Goal: Transaction & Acquisition: Obtain resource

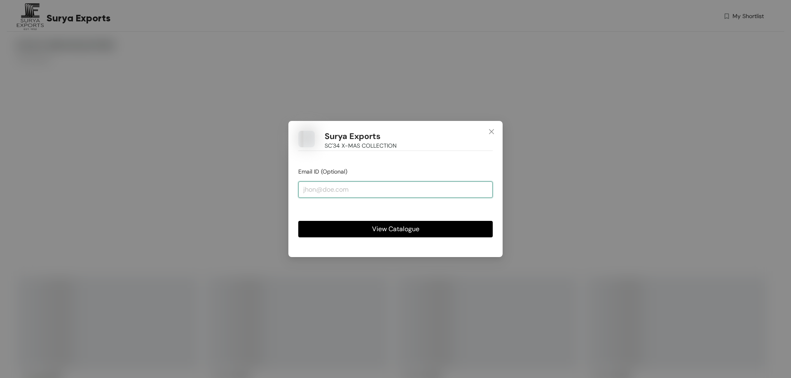
click at [341, 189] on input "email" at bounding box center [395, 190] width 194 height 16
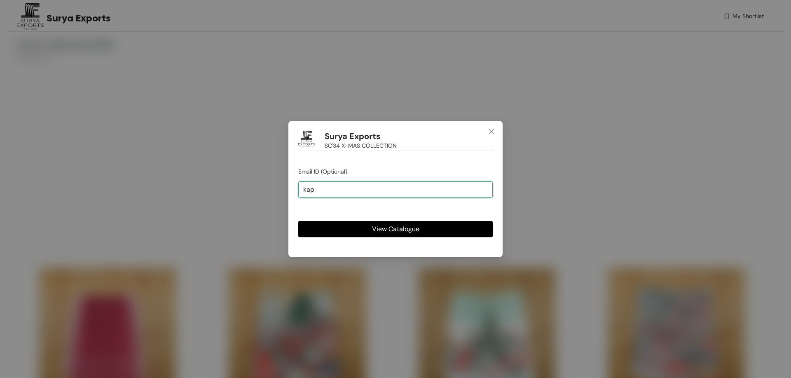
type input "[EMAIL_ADDRESS][DOMAIN_NAME]"
click at [378, 232] on span "View Catalogue" at bounding box center [395, 229] width 47 height 10
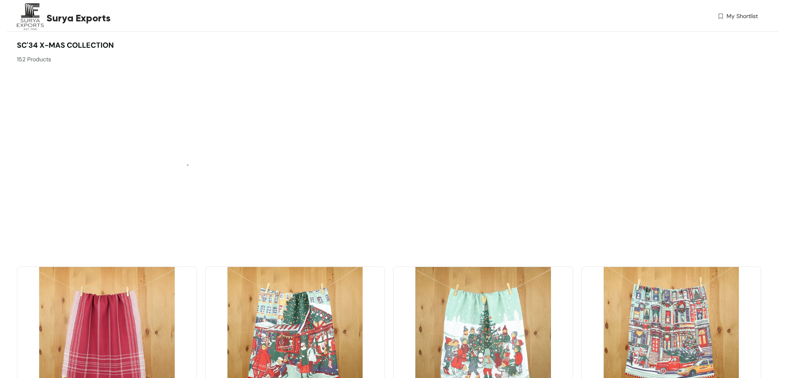
click at [275, 306] on img at bounding box center [295, 335] width 180 height 136
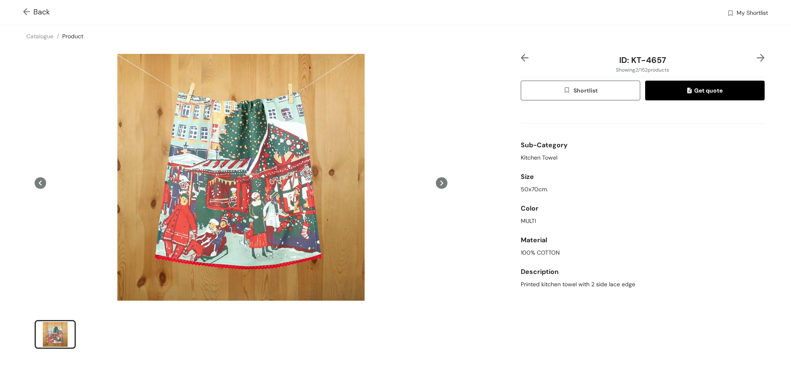
click at [757, 57] on img at bounding box center [761, 58] width 8 height 8
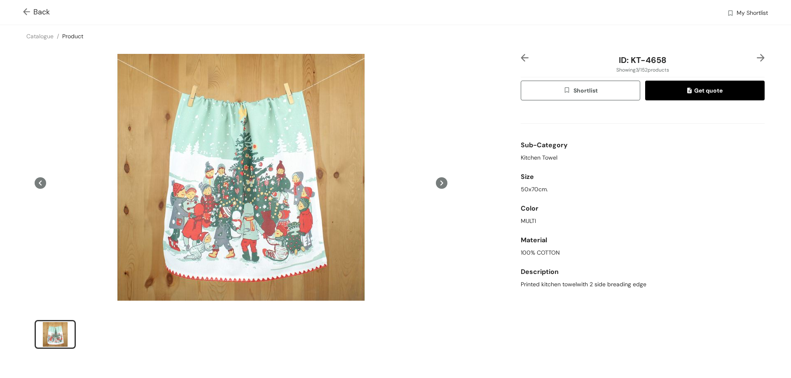
click at [757, 57] on img at bounding box center [761, 58] width 8 height 8
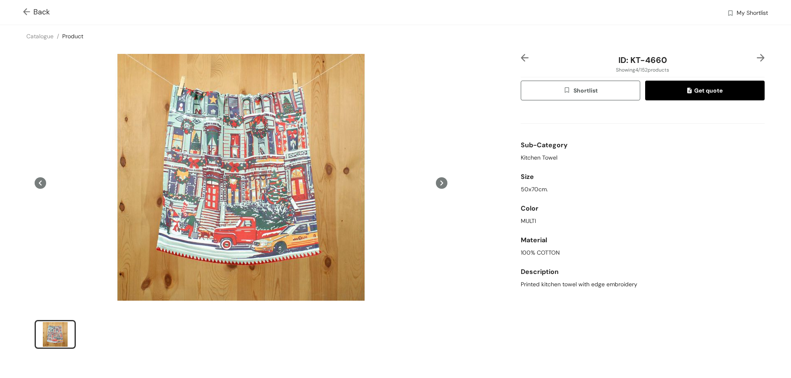
click at [757, 57] on img at bounding box center [761, 58] width 8 height 8
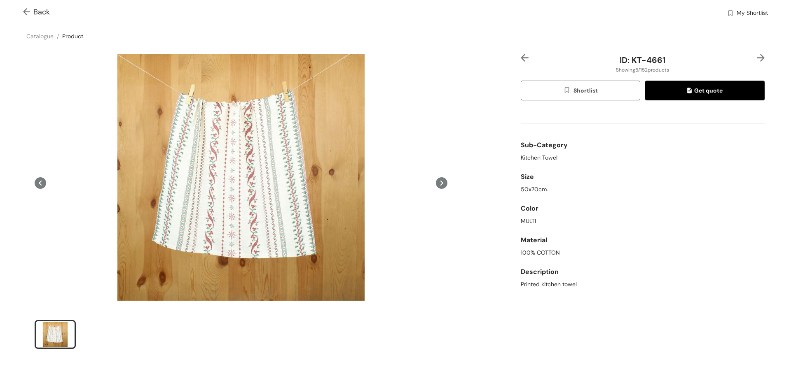
click at [439, 187] on icon at bounding box center [442, 184] width 12 height 12
click at [757, 58] on img at bounding box center [761, 58] width 8 height 8
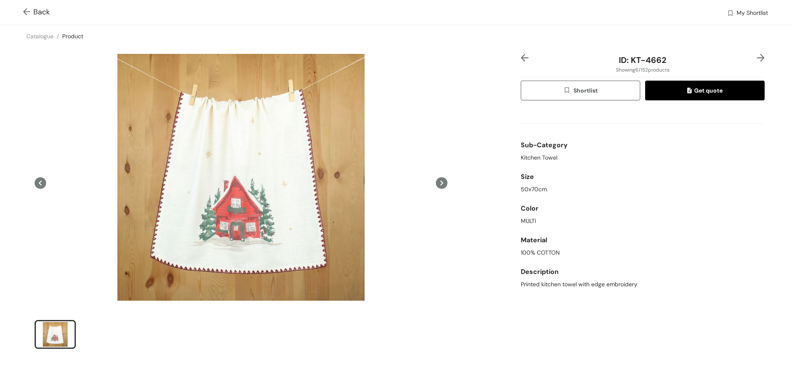
click at [757, 58] on img at bounding box center [761, 58] width 8 height 8
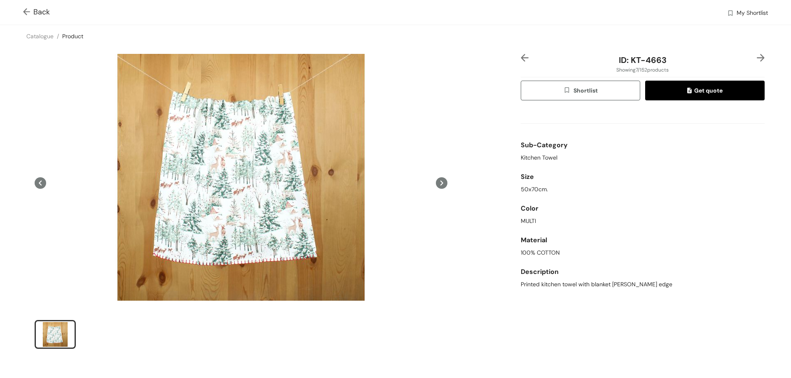
click at [757, 58] on img at bounding box center [761, 58] width 8 height 8
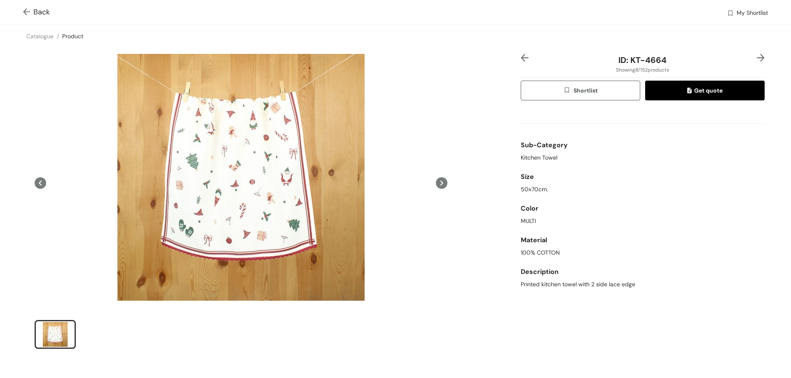
click at [757, 58] on img at bounding box center [761, 58] width 8 height 8
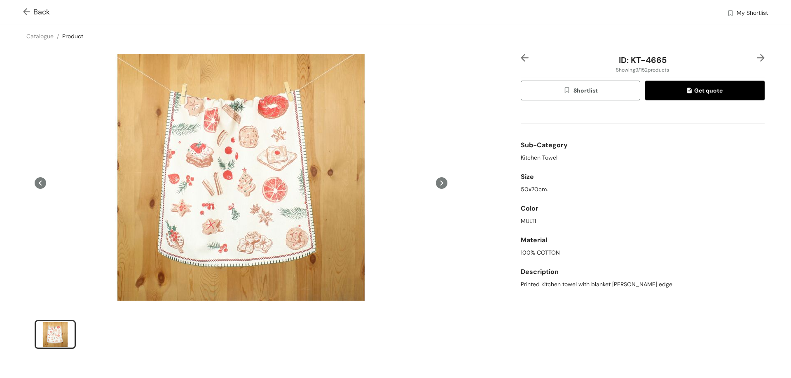
click at [757, 58] on img at bounding box center [761, 58] width 8 height 8
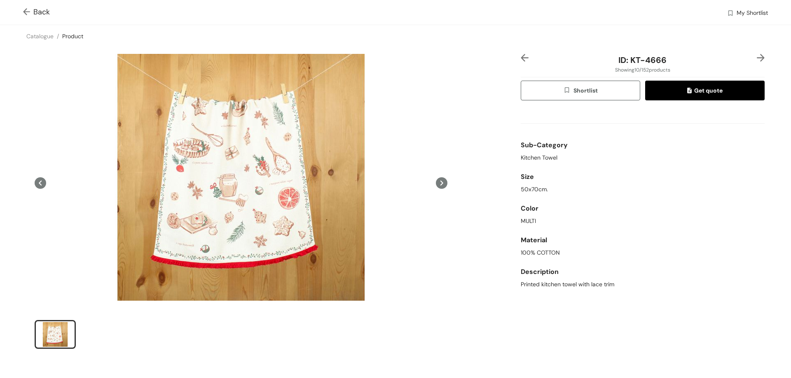
click at [757, 58] on img at bounding box center [761, 58] width 8 height 8
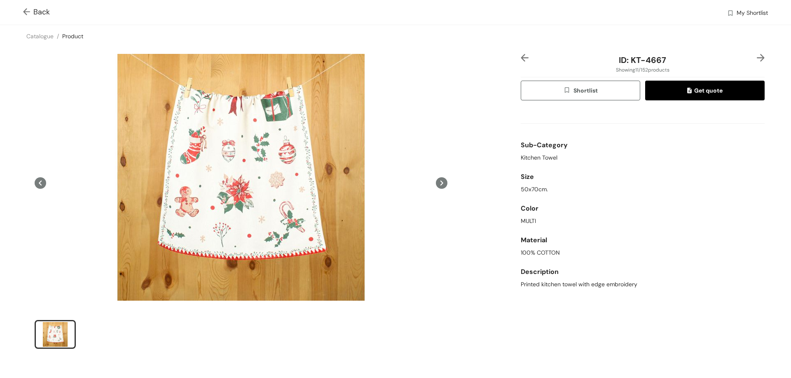
click at [757, 58] on img at bounding box center [761, 58] width 8 height 8
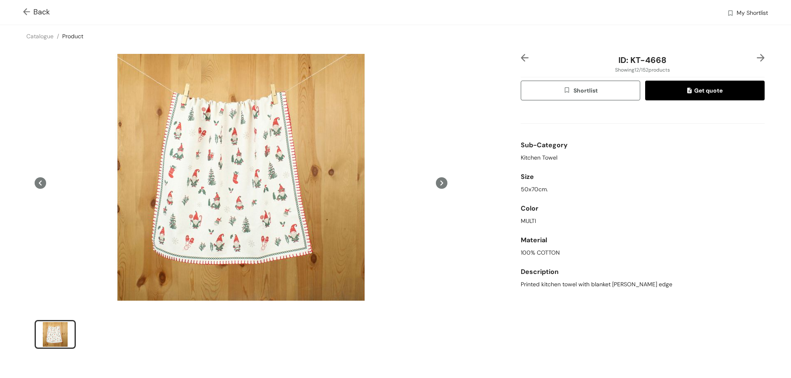
click at [436, 184] on icon at bounding box center [442, 184] width 12 height 12
click at [437, 185] on icon at bounding box center [442, 184] width 12 height 12
click at [757, 56] on img at bounding box center [761, 58] width 8 height 8
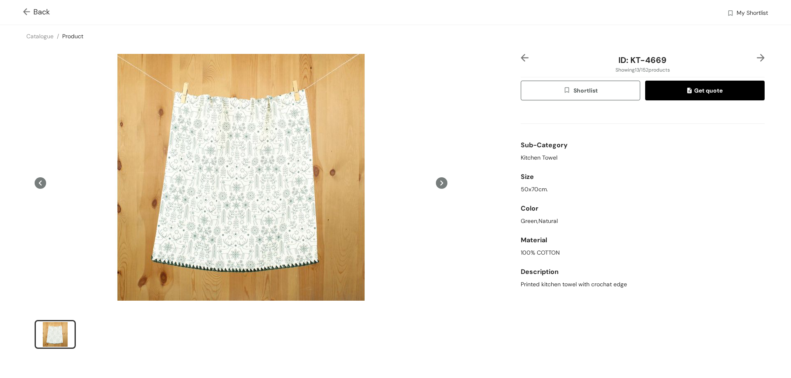
click at [757, 56] on img at bounding box center [761, 58] width 8 height 8
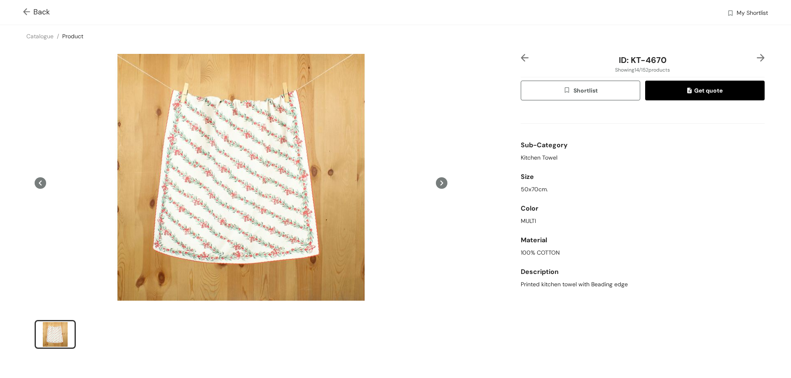
click at [757, 56] on img at bounding box center [761, 58] width 8 height 8
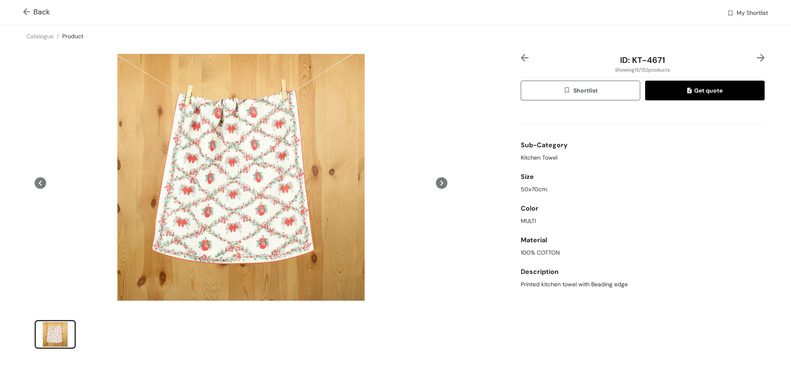
click at [757, 56] on img at bounding box center [761, 58] width 8 height 8
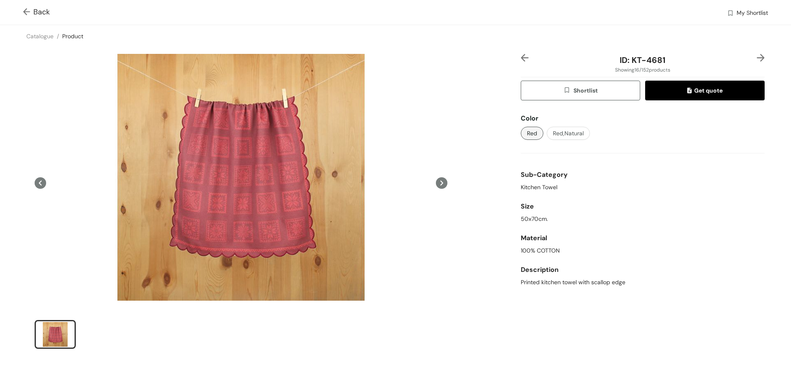
click at [757, 56] on img at bounding box center [761, 58] width 8 height 8
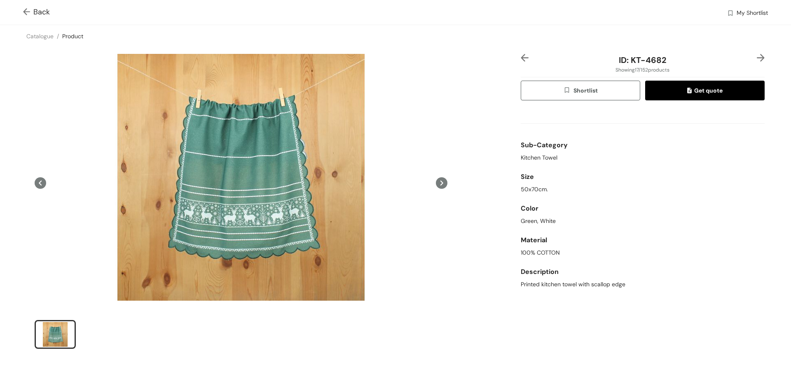
click at [757, 56] on img at bounding box center [761, 58] width 8 height 8
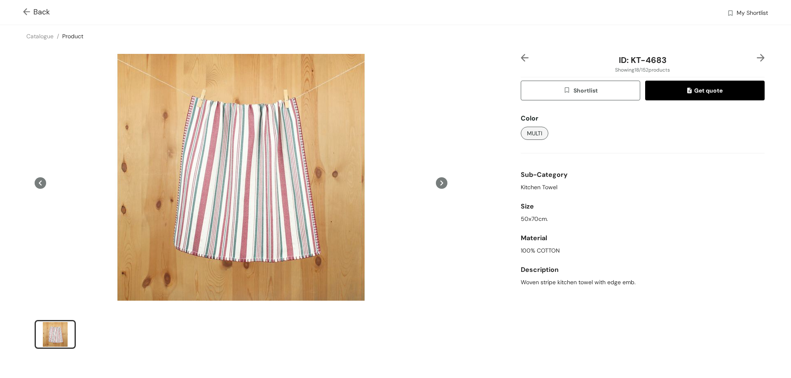
click at [757, 56] on img at bounding box center [761, 58] width 8 height 8
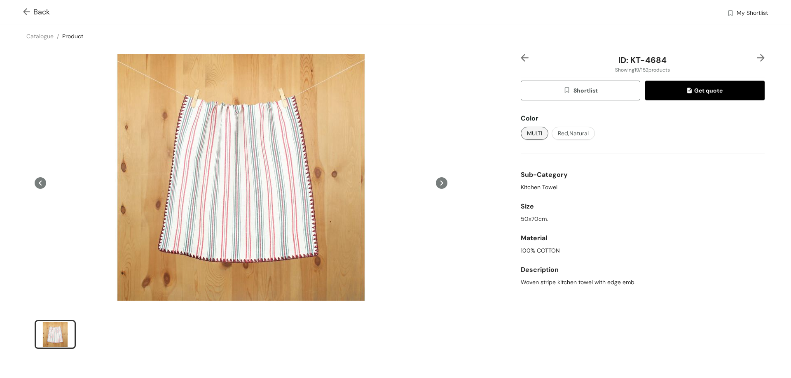
click at [757, 56] on img at bounding box center [761, 58] width 8 height 8
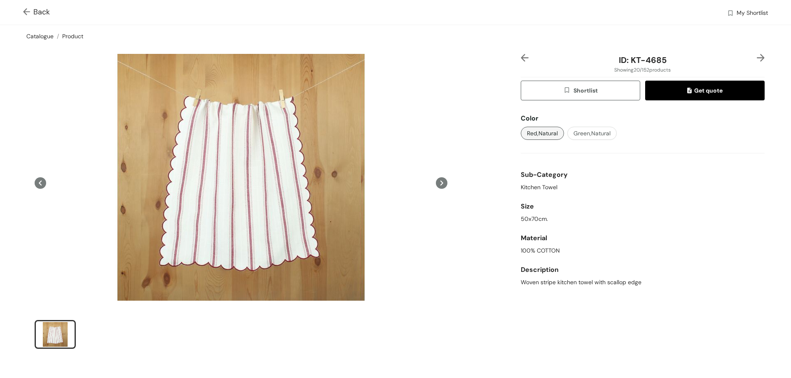
click at [33, 35] on link "Catalogue" at bounding box center [39, 36] width 27 height 7
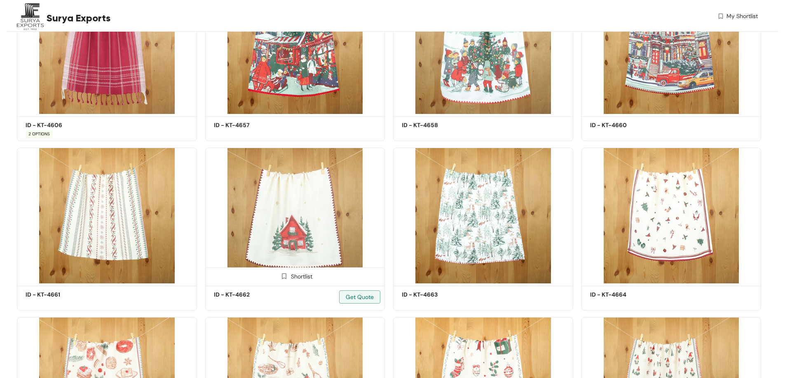
scroll to position [82, 0]
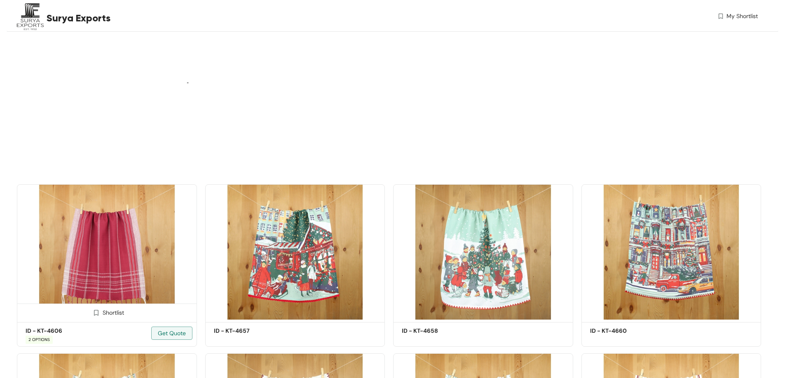
click at [109, 259] on img at bounding box center [107, 253] width 180 height 136
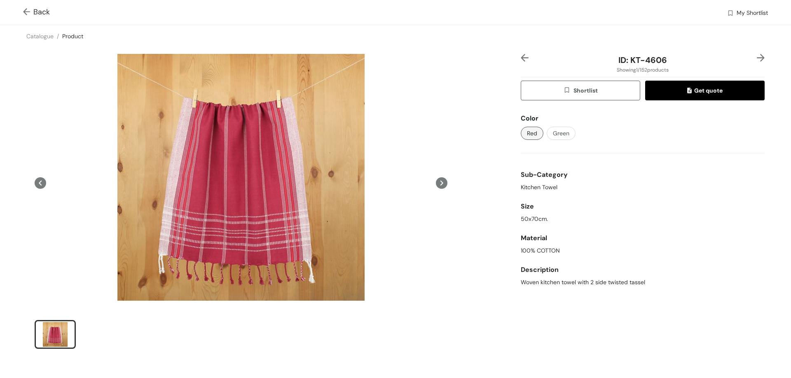
click at [437, 186] on icon at bounding box center [442, 184] width 12 height 12
click at [440, 184] on icon at bounding box center [441, 183] width 3 height 5
click at [439, 179] on icon at bounding box center [442, 184] width 12 height 12
click at [757, 60] on img at bounding box center [761, 58] width 8 height 8
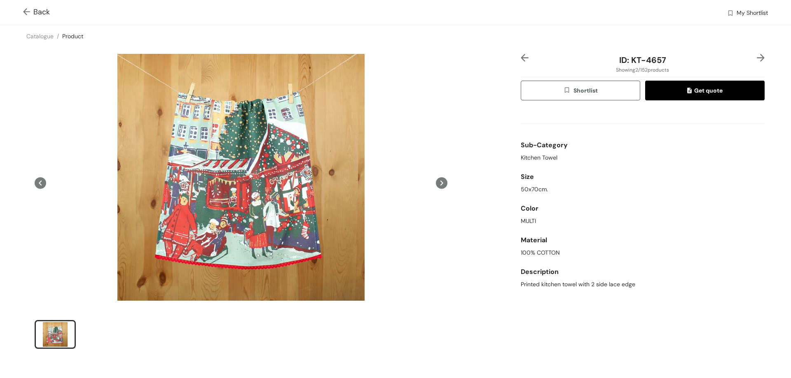
click at [757, 60] on img at bounding box center [761, 58] width 8 height 8
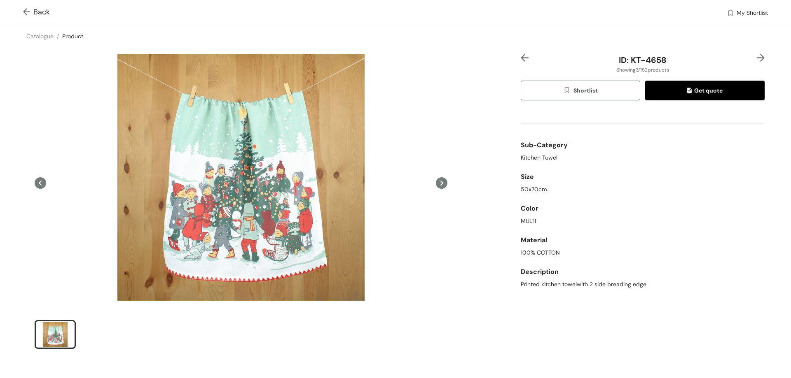
click at [757, 60] on img at bounding box center [761, 58] width 8 height 8
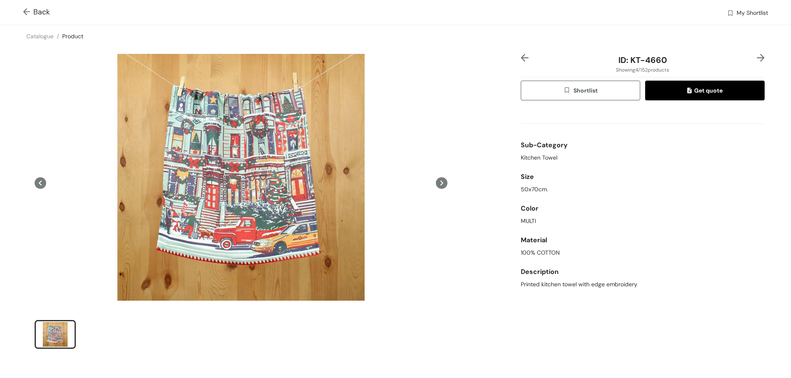
click at [757, 60] on img at bounding box center [761, 58] width 8 height 8
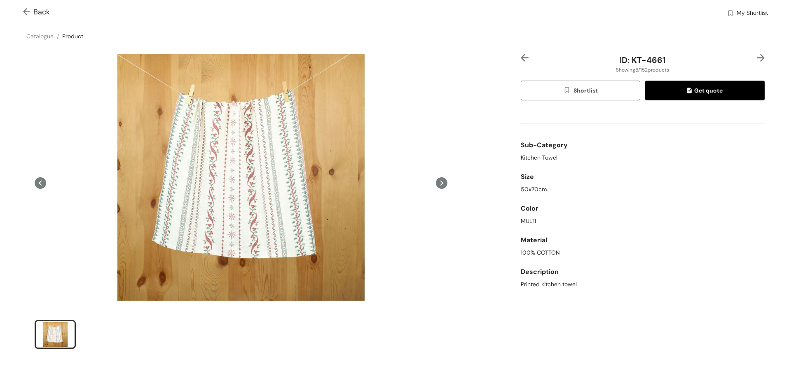
click at [757, 60] on img at bounding box center [761, 58] width 8 height 8
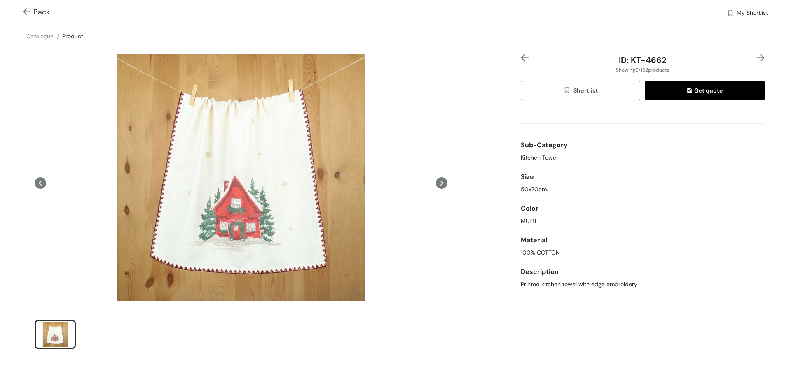
click at [720, 89] on button "Get quote" at bounding box center [704, 91] width 119 height 20
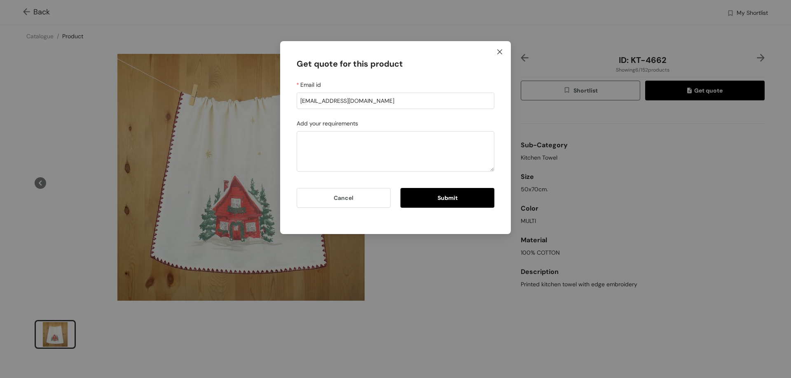
click at [499, 51] on icon "close" at bounding box center [499, 52] width 7 height 7
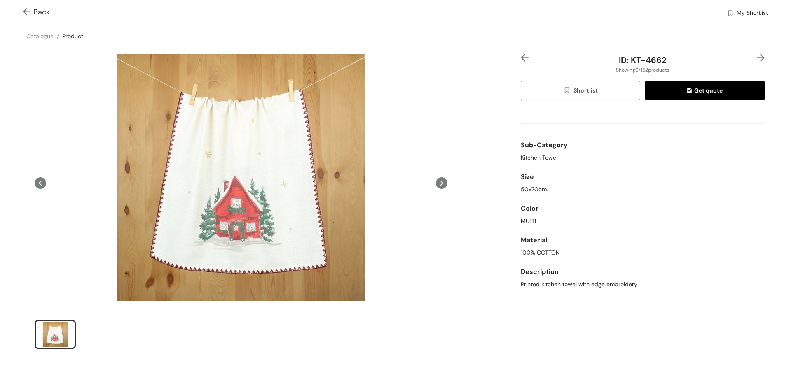
click at [565, 90] on img "button" at bounding box center [568, 90] width 10 height 9
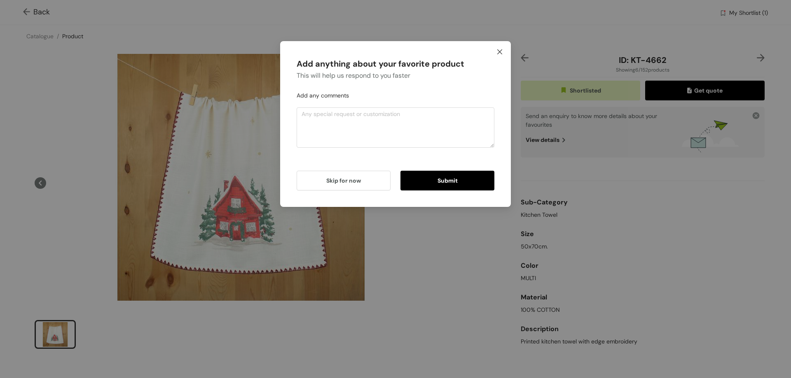
click at [500, 50] on icon "close" at bounding box center [499, 52] width 7 height 7
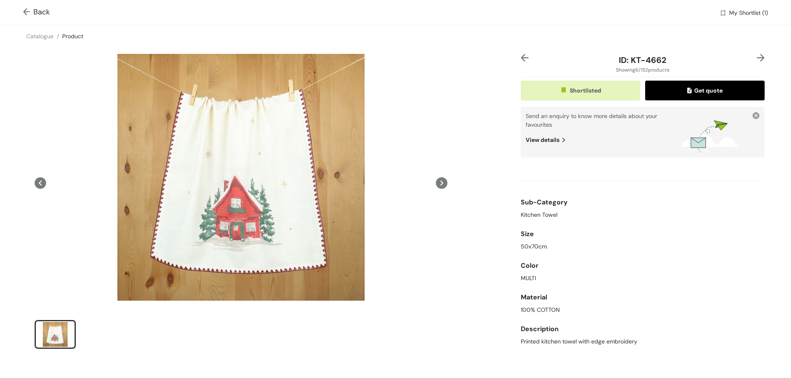
click at [737, 11] on span "My Shortlist (1)" at bounding box center [748, 14] width 39 height 10
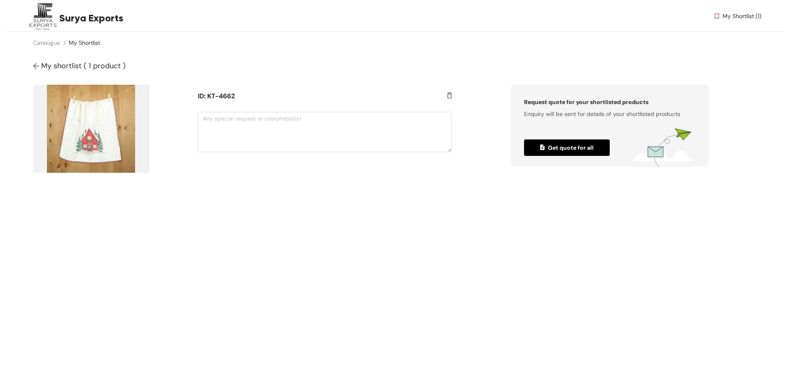
click at [40, 65] on img at bounding box center [37, 66] width 8 height 9
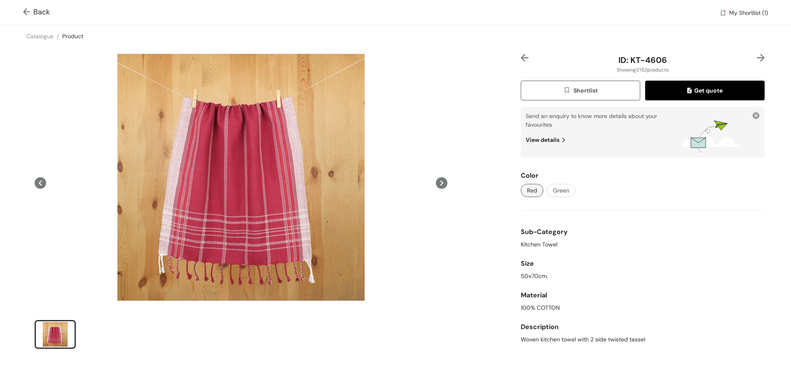
click at [757, 57] on img at bounding box center [761, 58] width 8 height 8
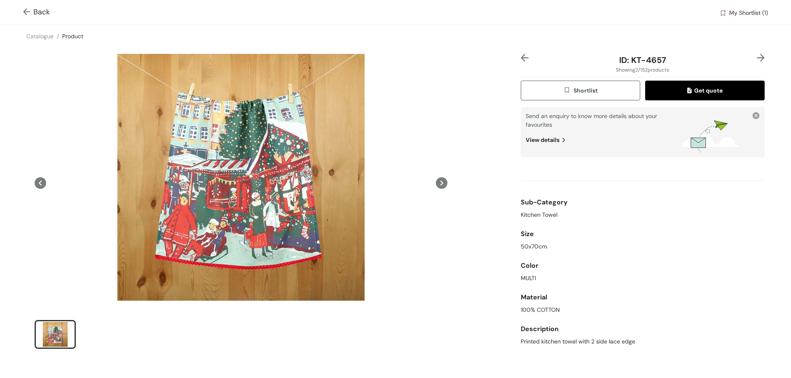
click at [757, 57] on img at bounding box center [761, 58] width 8 height 8
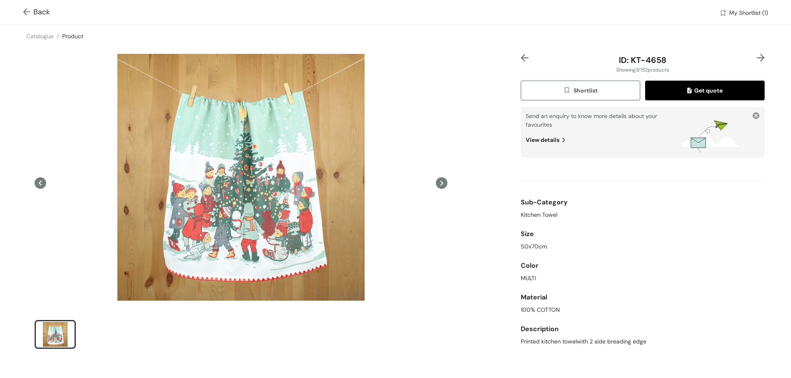
click at [757, 58] on img at bounding box center [761, 58] width 8 height 8
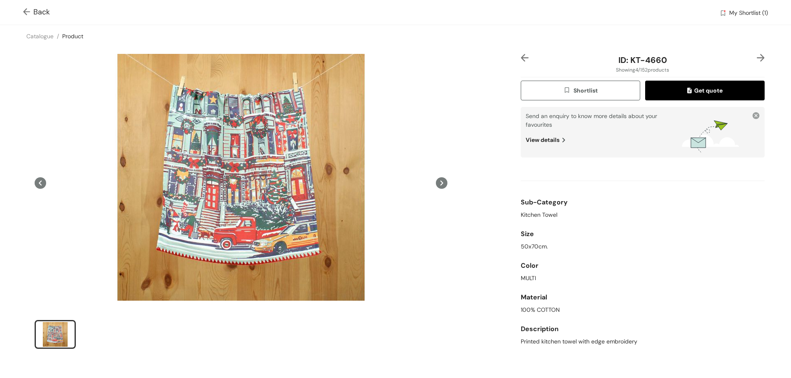
click at [757, 59] on img at bounding box center [761, 58] width 8 height 8
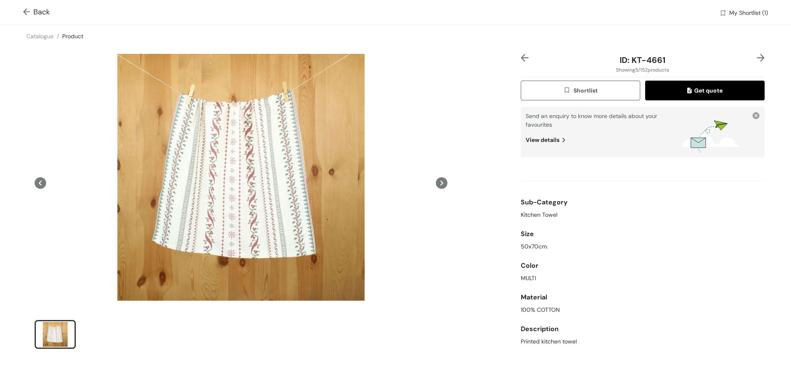
click at [757, 59] on img at bounding box center [761, 58] width 8 height 8
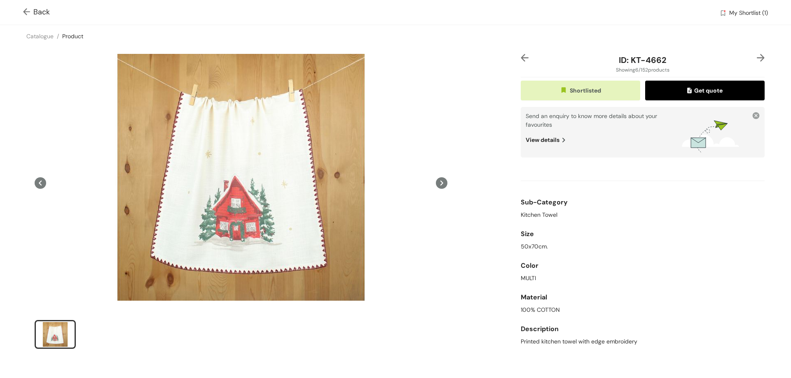
click at [757, 59] on img at bounding box center [761, 58] width 8 height 8
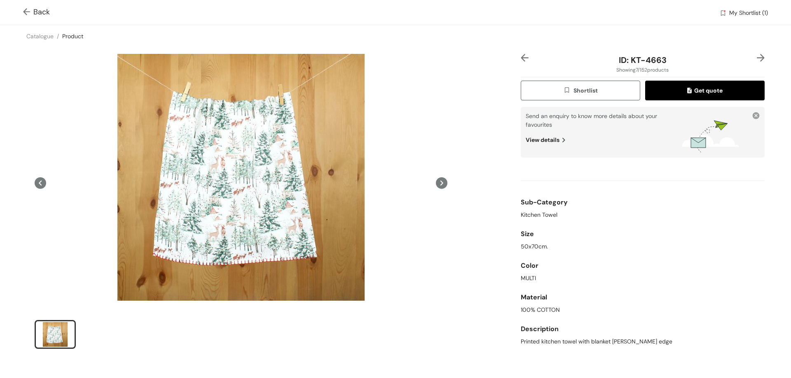
click at [757, 59] on img at bounding box center [761, 58] width 8 height 8
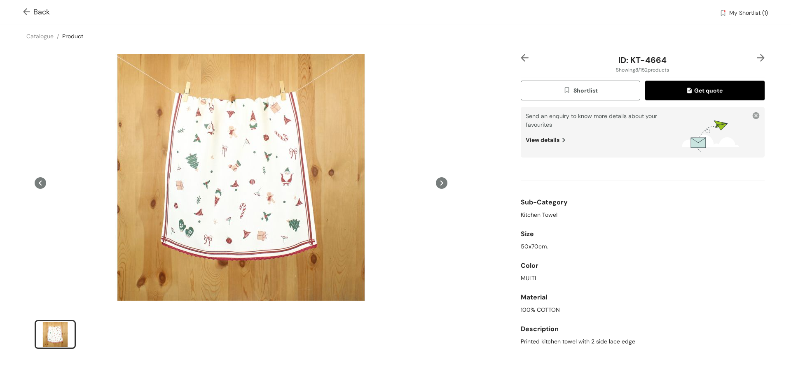
click at [757, 59] on img at bounding box center [761, 58] width 8 height 8
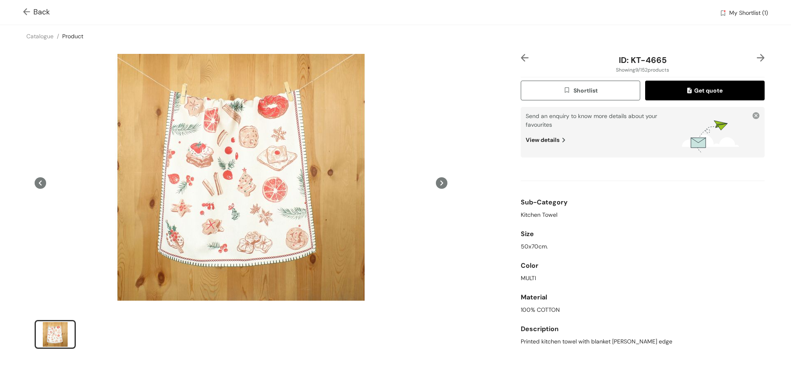
click at [757, 59] on img at bounding box center [761, 58] width 8 height 8
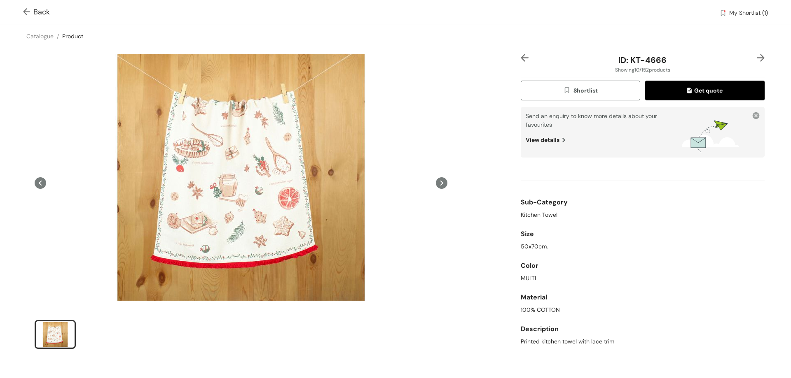
click at [757, 59] on img at bounding box center [761, 58] width 8 height 8
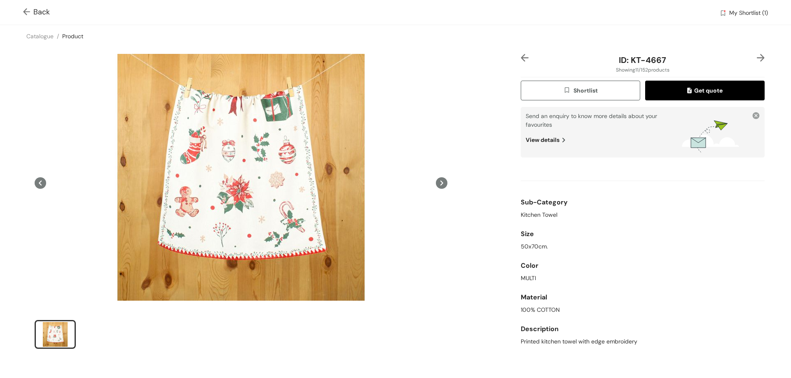
click at [757, 59] on img at bounding box center [761, 58] width 8 height 8
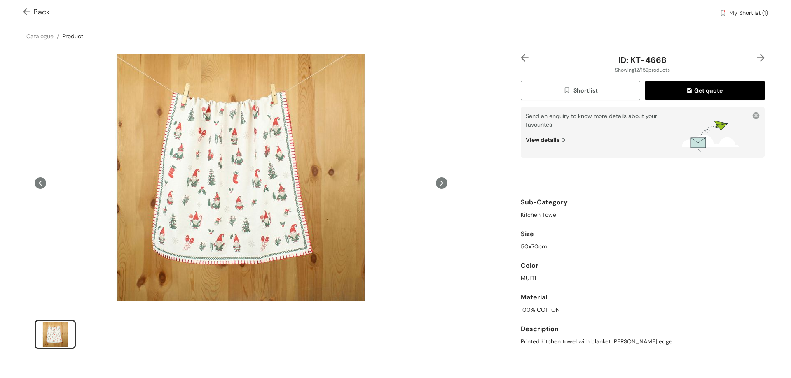
click at [757, 59] on img at bounding box center [761, 58] width 8 height 8
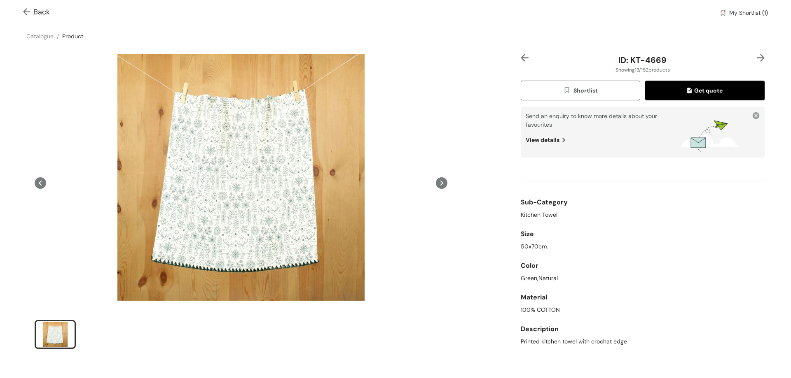
click at [757, 59] on img at bounding box center [761, 58] width 8 height 8
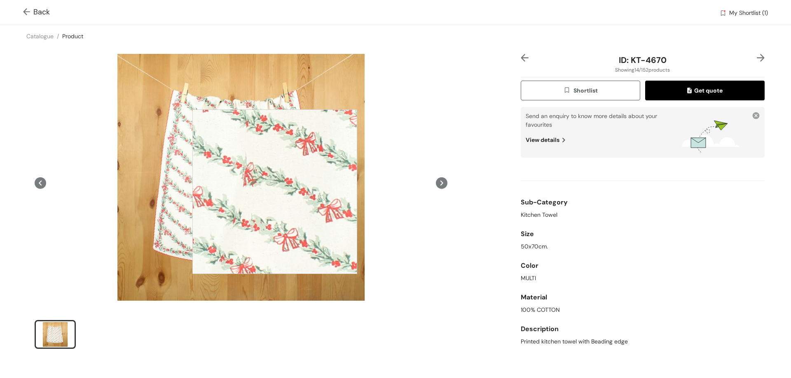
drag, startPoint x: 275, startPoint y: 196, endPoint x: 275, endPoint y: 192, distance: 4.1
click at [275, 192] on div at bounding box center [274, 192] width 165 height 165
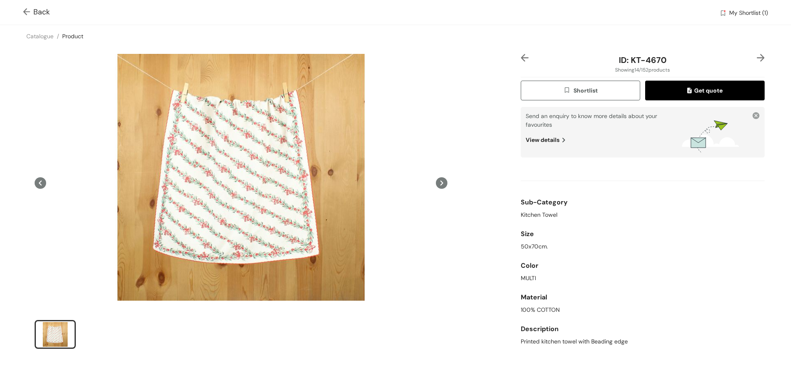
click at [757, 56] on img at bounding box center [761, 58] width 8 height 8
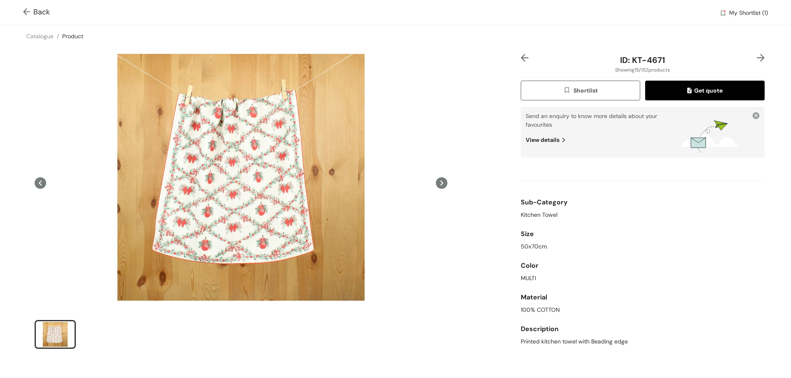
click at [759, 57] on div "ID: KT-4671 Showing 15 / 152 products Shortlist Get quote Send an enquiry to kn…" at bounding box center [642, 207] width 247 height 306
click at [757, 57] on img at bounding box center [761, 58] width 8 height 8
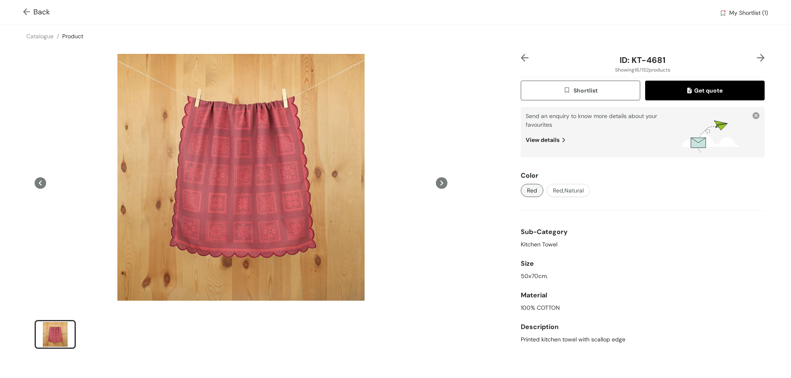
click at [757, 54] on img at bounding box center [761, 58] width 8 height 8
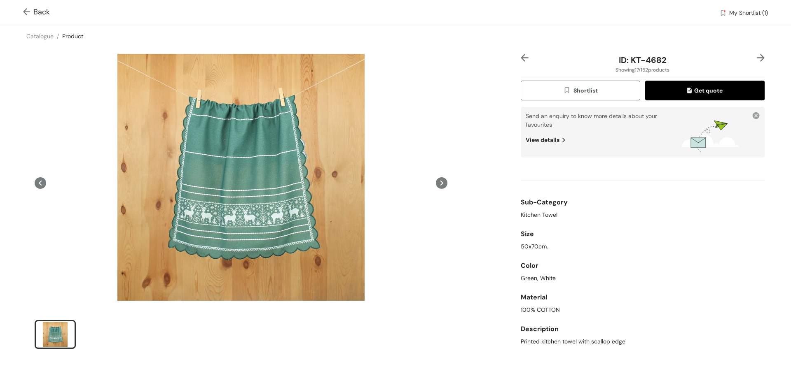
click at [757, 58] on img at bounding box center [761, 58] width 8 height 8
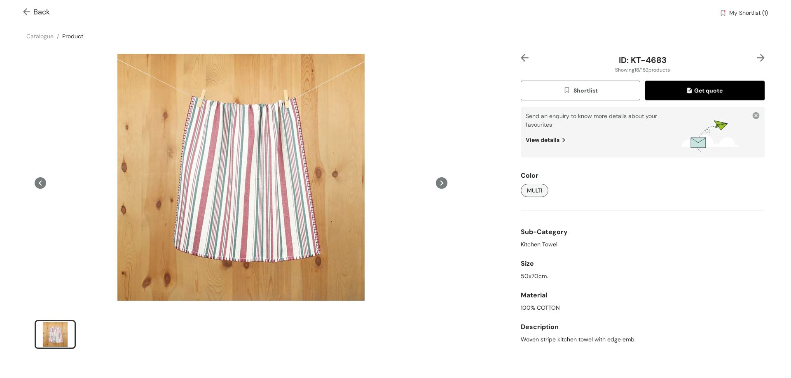
click at [757, 56] on img at bounding box center [761, 58] width 8 height 8
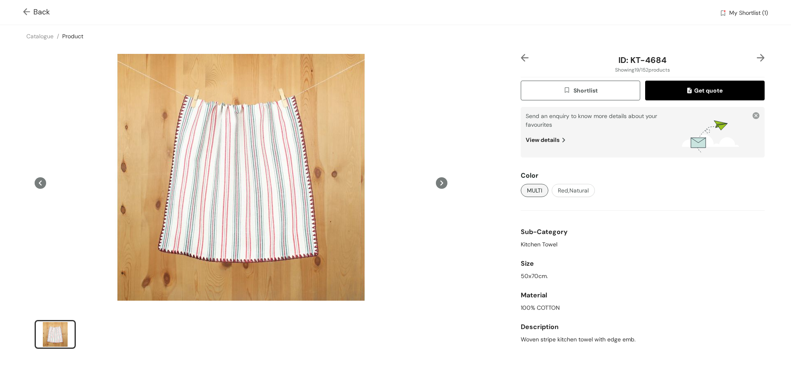
click at [757, 56] on img at bounding box center [761, 58] width 8 height 8
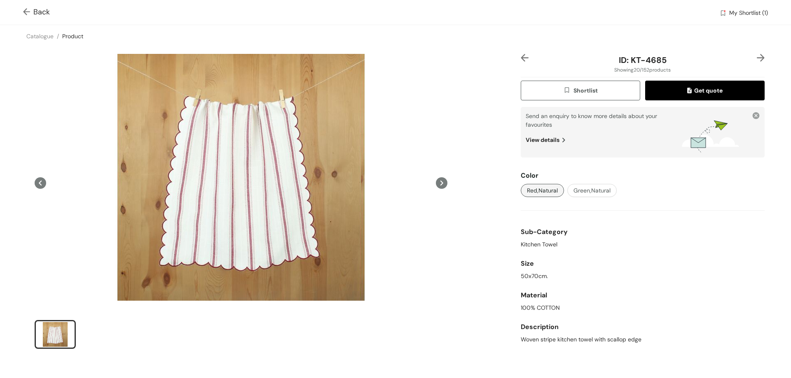
click at [570, 95] on span "Shortlist" at bounding box center [580, 90] width 34 height 9
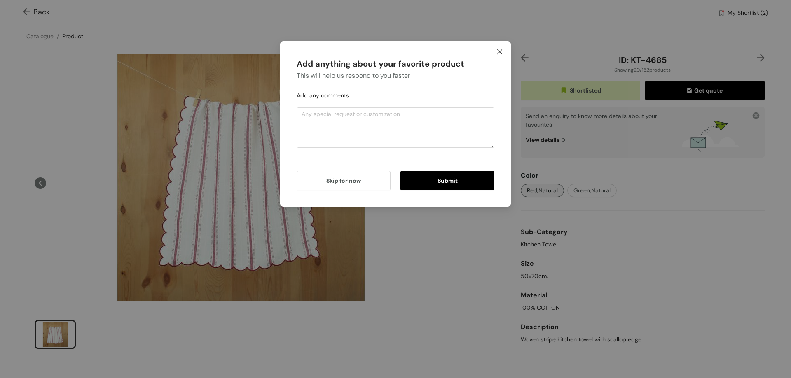
click at [499, 53] on icon "close" at bounding box center [499, 51] width 5 height 5
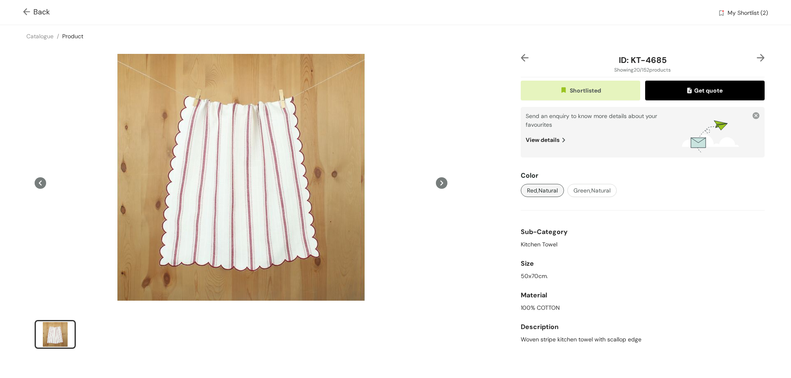
click at [757, 58] on img at bounding box center [761, 58] width 8 height 8
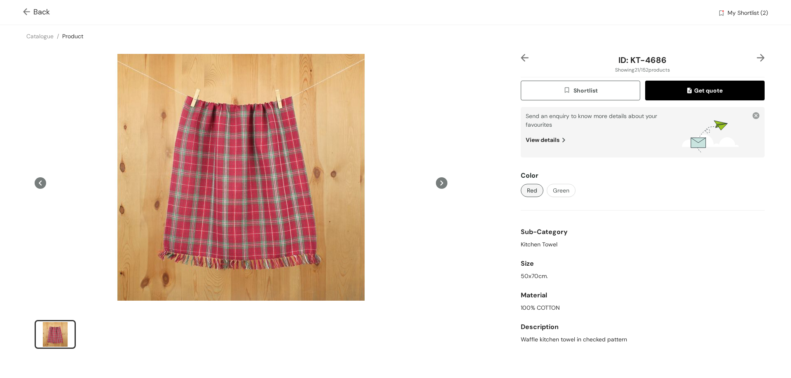
click at [757, 58] on img at bounding box center [761, 58] width 8 height 8
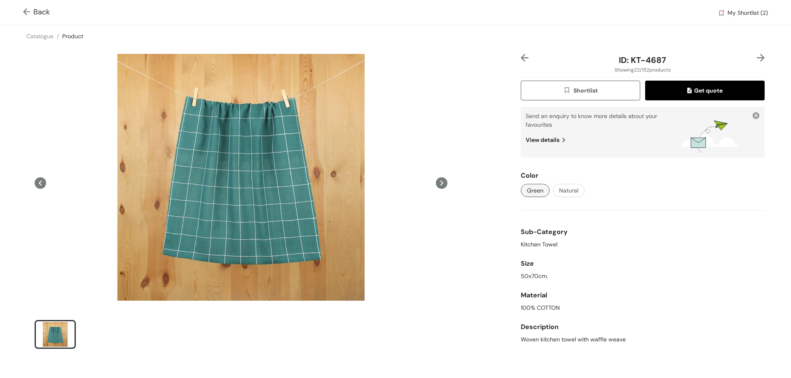
click at [582, 91] on span "Shortlist" at bounding box center [580, 90] width 34 height 9
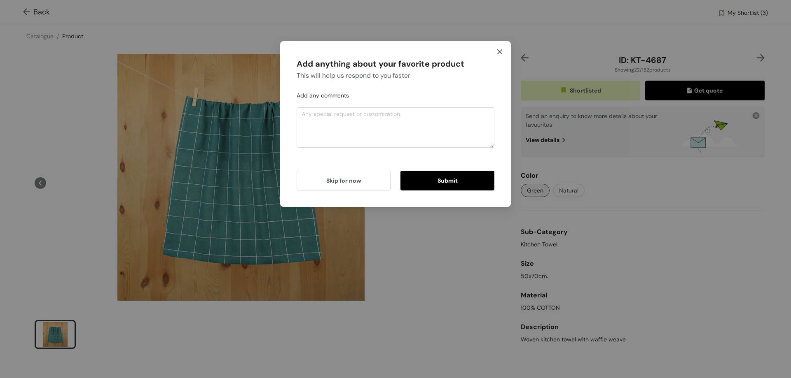
click at [501, 53] on icon "close" at bounding box center [499, 51] width 5 height 5
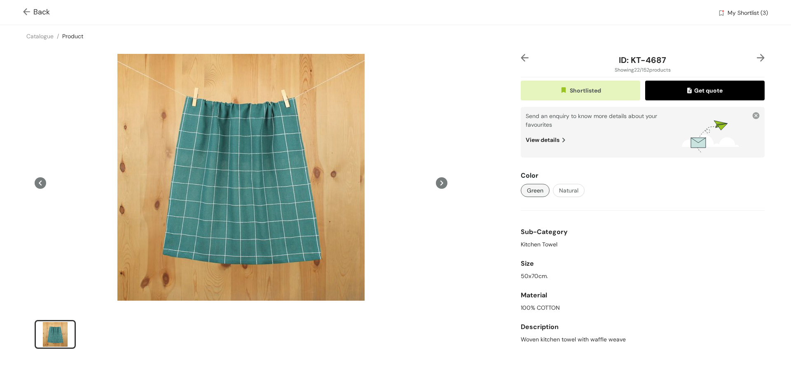
click at [757, 58] on img at bounding box center [761, 58] width 8 height 8
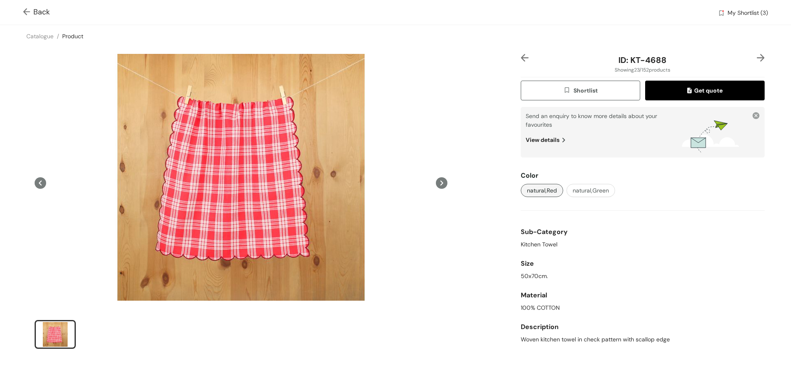
click at [583, 96] on button "Shortlist" at bounding box center [580, 91] width 119 height 20
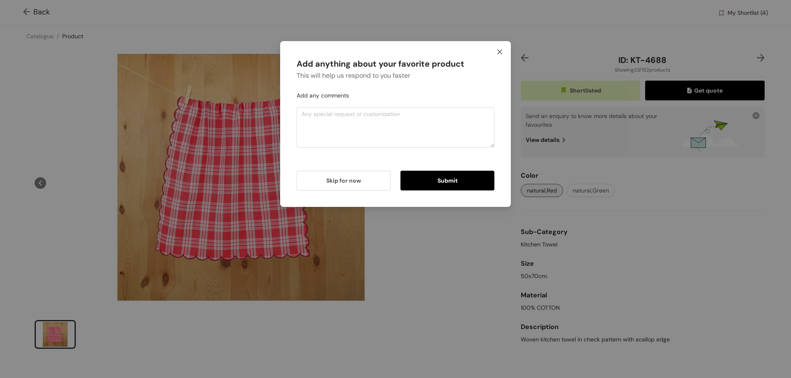
click at [502, 50] on icon "close" at bounding box center [499, 52] width 7 height 7
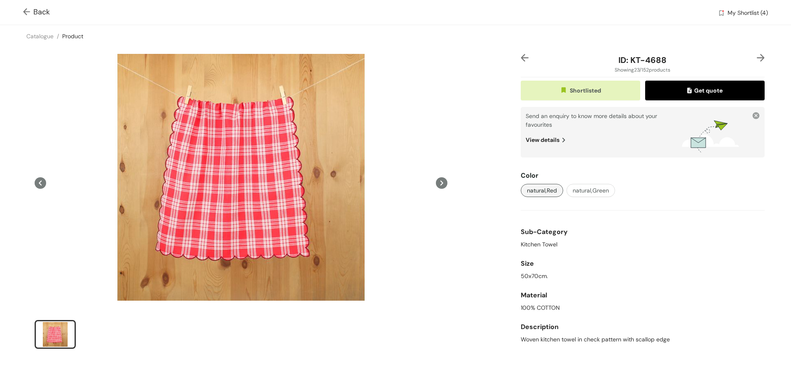
click at [757, 59] on img at bounding box center [761, 58] width 8 height 8
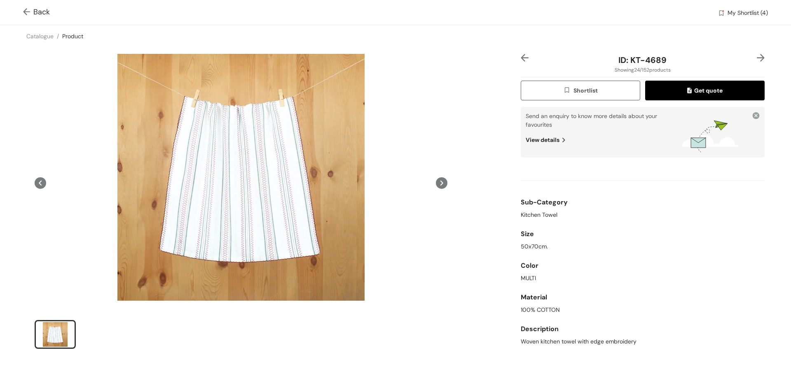
click at [564, 89] on img "button" at bounding box center [568, 90] width 10 height 9
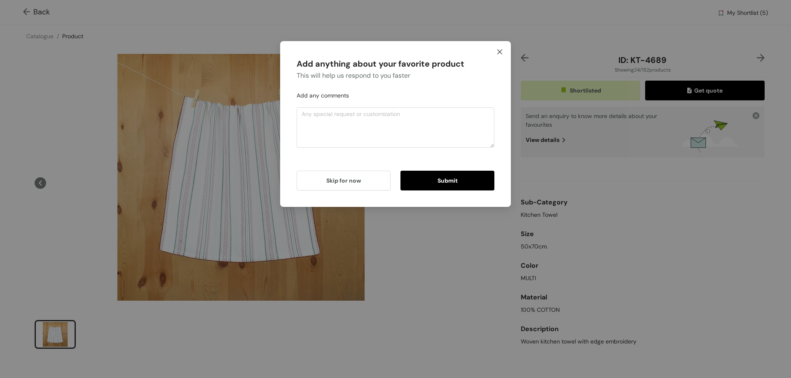
click at [503, 51] on span "Close" at bounding box center [499, 52] width 22 height 22
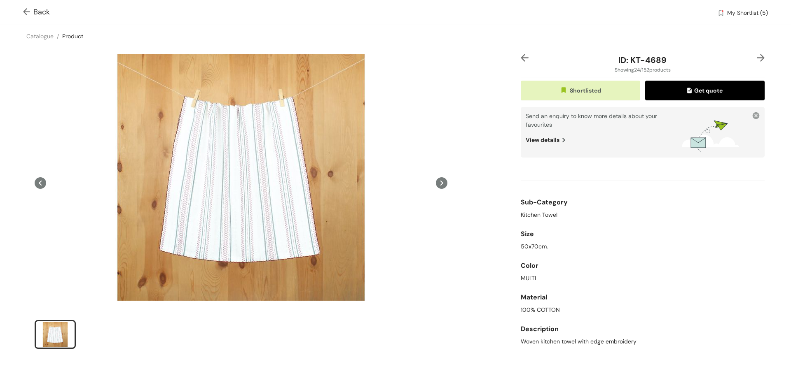
click at [757, 57] on img at bounding box center [761, 58] width 8 height 8
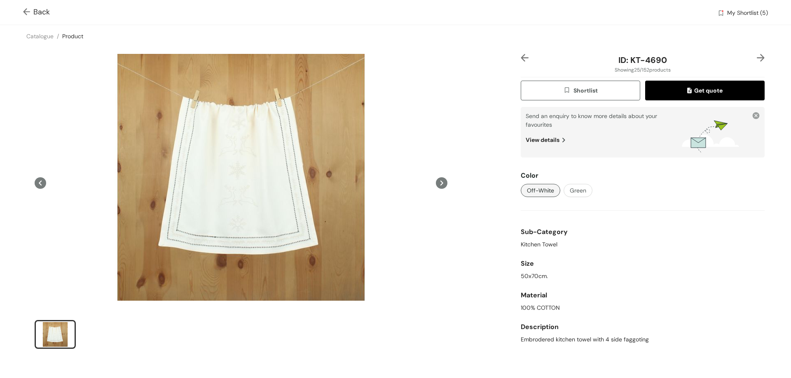
click at [757, 59] on img at bounding box center [761, 58] width 8 height 8
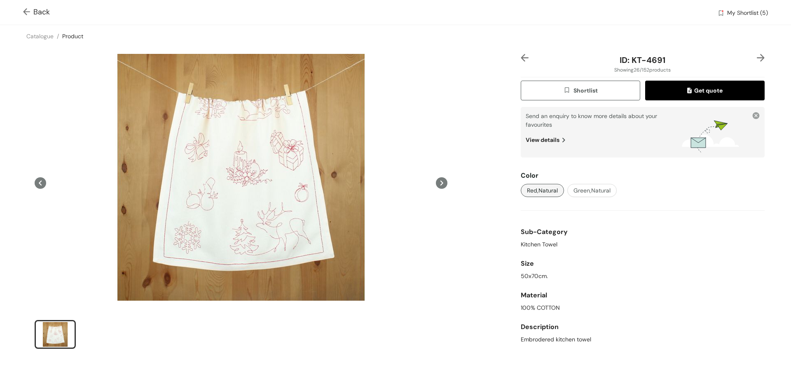
click at [757, 59] on img at bounding box center [761, 58] width 8 height 8
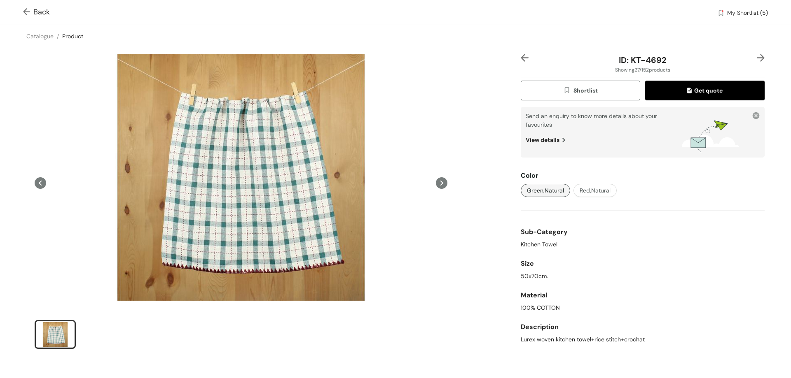
click at [757, 57] on img at bounding box center [761, 58] width 8 height 8
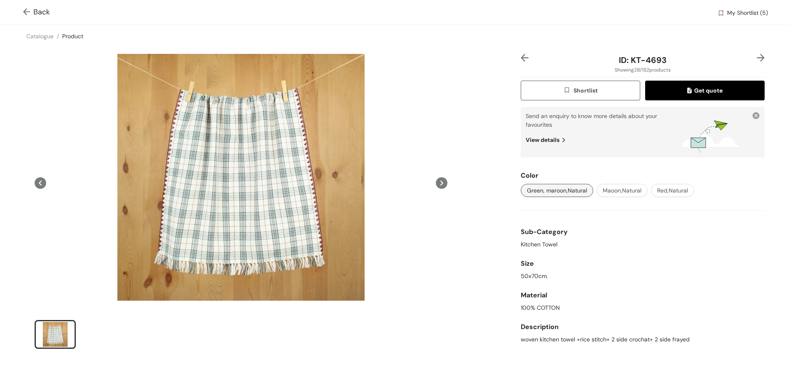
click at [757, 57] on img at bounding box center [761, 58] width 8 height 8
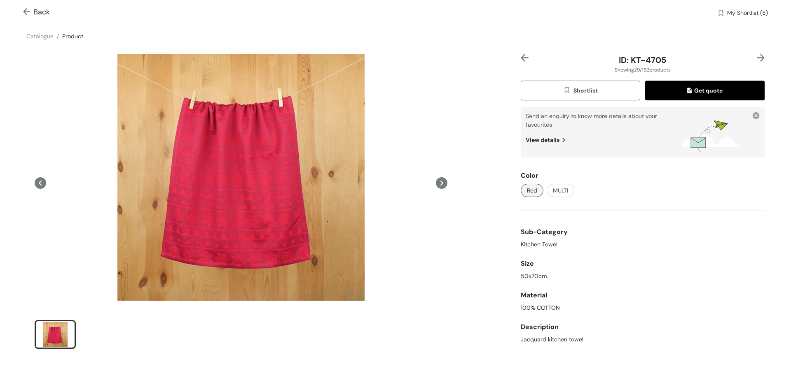
click at [757, 57] on img at bounding box center [761, 58] width 8 height 8
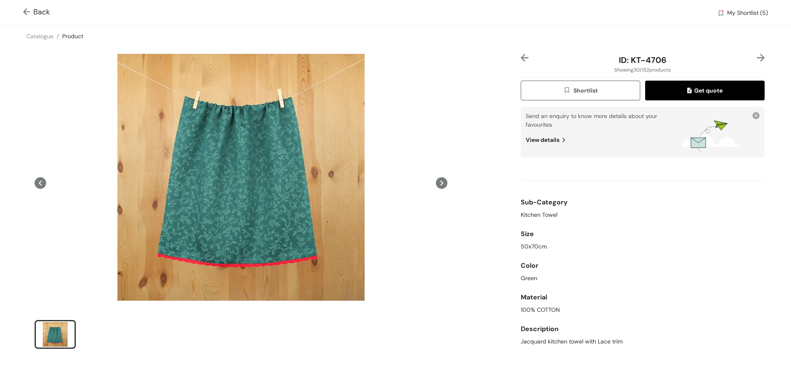
click at [757, 57] on img at bounding box center [761, 58] width 8 height 8
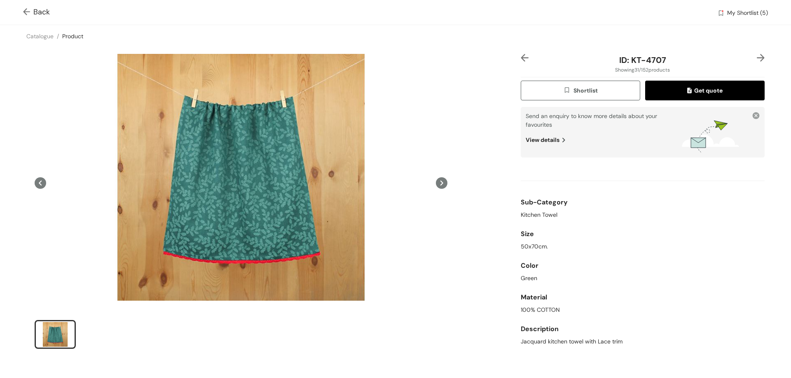
click at [757, 57] on img at bounding box center [761, 58] width 8 height 8
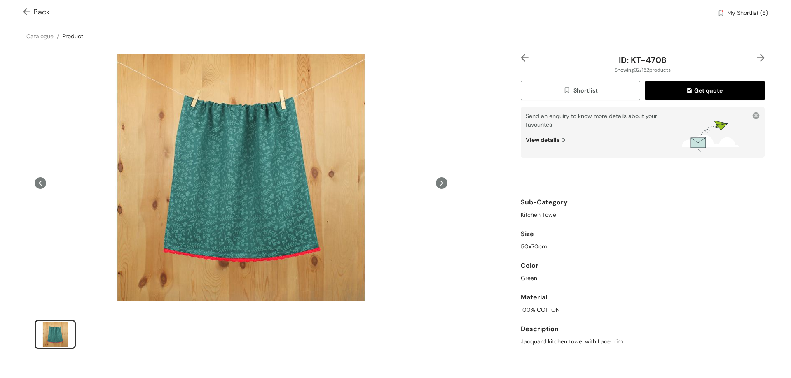
click at [757, 57] on img at bounding box center [761, 58] width 8 height 8
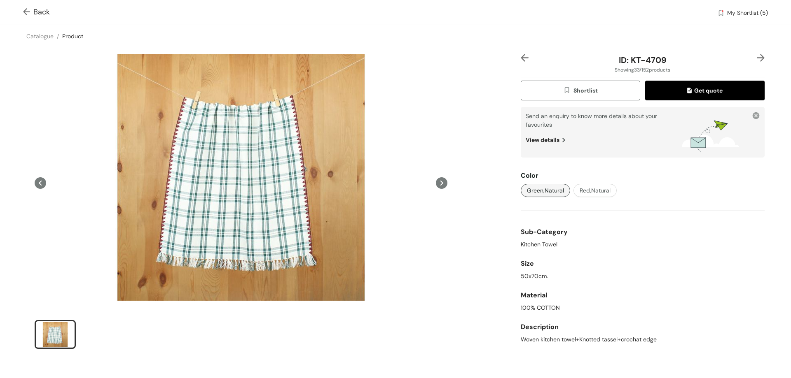
click at [757, 57] on img at bounding box center [761, 58] width 8 height 8
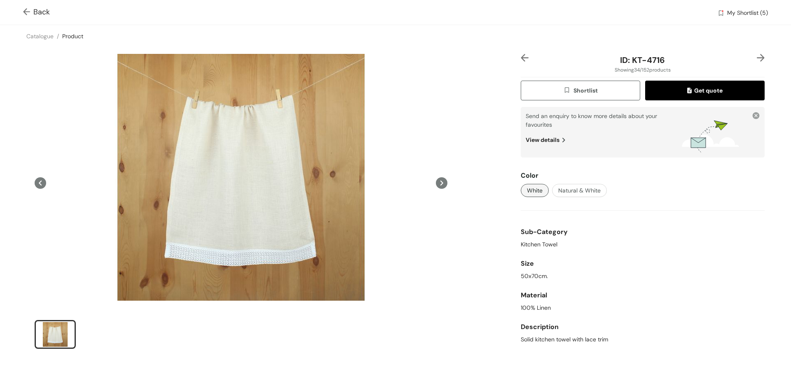
click at [757, 57] on img at bounding box center [761, 58] width 8 height 8
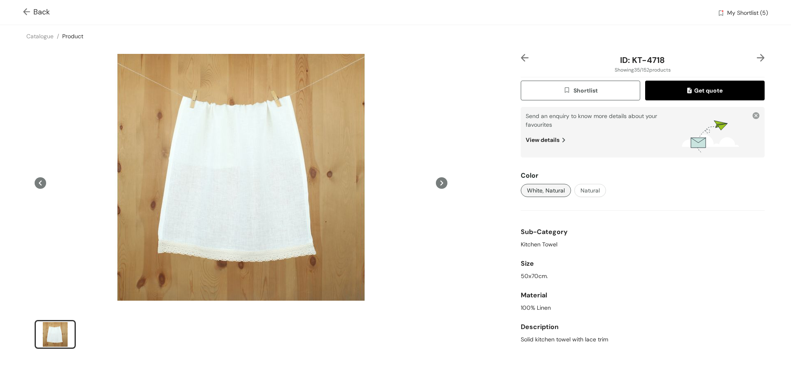
click at [757, 57] on img at bounding box center [761, 58] width 8 height 8
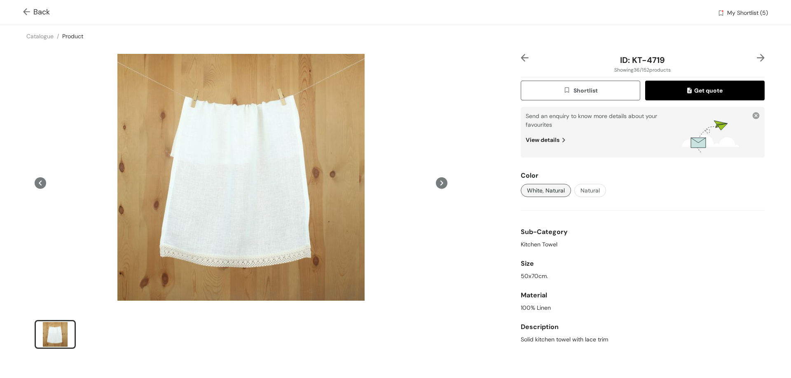
click at [757, 57] on img at bounding box center [761, 58] width 8 height 8
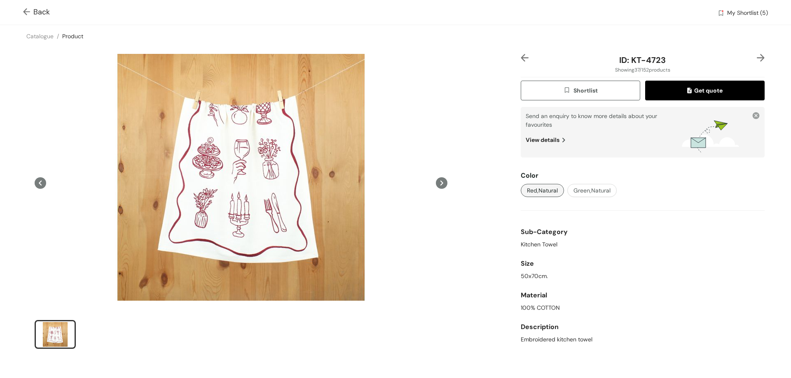
click at [757, 57] on img at bounding box center [761, 58] width 8 height 8
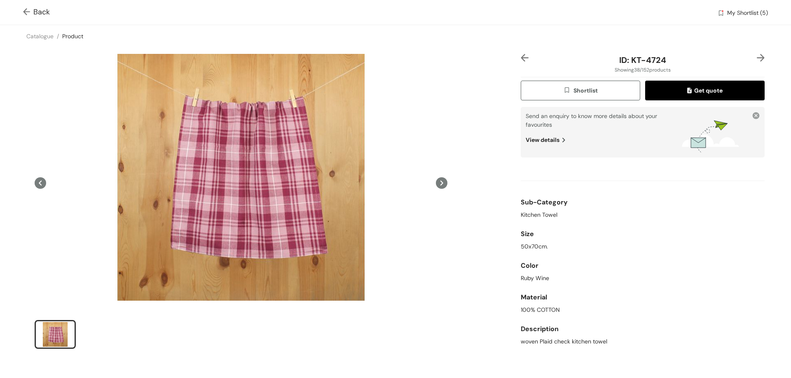
click at [757, 57] on img at bounding box center [761, 58] width 8 height 8
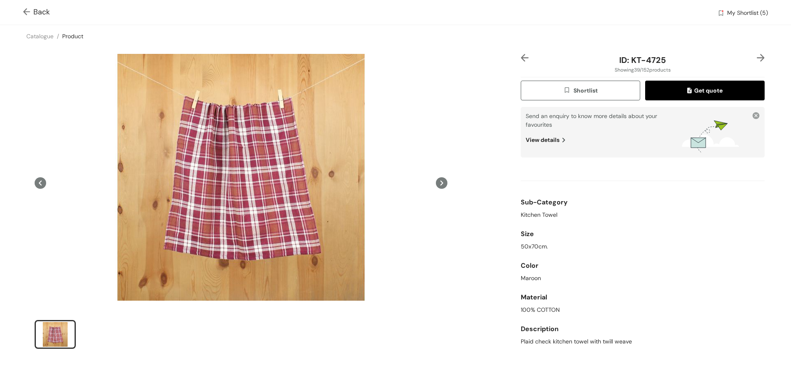
click at [757, 57] on img at bounding box center [761, 58] width 8 height 8
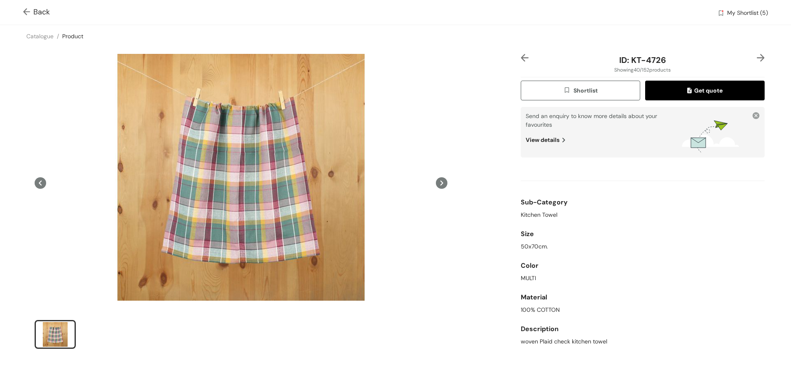
click at [757, 57] on img at bounding box center [761, 58] width 8 height 8
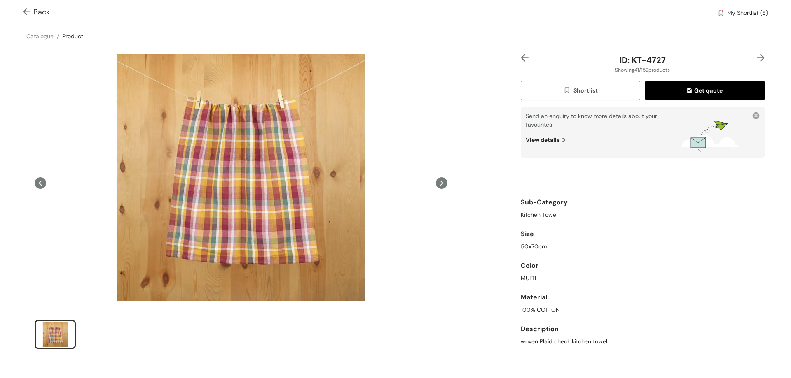
click at [757, 57] on img at bounding box center [761, 58] width 8 height 8
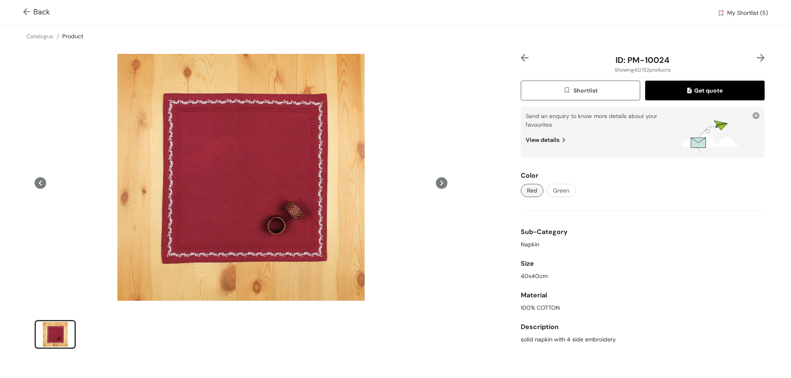
click at [757, 57] on img at bounding box center [761, 58] width 8 height 8
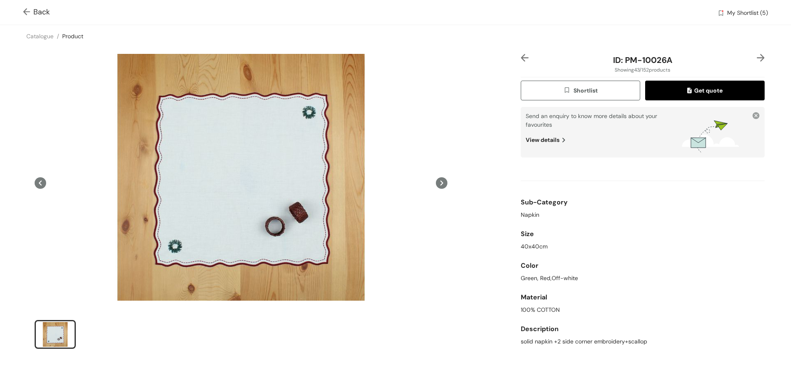
click at [757, 57] on img at bounding box center [761, 58] width 8 height 8
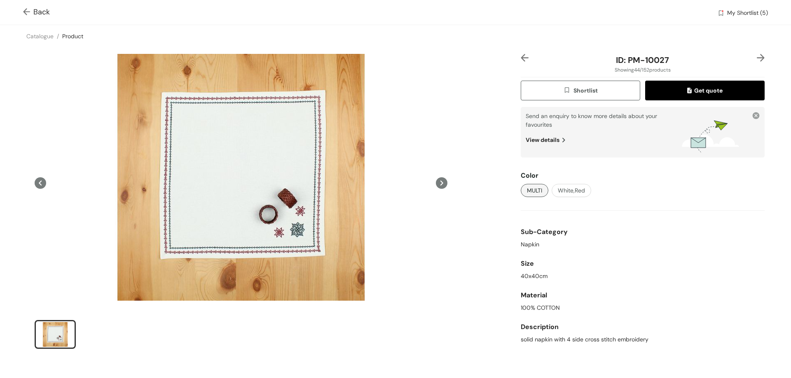
click at [757, 57] on img at bounding box center [761, 58] width 8 height 8
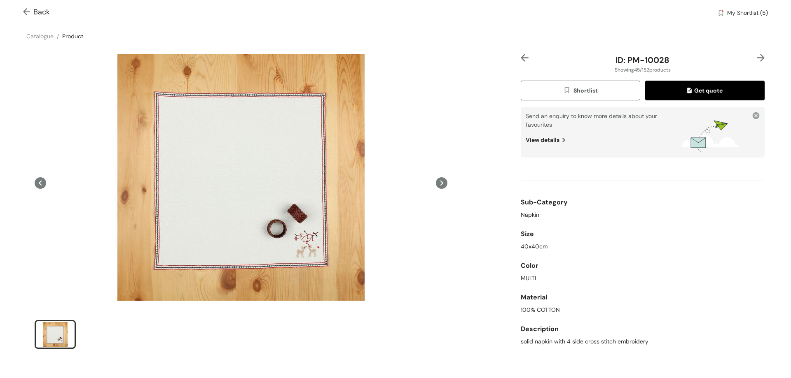
click at [757, 57] on img at bounding box center [761, 58] width 8 height 8
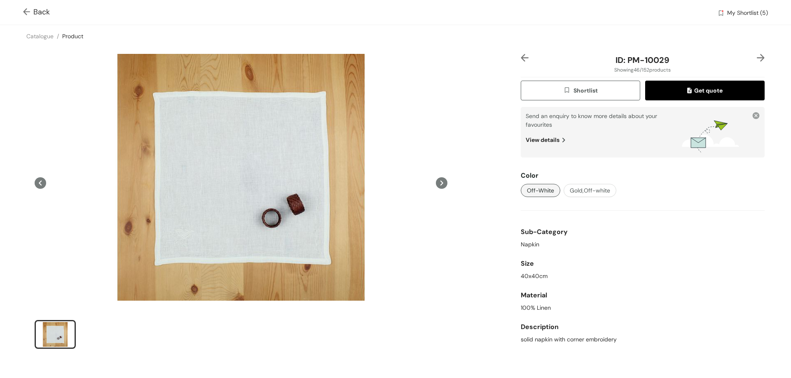
click at [521, 56] on img at bounding box center [525, 58] width 8 height 8
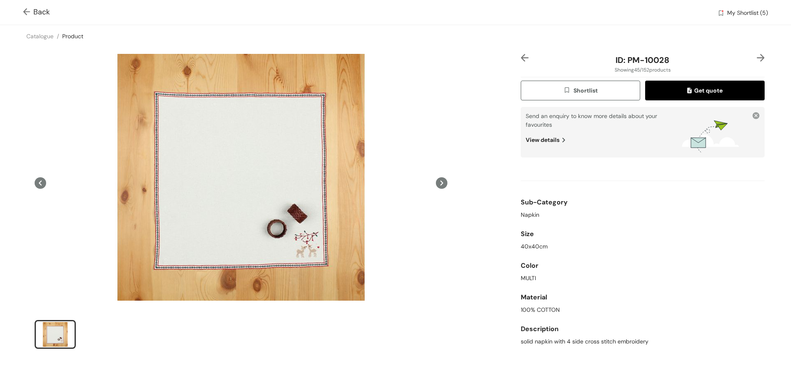
click at [563, 91] on img "button" at bounding box center [568, 90] width 10 height 9
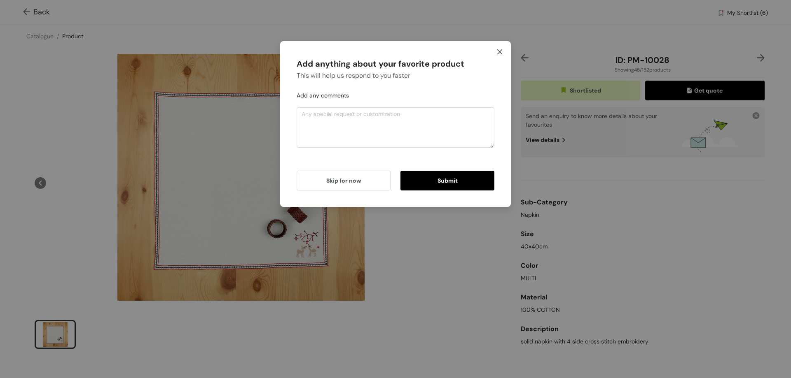
click at [496, 50] on icon "close" at bounding box center [499, 52] width 7 height 7
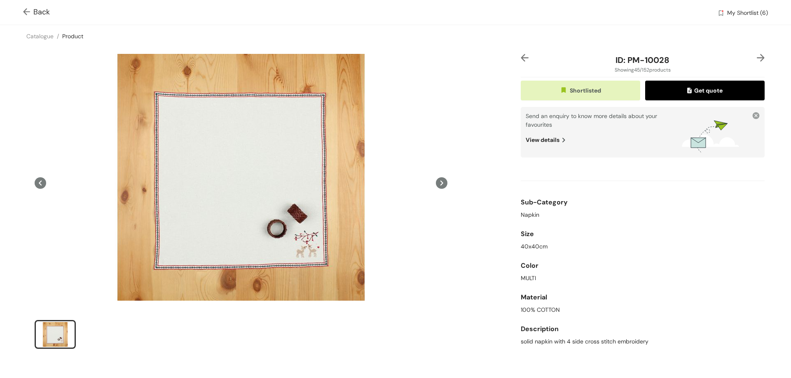
click at [757, 56] on img at bounding box center [761, 58] width 8 height 8
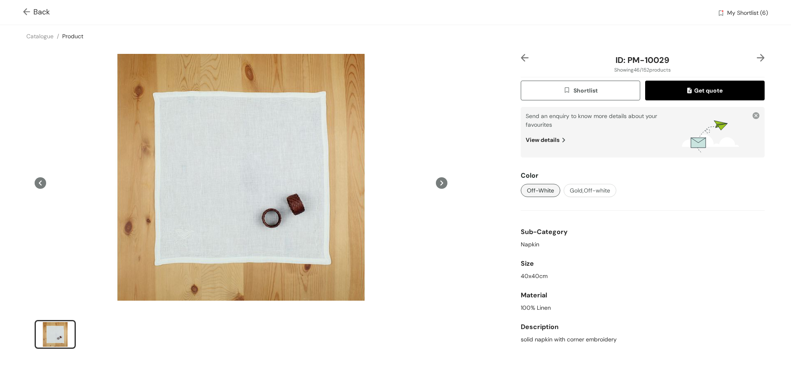
click at [576, 91] on span "Shortlist" at bounding box center [580, 90] width 34 height 9
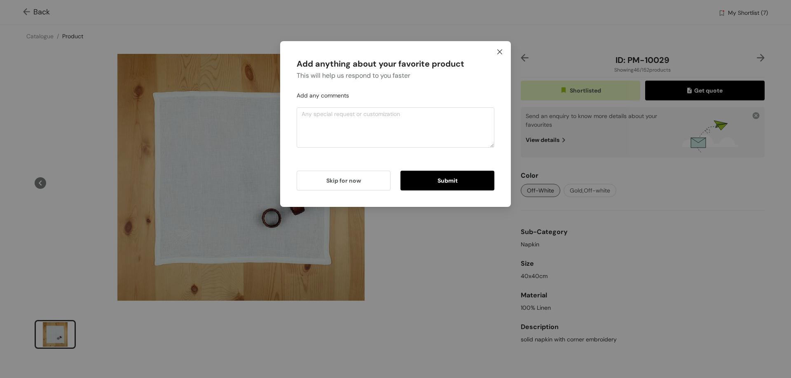
click at [500, 54] on icon "close" at bounding box center [499, 52] width 7 height 7
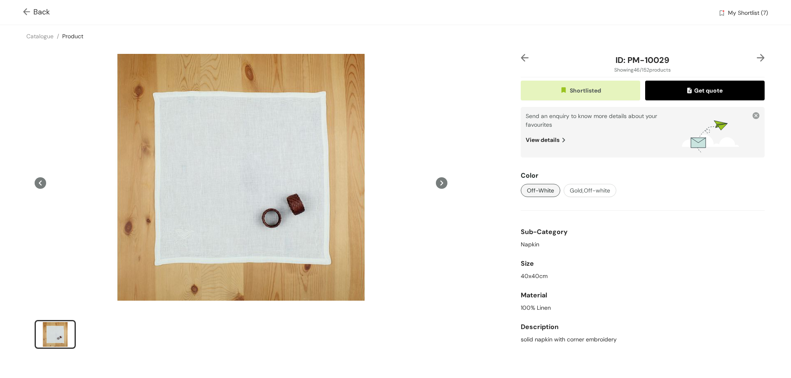
click at [757, 59] on img at bounding box center [761, 58] width 8 height 8
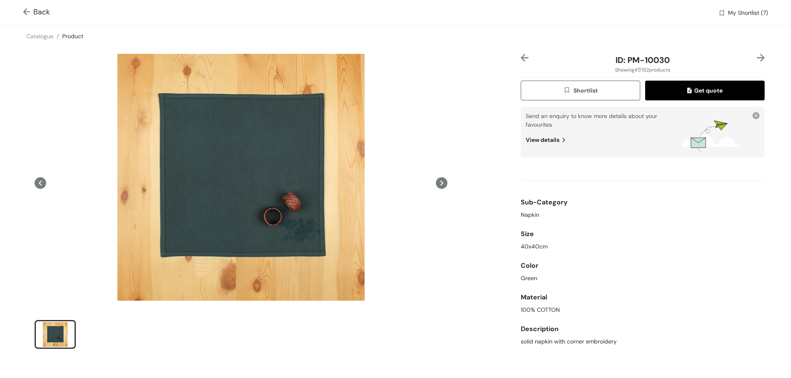
click at [757, 59] on img at bounding box center [761, 58] width 8 height 8
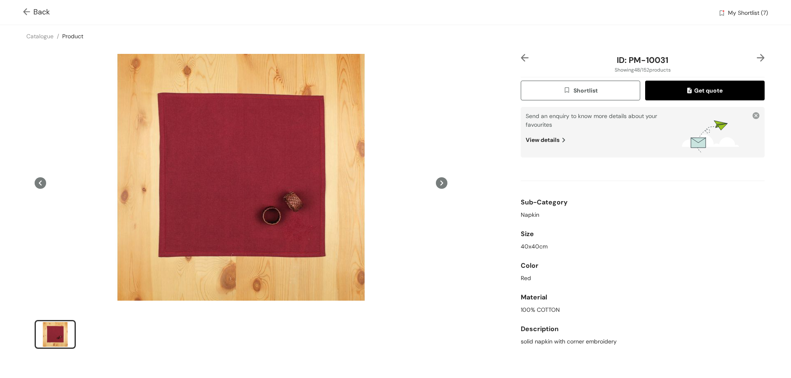
click at [757, 59] on img at bounding box center [761, 58] width 8 height 8
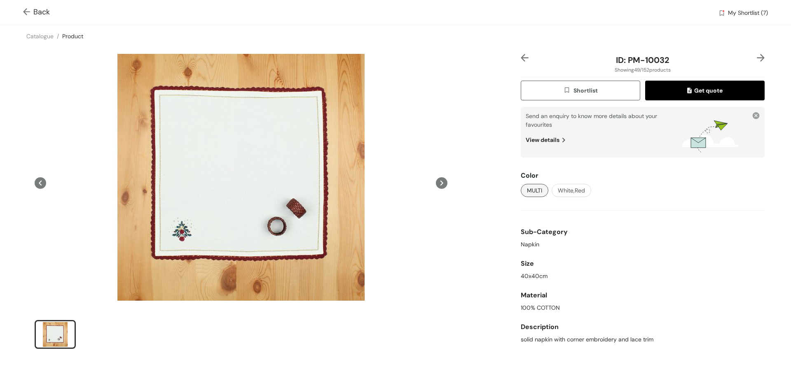
click at [757, 59] on img at bounding box center [761, 58] width 8 height 8
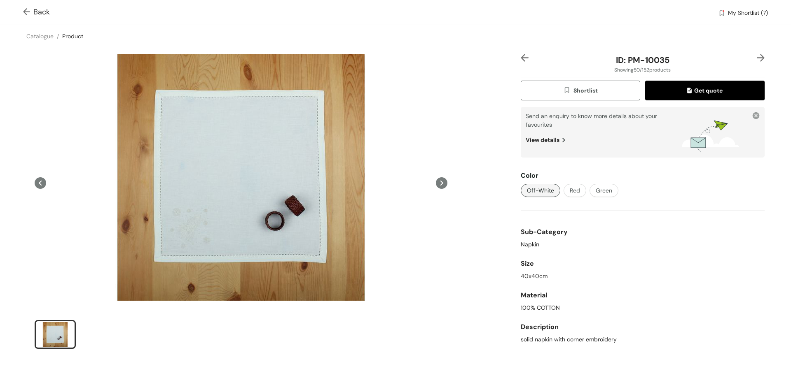
click at [584, 89] on span "Shortlist" at bounding box center [580, 90] width 34 height 9
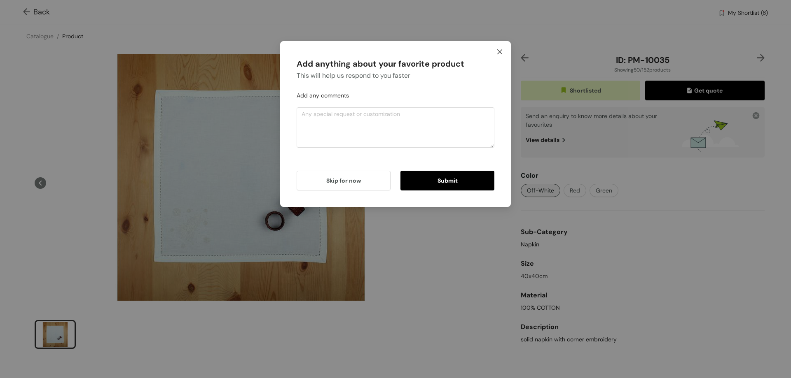
click at [499, 48] on span "Close" at bounding box center [499, 52] width 22 height 22
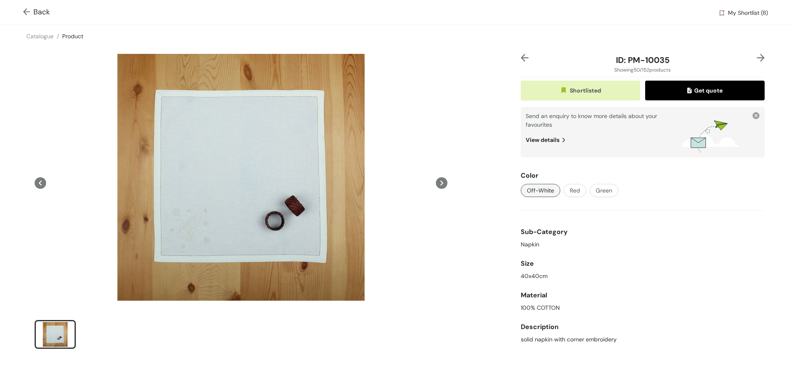
click at [757, 56] on img at bounding box center [761, 58] width 8 height 8
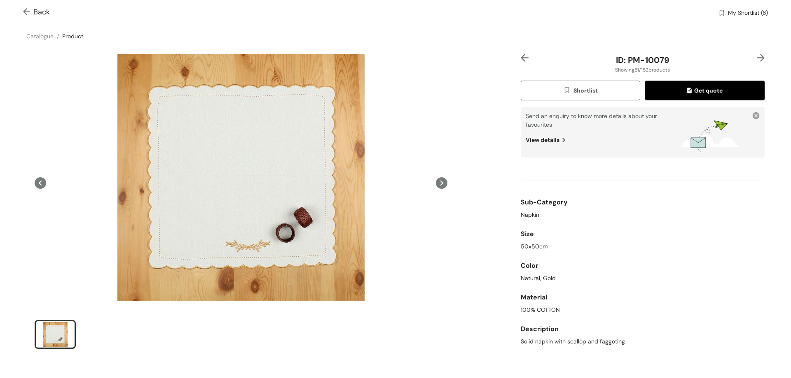
click at [757, 58] on img at bounding box center [761, 58] width 8 height 8
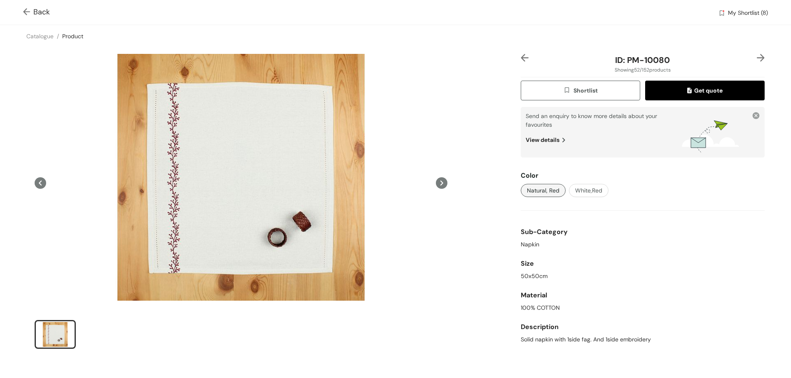
click at [521, 61] on img at bounding box center [525, 58] width 8 height 8
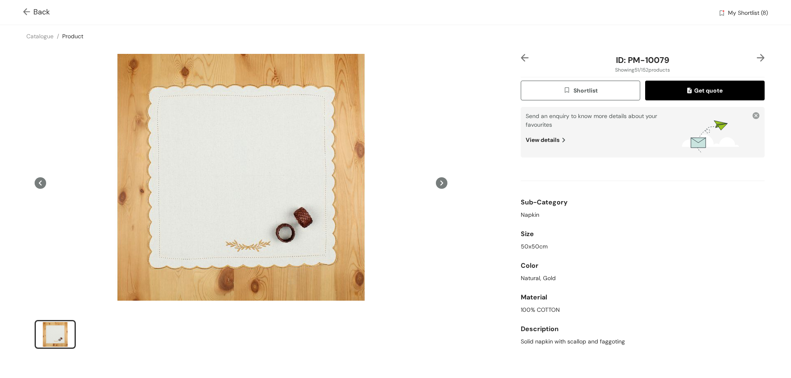
click at [757, 58] on img at bounding box center [761, 58] width 8 height 8
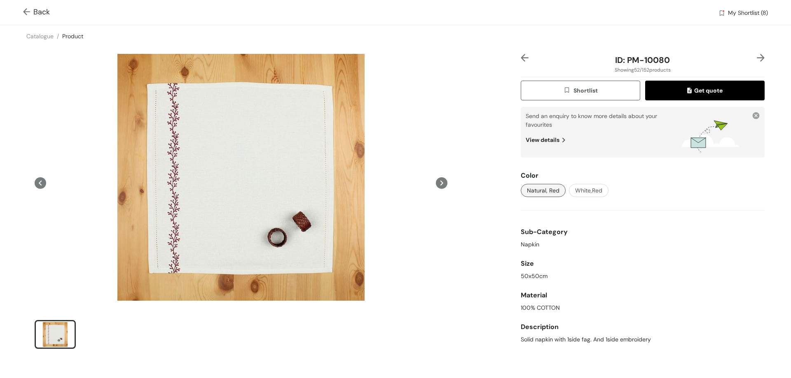
click at [757, 58] on img at bounding box center [761, 58] width 8 height 8
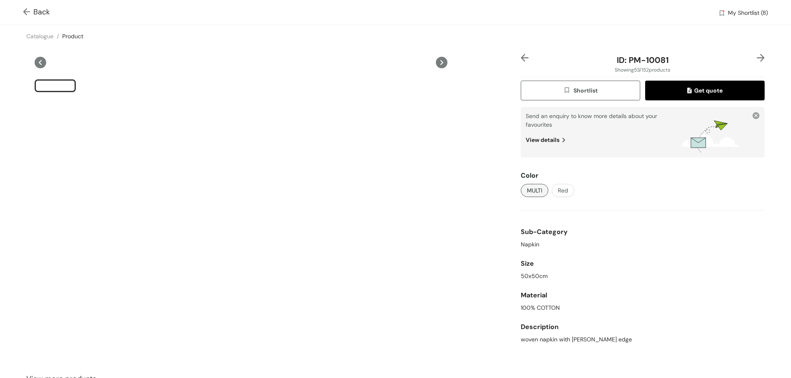
click at [757, 58] on img at bounding box center [761, 58] width 8 height 8
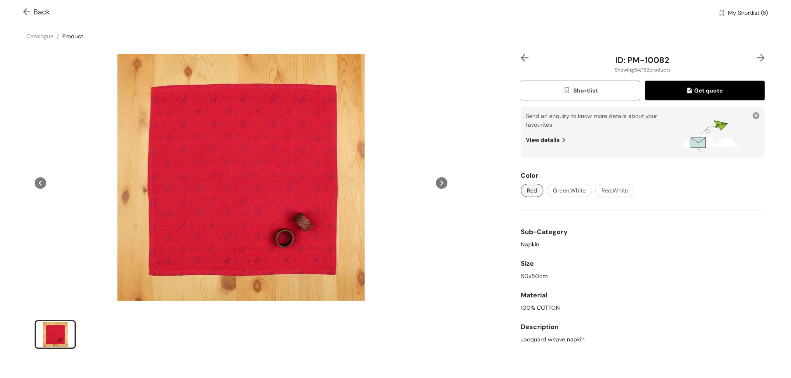
click at [757, 58] on img at bounding box center [761, 58] width 8 height 8
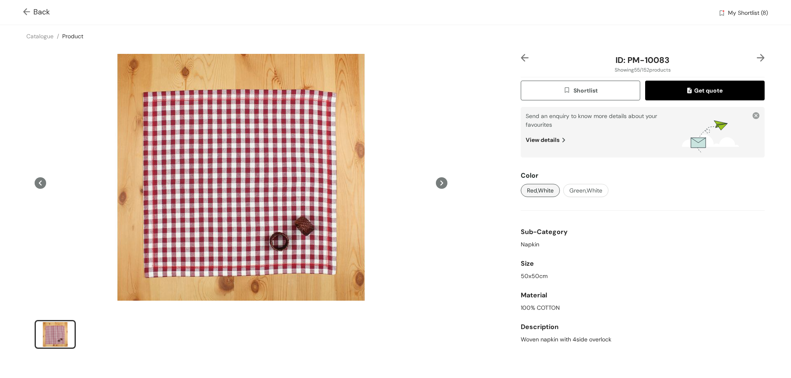
click at [757, 58] on img at bounding box center [761, 58] width 8 height 8
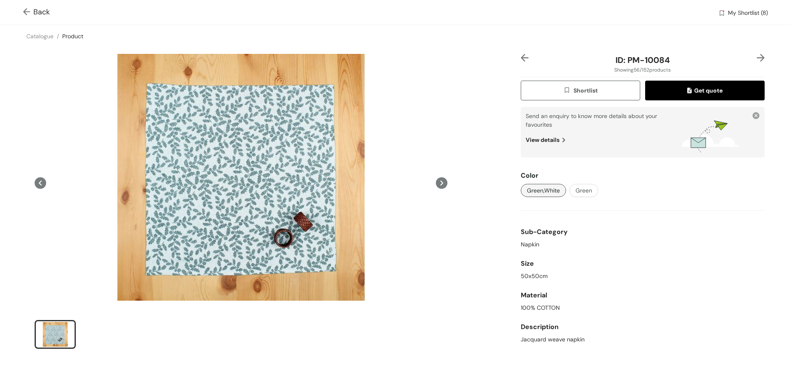
click at [757, 56] on img at bounding box center [761, 58] width 8 height 8
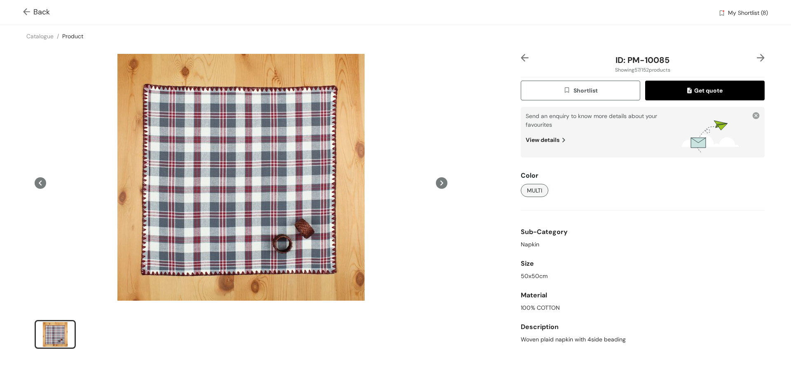
click at [757, 56] on img at bounding box center [761, 58] width 8 height 8
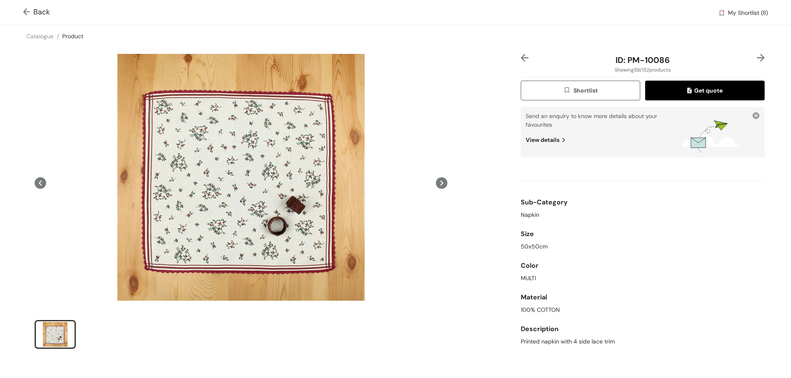
click at [606, 92] on button "Shortlist" at bounding box center [580, 91] width 119 height 20
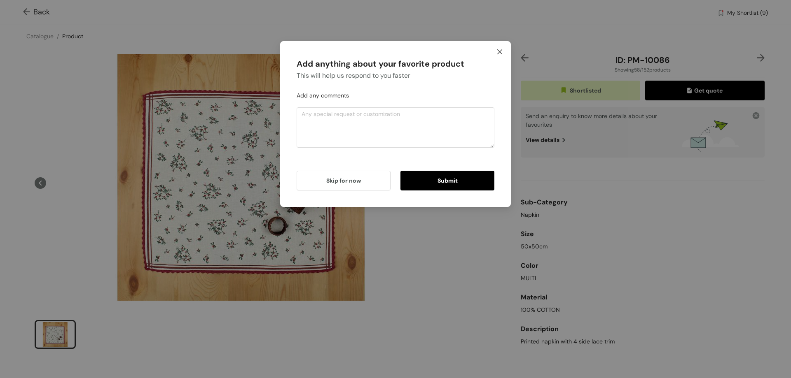
click at [500, 51] on icon "close" at bounding box center [499, 52] width 7 height 7
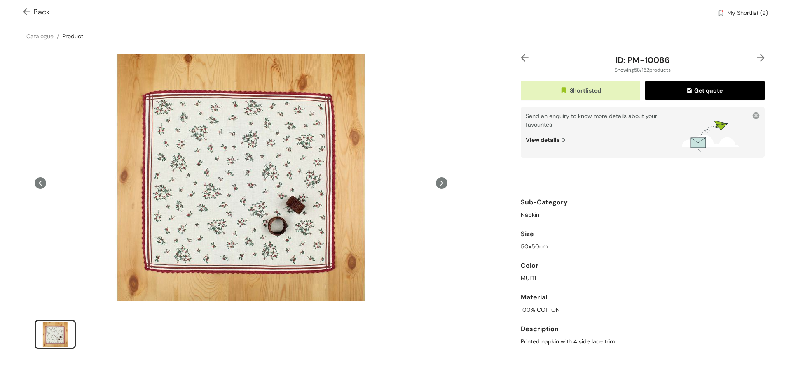
click at [757, 58] on img at bounding box center [761, 58] width 8 height 8
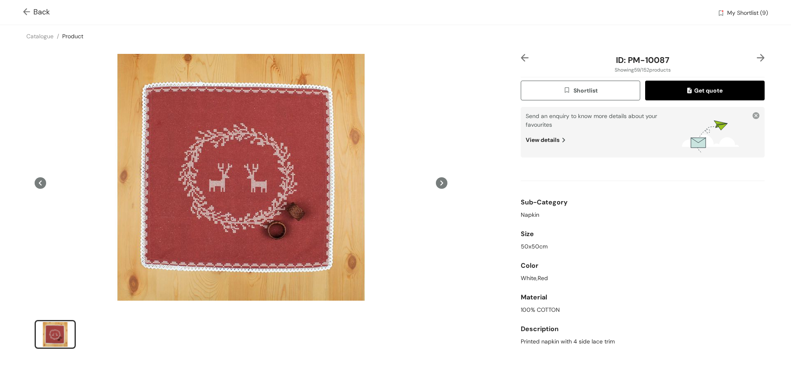
click at [757, 58] on img at bounding box center [761, 58] width 8 height 8
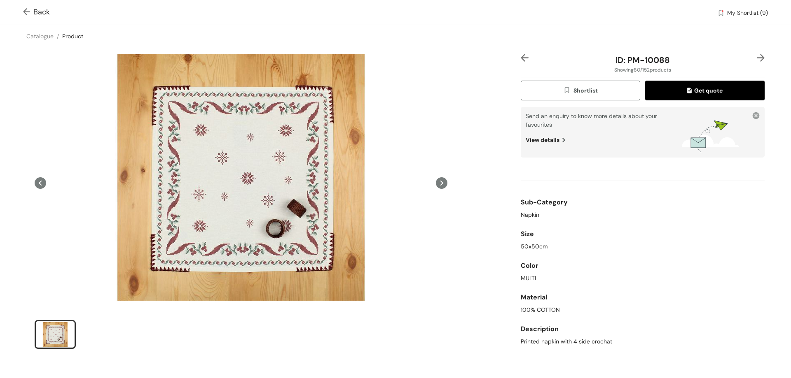
click at [757, 58] on img at bounding box center [761, 58] width 8 height 8
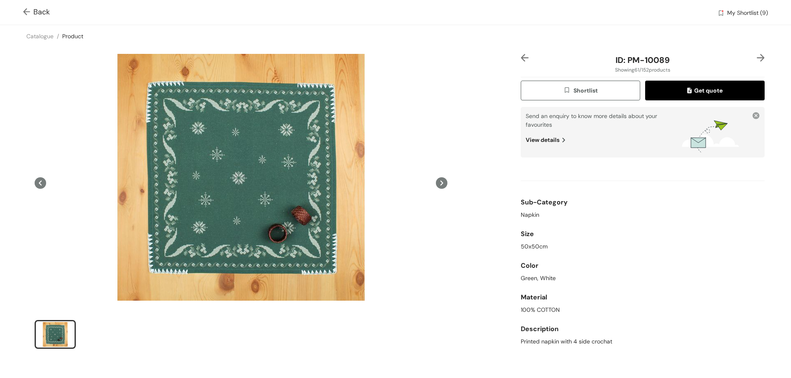
click at [757, 58] on img at bounding box center [761, 58] width 8 height 8
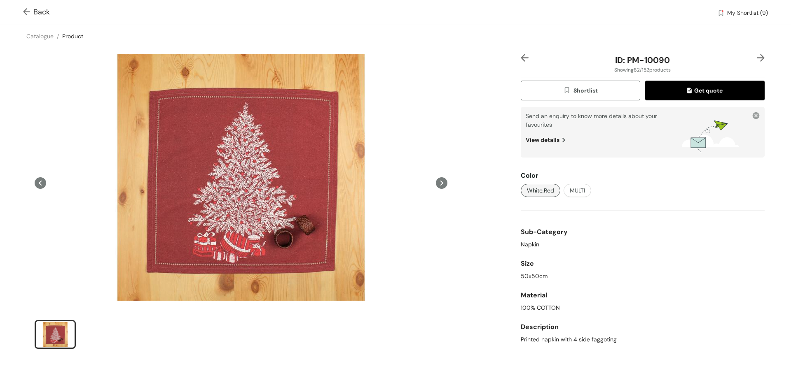
click at [757, 58] on img at bounding box center [761, 58] width 8 height 8
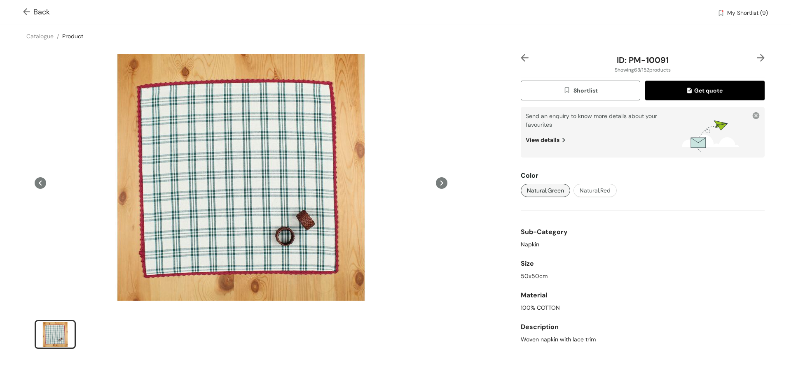
click at [757, 58] on img at bounding box center [761, 58] width 8 height 8
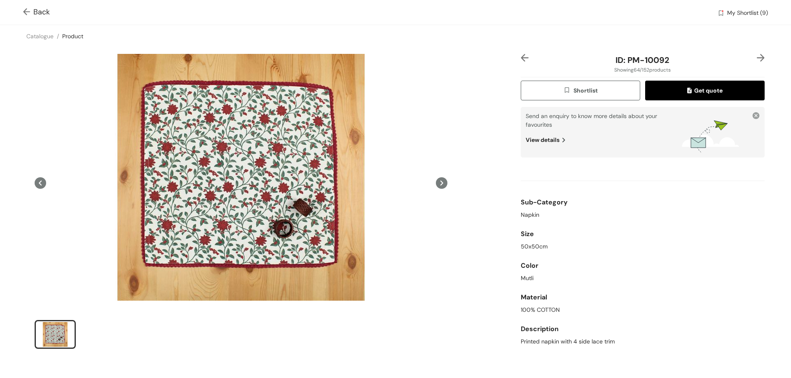
click at [757, 58] on img at bounding box center [761, 58] width 8 height 8
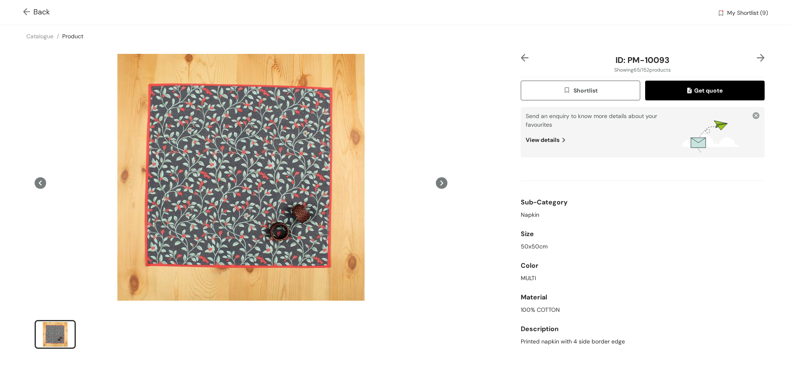
click at [757, 58] on img at bounding box center [761, 58] width 8 height 8
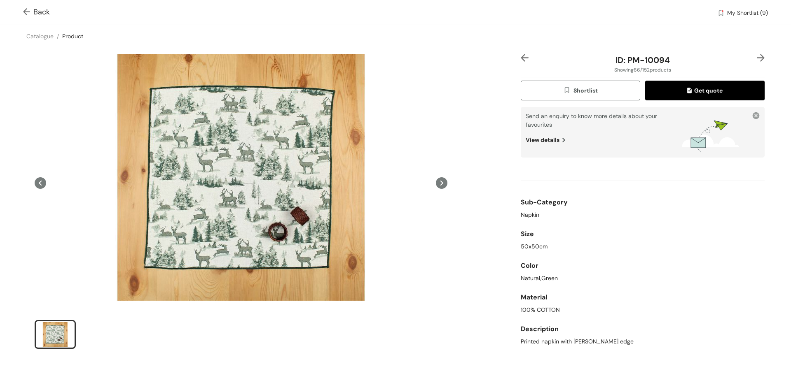
click at [757, 58] on img at bounding box center [761, 58] width 8 height 8
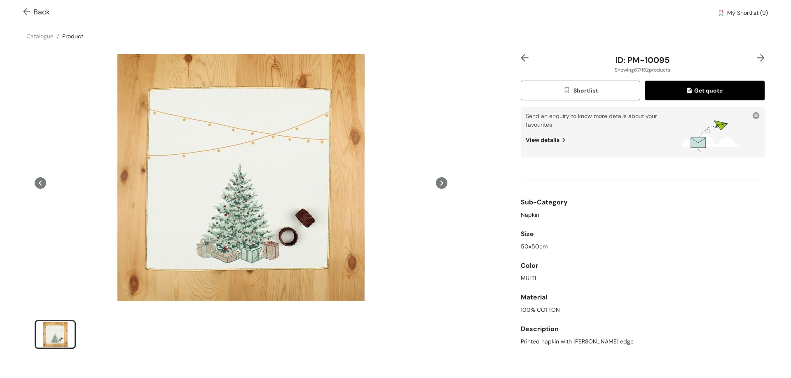
click at [757, 58] on img at bounding box center [761, 58] width 8 height 8
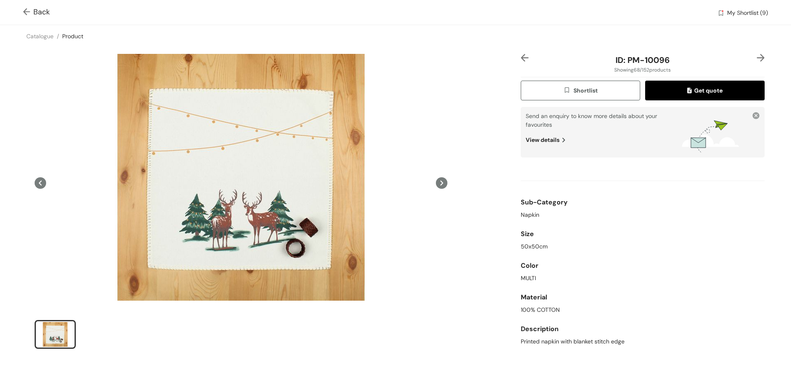
click at [757, 58] on img at bounding box center [761, 58] width 8 height 8
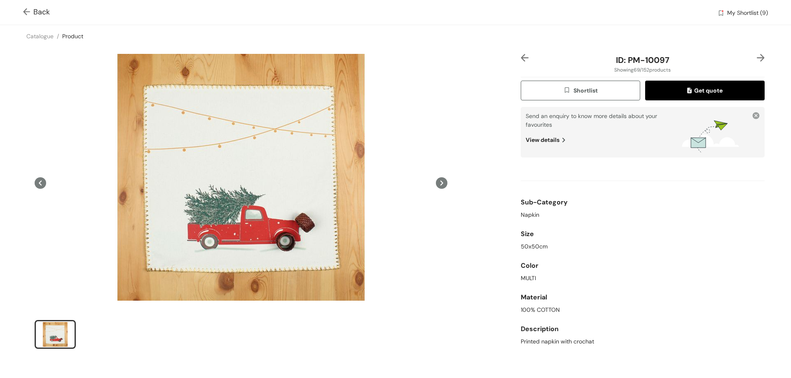
click at [757, 58] on img at bounding box center [761, 58] width 8 height 8
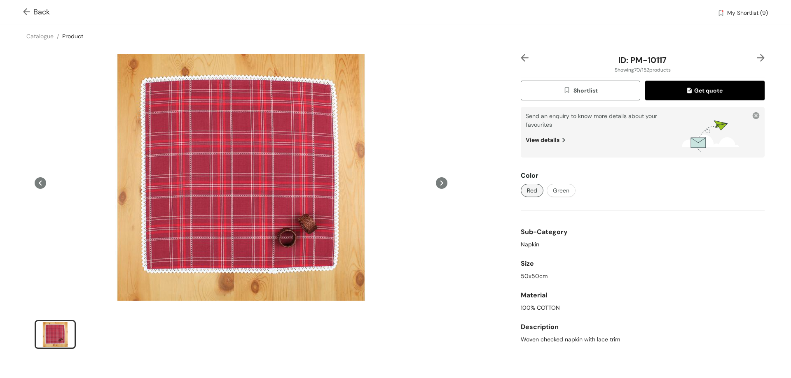
click at [757, 58] on img at bounding box center [761, 58] width 8 height 8
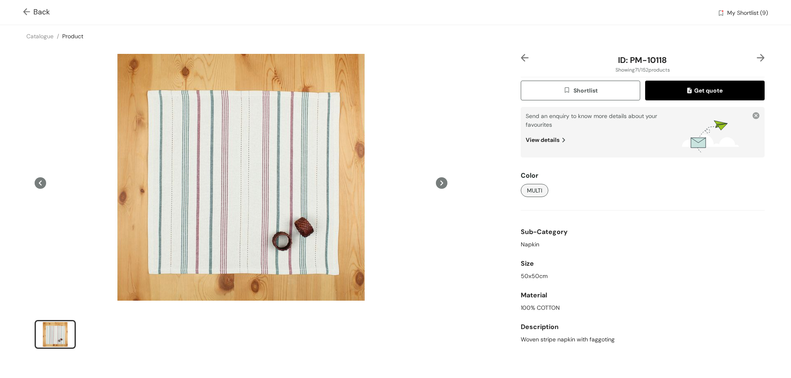
click at [757, 58] on img at bounding box center [761, 58] width 8 height 8
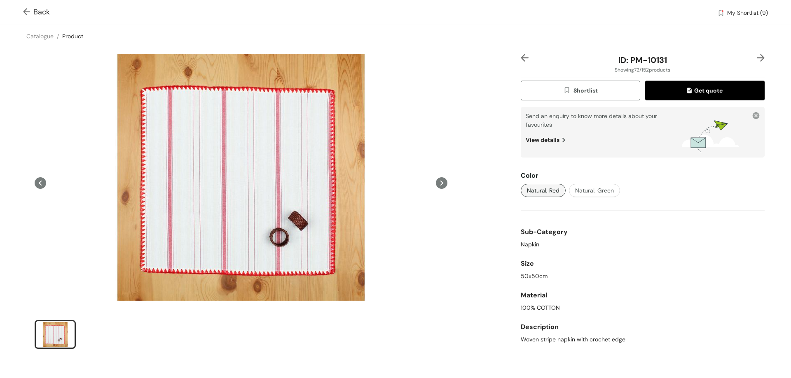
click at [757, 58] on img at bounding box center [761, 58] width 8 height 8
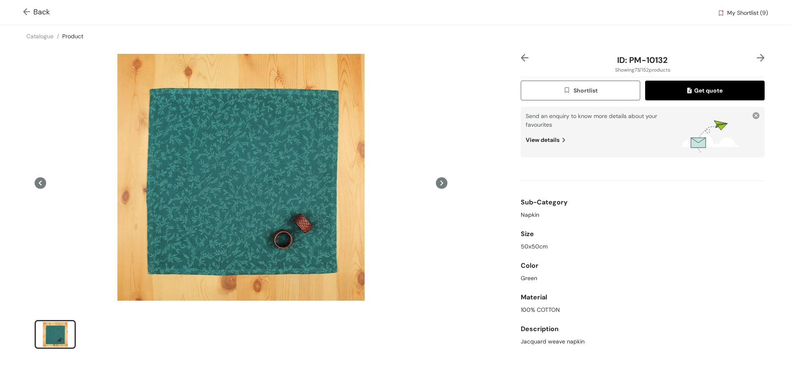
click at [757, 58] on img at bounding box center [761, 58] width 8 height 8
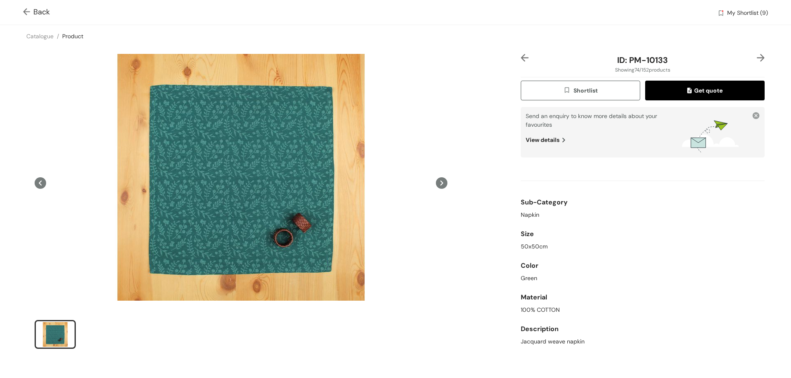
click at [757, 58] on img at bounding box center [761, 58] width 8 height 8
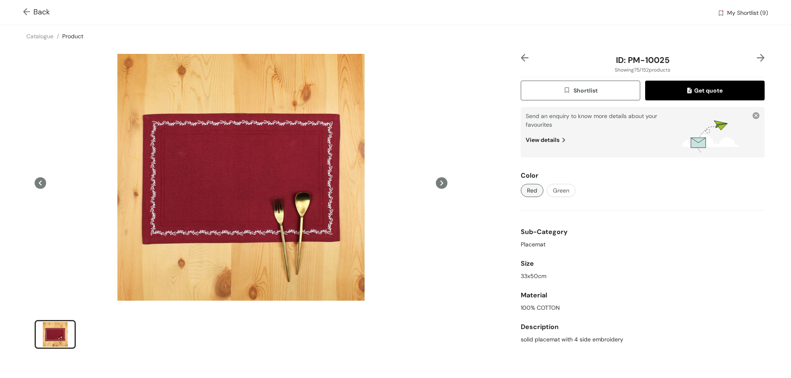
click at [757, 58] on img at bounding box center [761, 58] width 8 height 8
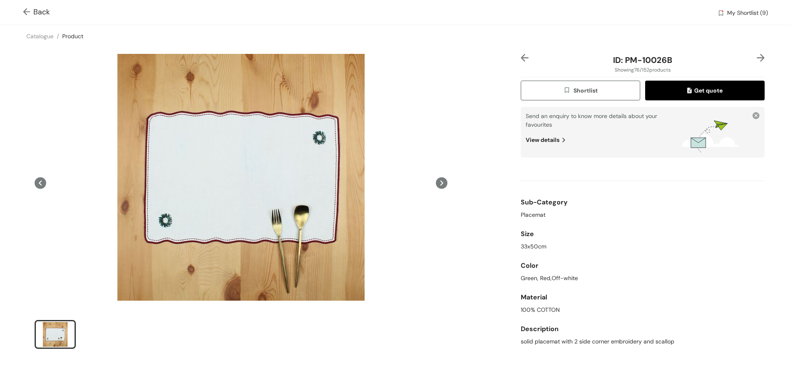
click at [757, 58] on img at bounding box center [761, 58] width 8 height 8
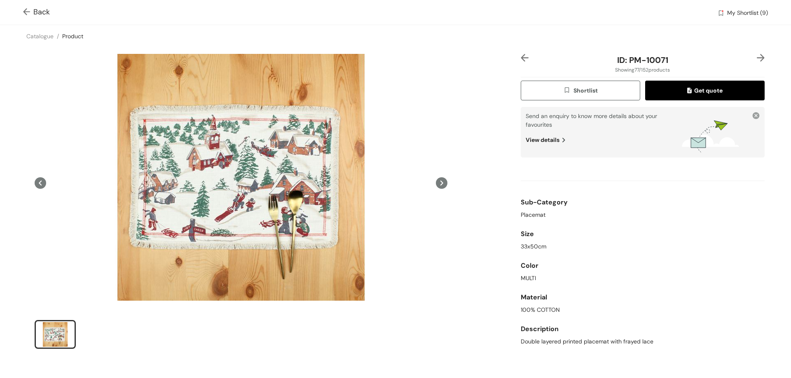
click at [757, 58] on img at bounding box center [761, 58] width 8 height 8
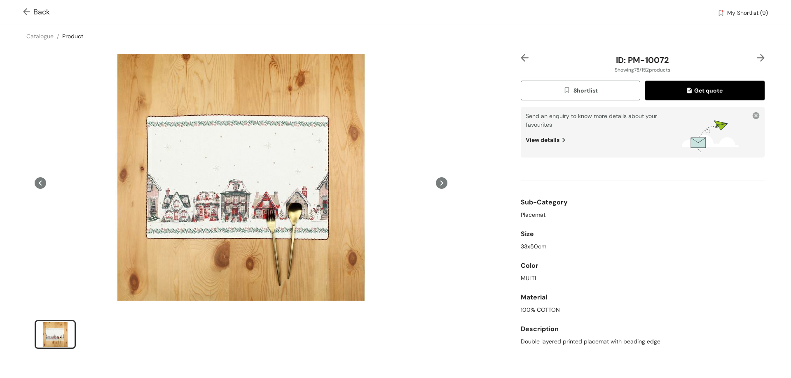
click at [587, 96] on button "Shortlist" at bounding box center [580, 91] width 119 height 20
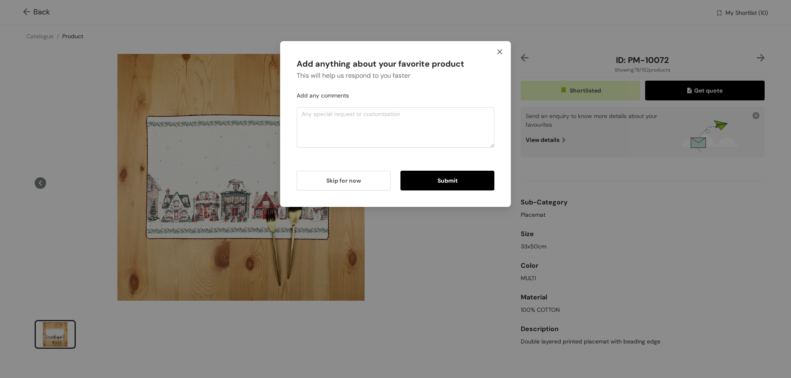
click at [500, 53] on icon "close" at bounding box center [499, 52] width 7 height 7
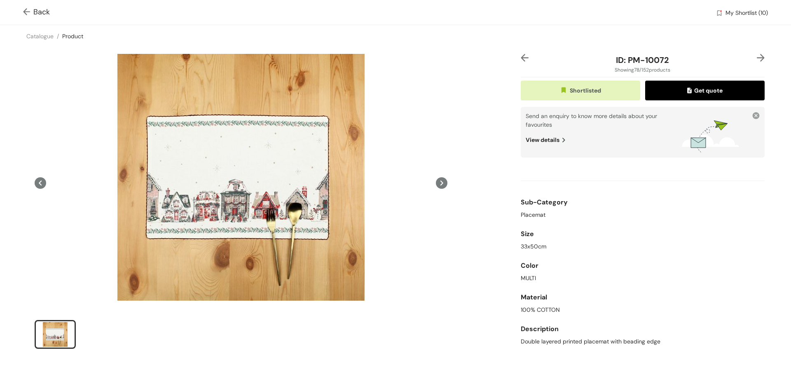
click at [757, 58] on img at bounding box center [761, 58] width 8 height 8
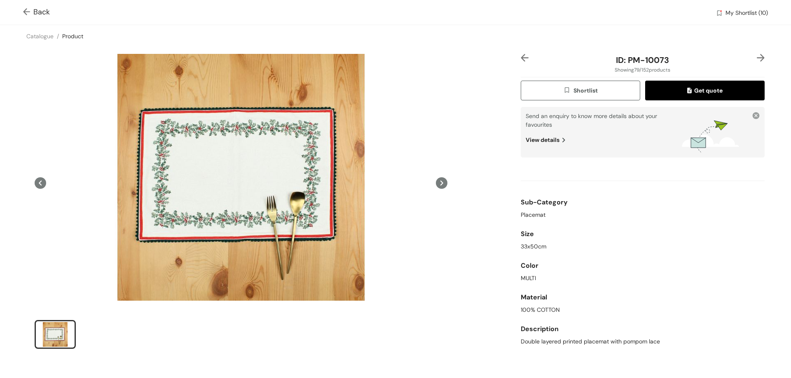
click at [757, 61] on img at bounding box center [761, 58] width 8 height 8
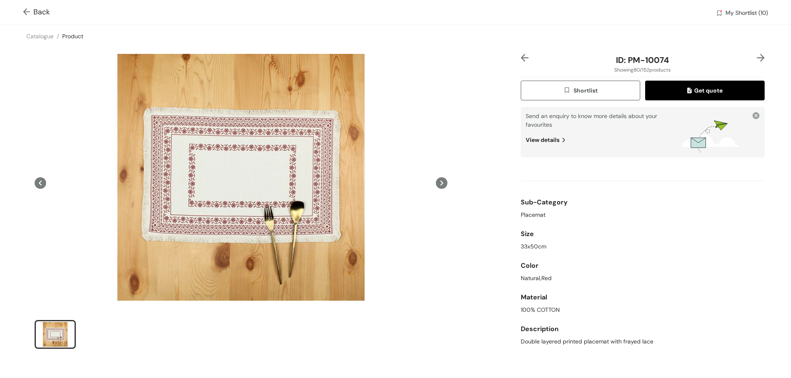
click at [757, 61] on img at bounding box center [761, 58] width 8 height 8
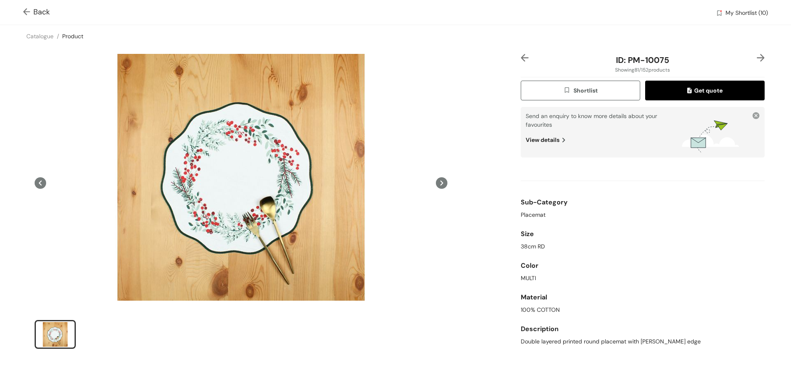
click at [757, 58] on img at bounding box center [761, 58] width 8 height 8
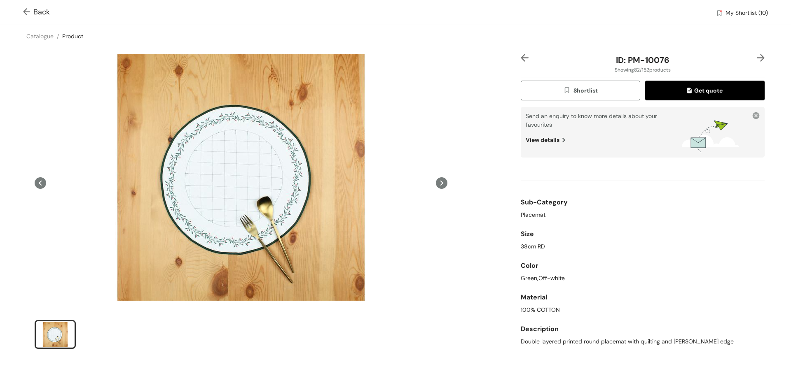
click at [757, 58] on img at bounding box center [761, 58] width 8 height 8
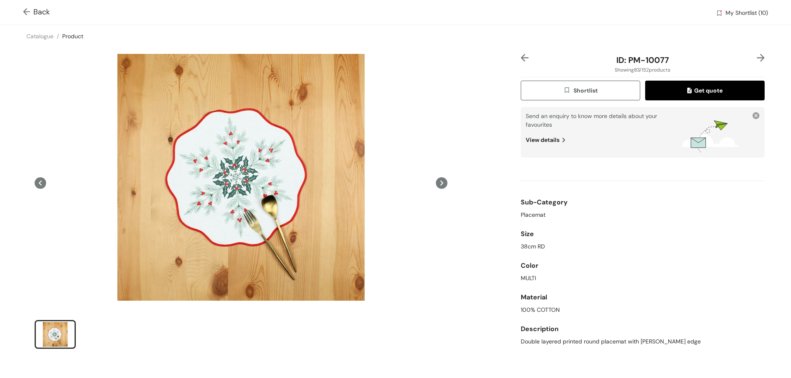
click at [757, 58] on img at bounding box center [761, 58] width 8 height 8
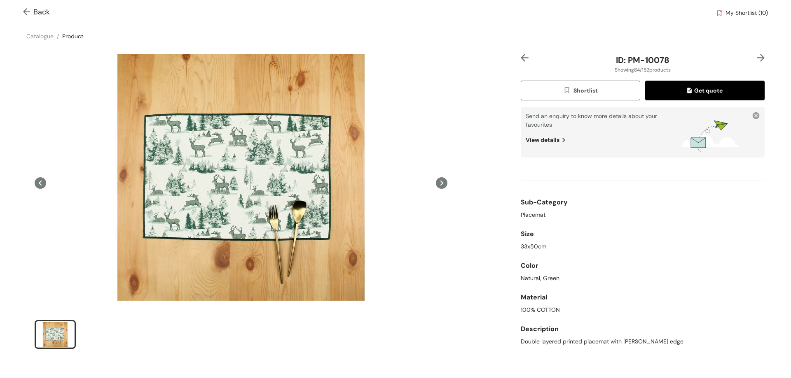
click at [757, 58] on img at bounding box center [761, 58] width 8 height 8
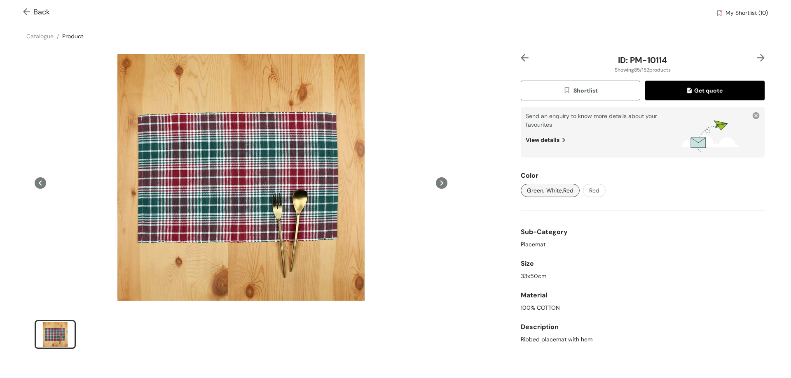
click at [757, 58] on img at bounding box center [761, 58] width 8 height 8
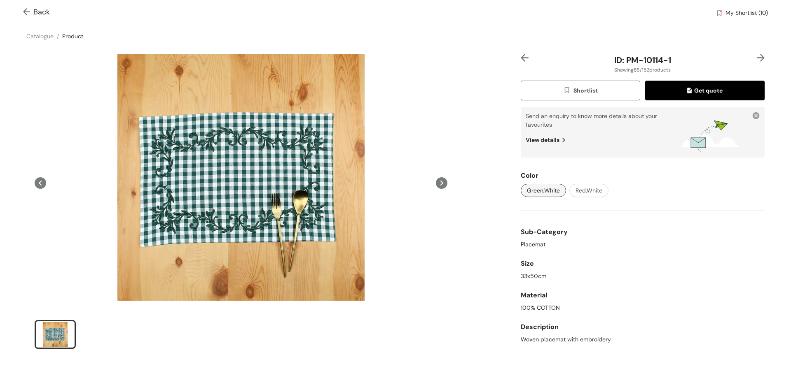
click at [757, 58] on img at bounding box center [761, 58] width 8 height 8
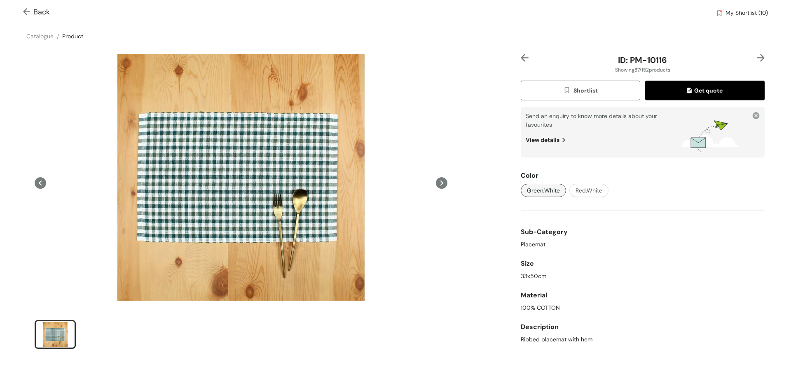
click at [523, 58] on img at bounding box center [525, 58] width 8 height 8
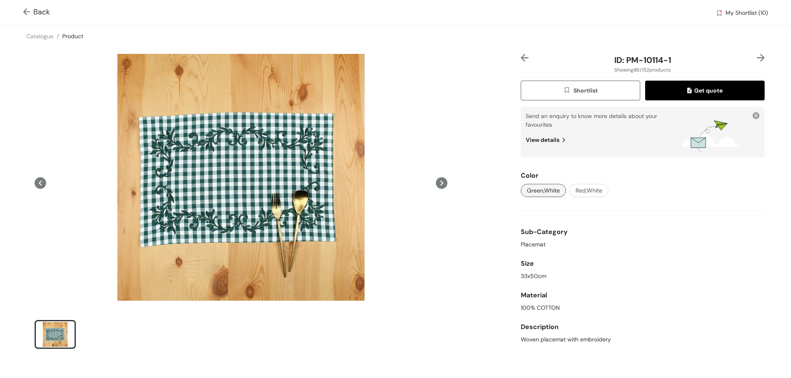
click at [757, 59] on img at bounding box center [761, 58] width 8 height 8
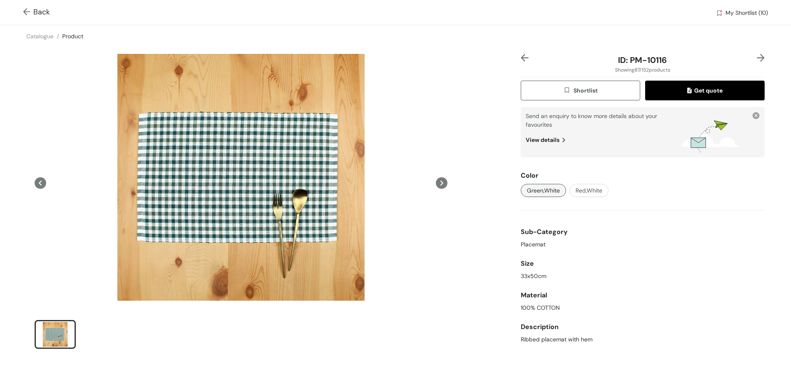
click at [757, 59] on img at bounding box center [761, 58] width 8 height 8
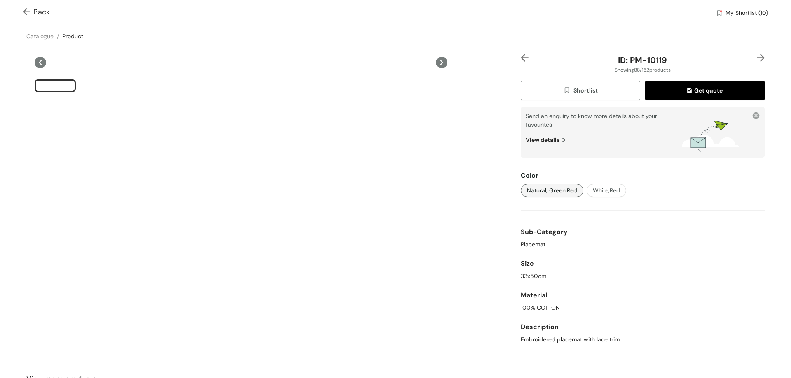
click at [757, 60] on img at bounding box center [761, 58] width 8 height 8
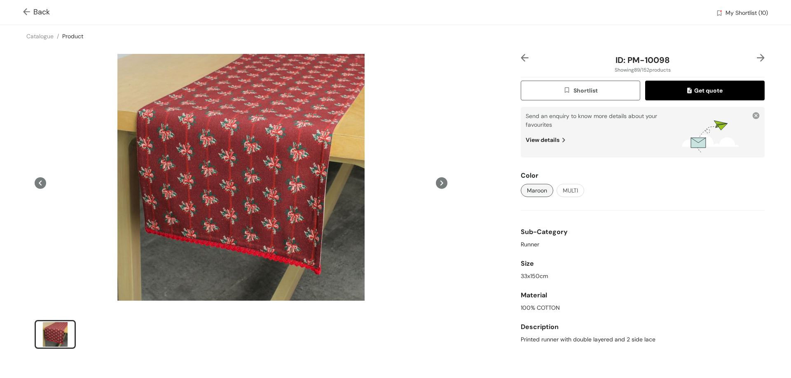
click at [757, 60] on img at bounding box center [761, 58] width 8 height 8
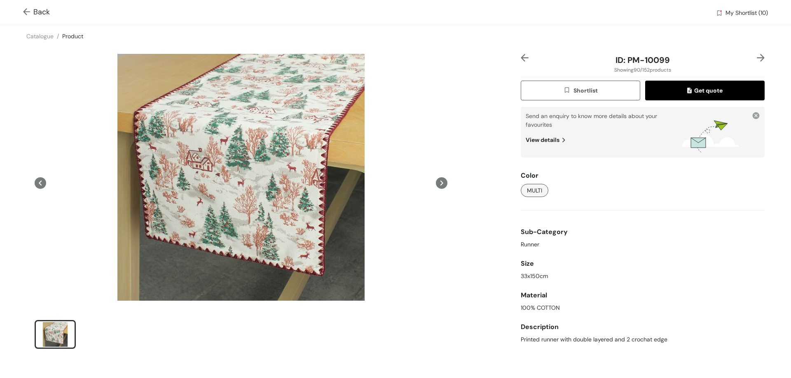
click at [757, 60] on img at bounding box center [761, 58] width 8 height 8
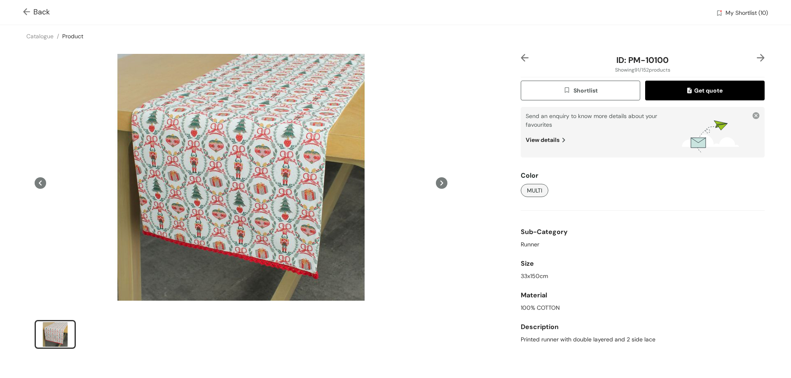
click at [757, 60] on img at bounding box center [761, 58] width 8 height 8
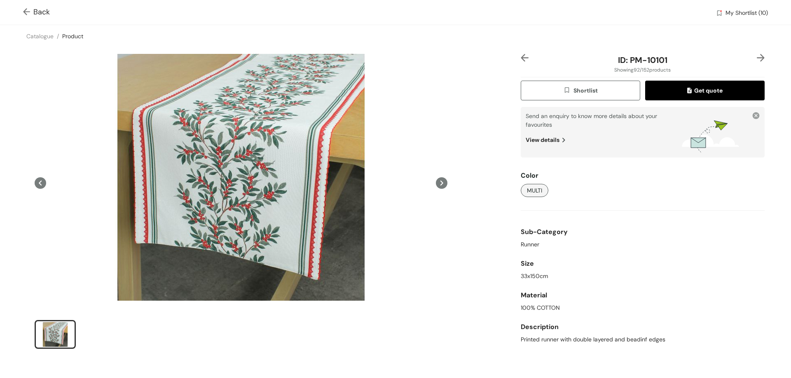
click at [757, 60] on img at bounding box center [761, 58] width 8 height 8
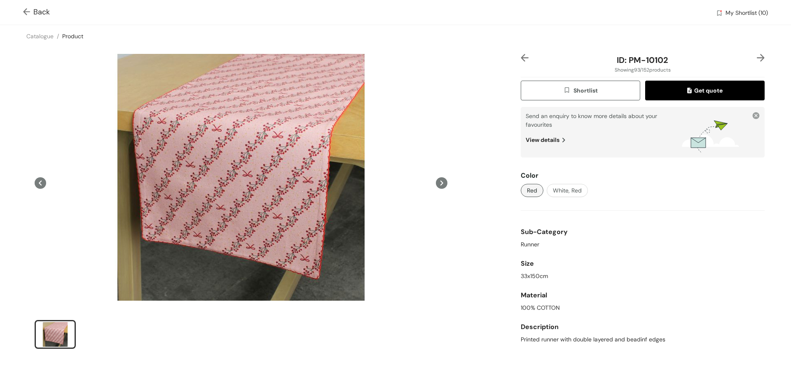
click at [757, 60] on img at bounding box center [761, 58] width 8 height 8
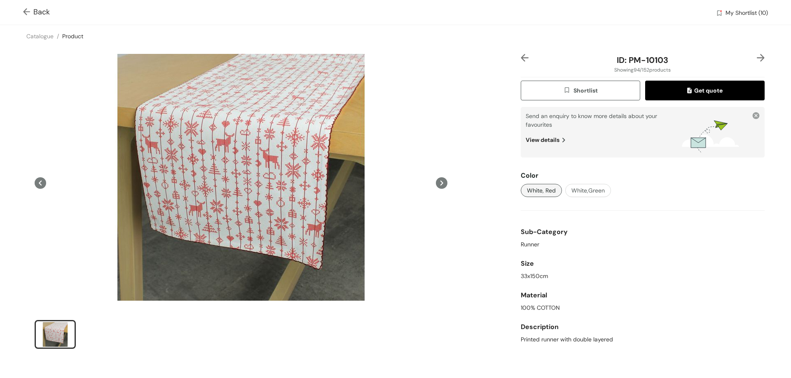
click at [757, 60] on img at bounding box center [761, 58] width 8 height 8
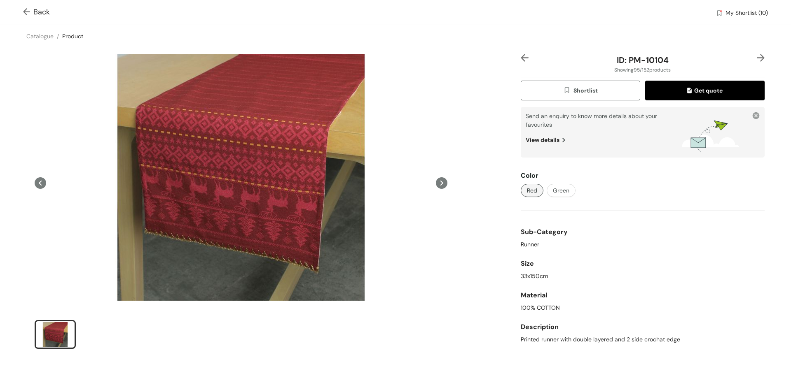
click at [757, 60] on img at bounding box center [761, 58] width 8 height 8
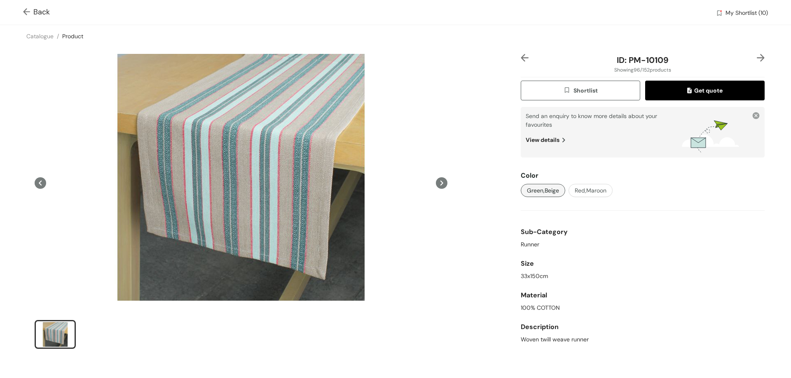
click at [757, 58] on img at bounding box center [761, 58] width 8 height 8
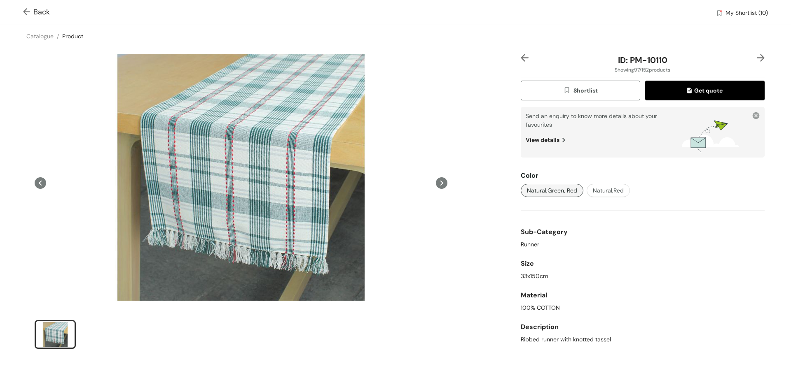
click at [757, 58] on img at bounding box center [761, 58] width 8 height 8
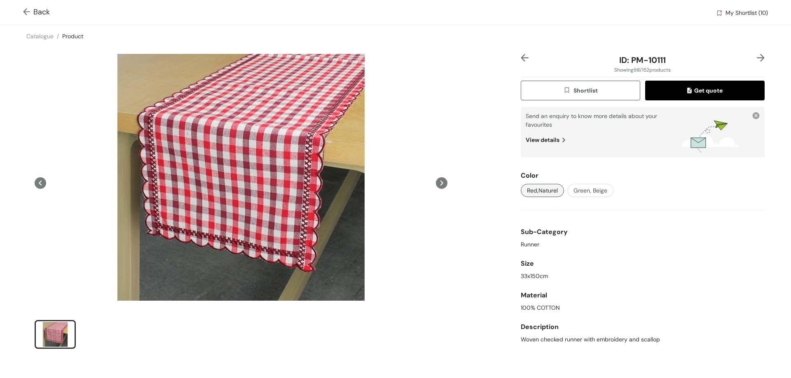
click at [757, 58] on img at bounding box center [761, 58] width 8 height 8
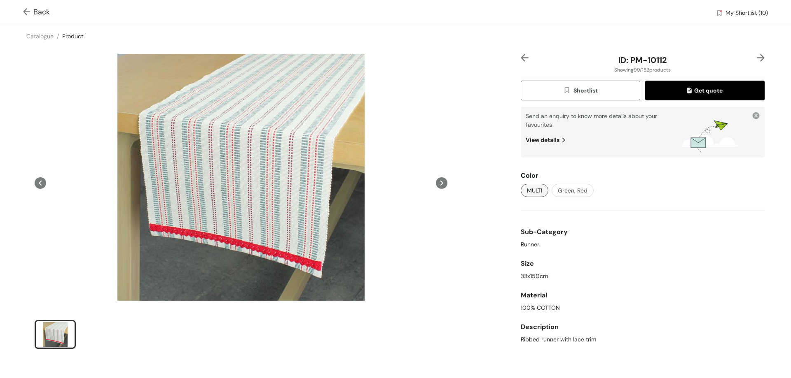
click at [757, 58] on img at bounding box center [761, 58] width 8 height 8
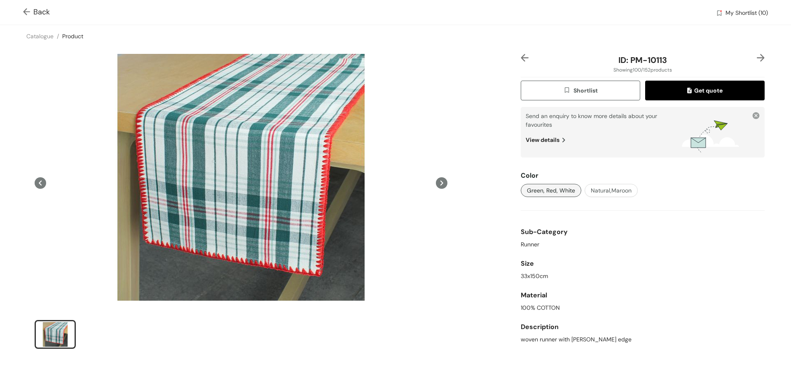
click at [757, 58] on img at bounding box center [761, 58] width 8 height 8
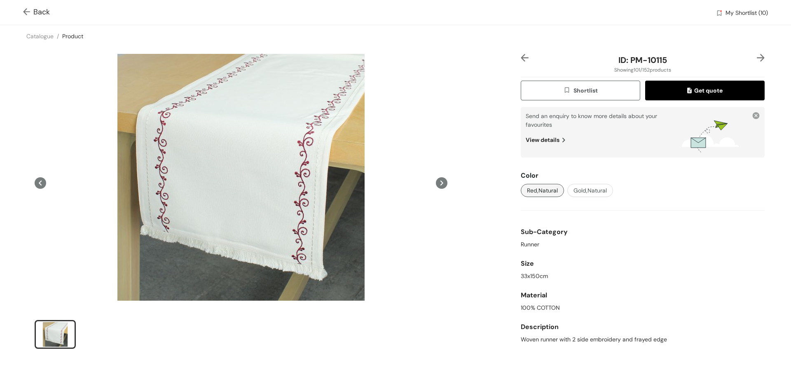
click at [757, 58] on img at bounding box center [761, 58] width 8 height 8
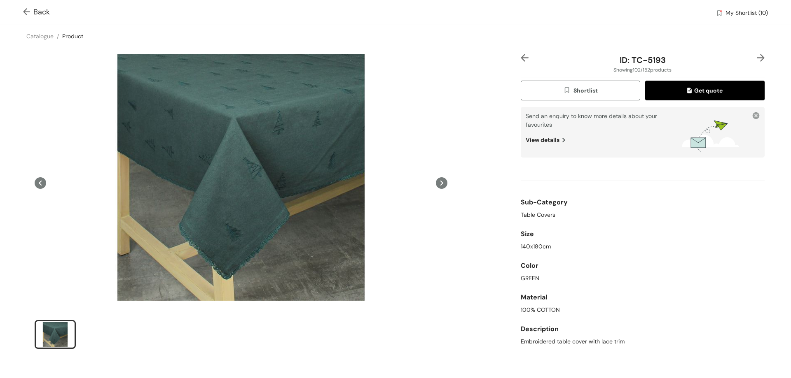
click at [757, 58] on img at bounding box center [761, 58] width 8 height 8
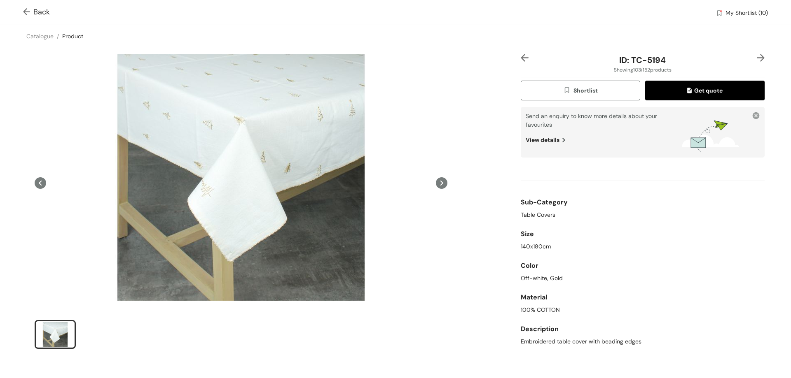
click at [757, 58] on img at bounding box center [761, 58] width 8 height 8
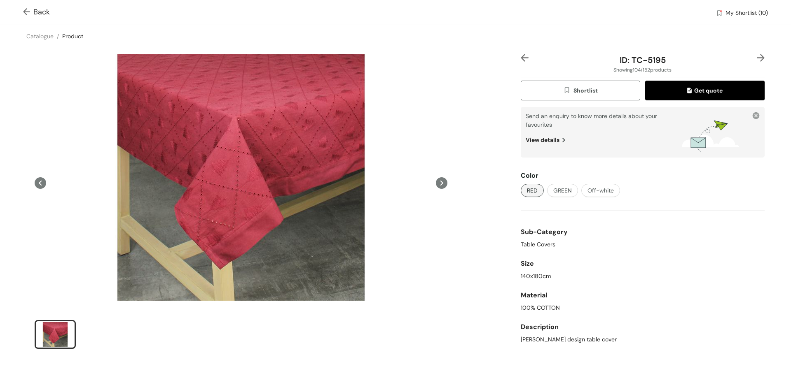
click at [757, 58] on img at bounding box center [761, 58] width 8 height 8
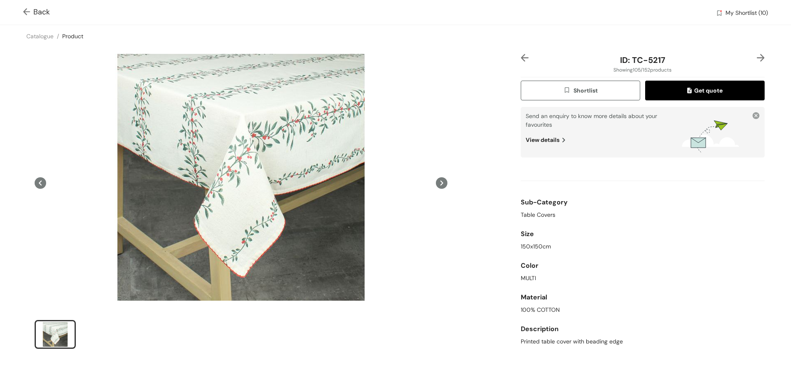
click at [757, 58] on img at bounding box center [761, 58] width 8 height 8
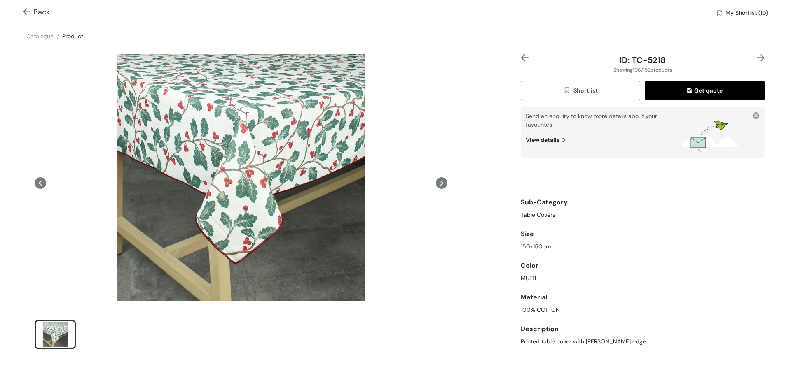
click at [757, 58] on img at bounding box center [761, 58] width 8 height 8
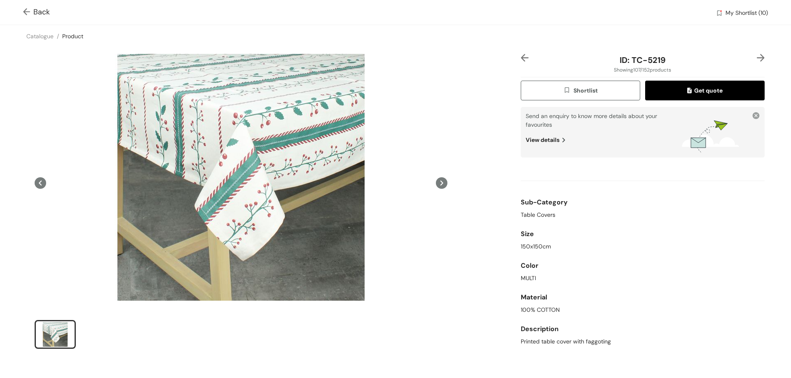
click at [757, 58] on img at bounding box center [761, 58] width 8 height 8
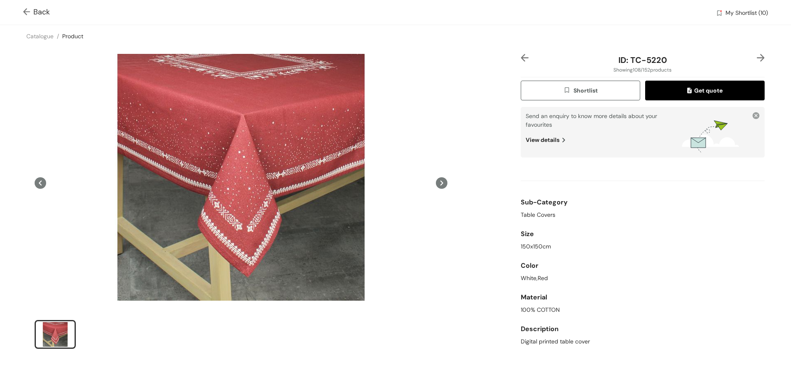
click at [757, 58] on img at bounding box center [761, 58] width 8 height 8
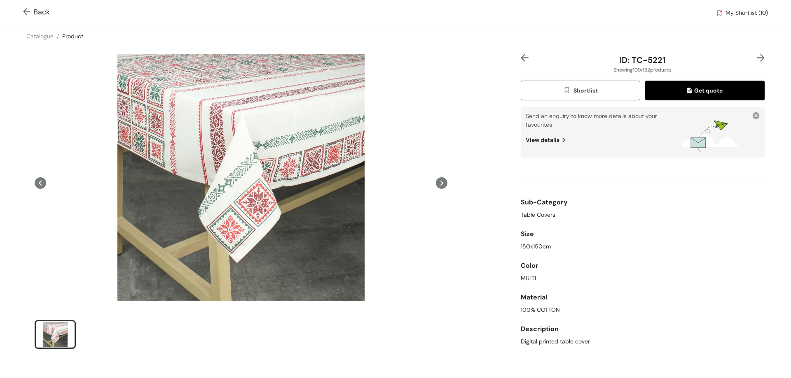
click at [757, 58] on img at bounding box center [761, 58] width 8 height 8
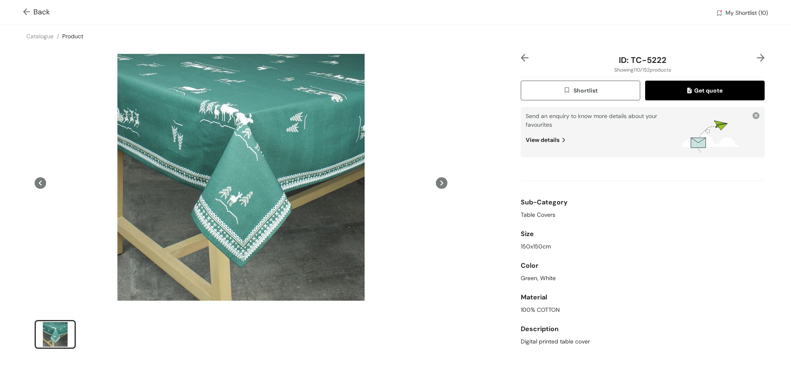
click at [757, 58] on img at bounding box center [761, 58] width 8 height 8
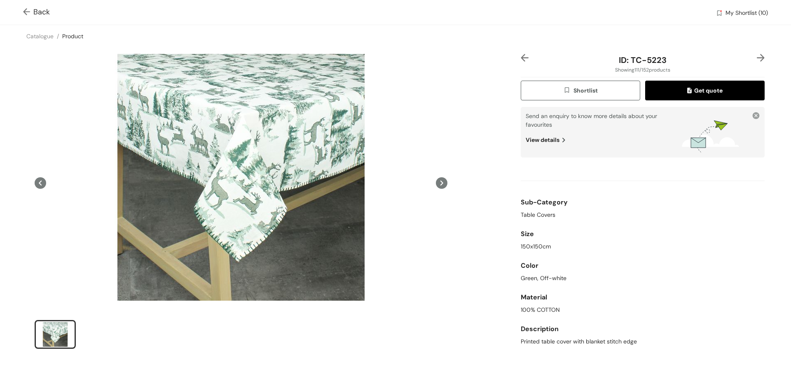
click at [757, 58] on img at bounding box center [761, 58] width 8 height 8
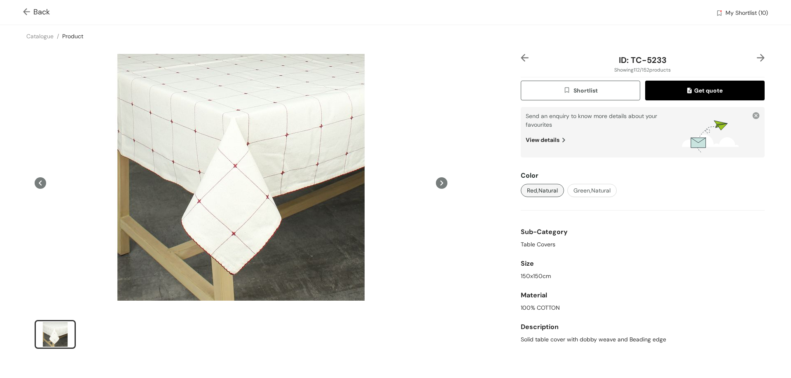
click at [578, 92] on span "Shortlist" at bounding box center [580, 90] width 34 height 9
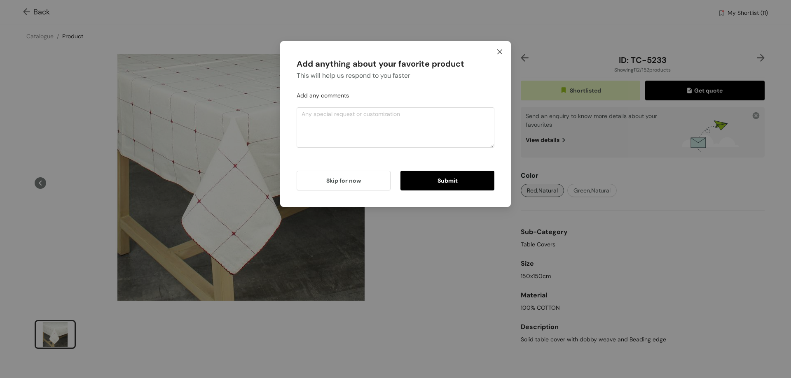
click at [498, 51] on icon "close" at bounding box center [499, 51] width 5 height 5
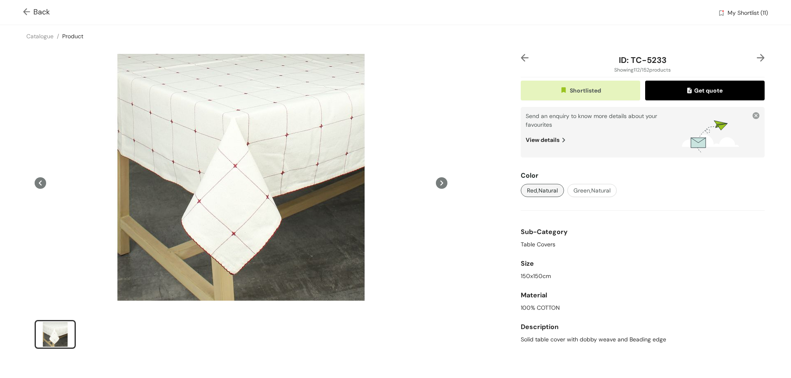
click at [757, 57] on img at bounding box center [761, 58] width 8 height 8
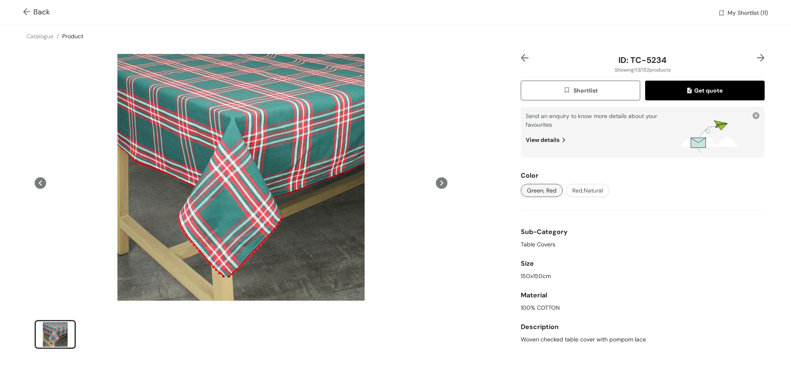
click at [757, 57] on img at bounding box center [761, 58] width 8 height 8
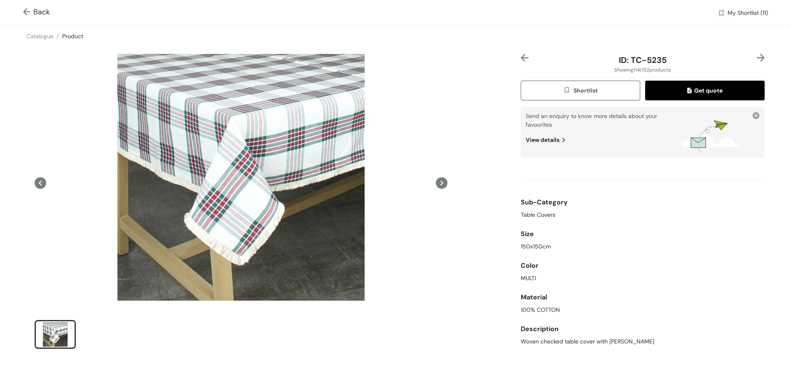
click at [757, 57] on img at bounding box center [761, 58] width 8 height 8
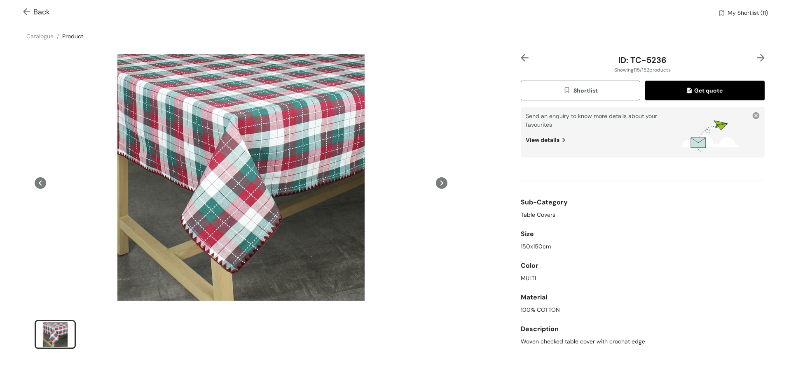
click at [757, 57] on img at bounding box center [761, 58] width 8 height 8
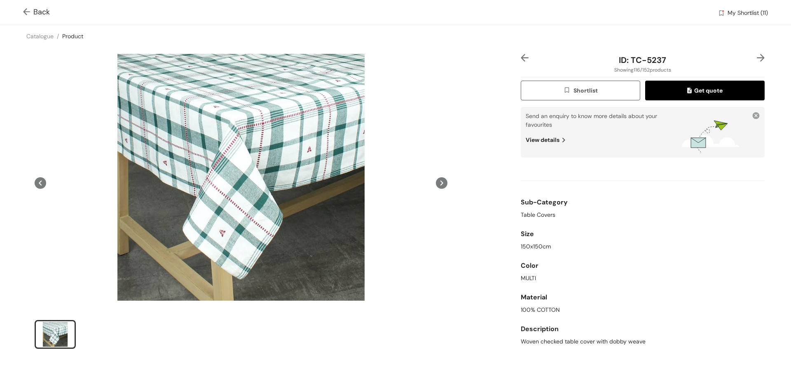
click at [757, 57] on img at bounding box center [761, 58] width 8 height 8
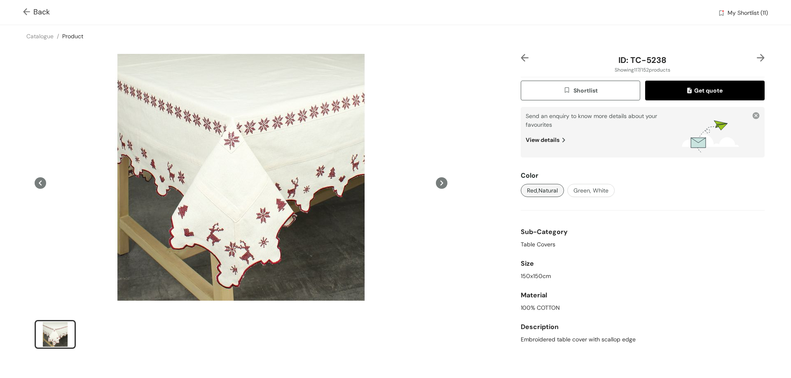
click at [757, 57] on img at bounding box center [761, 58] width 8 height 8
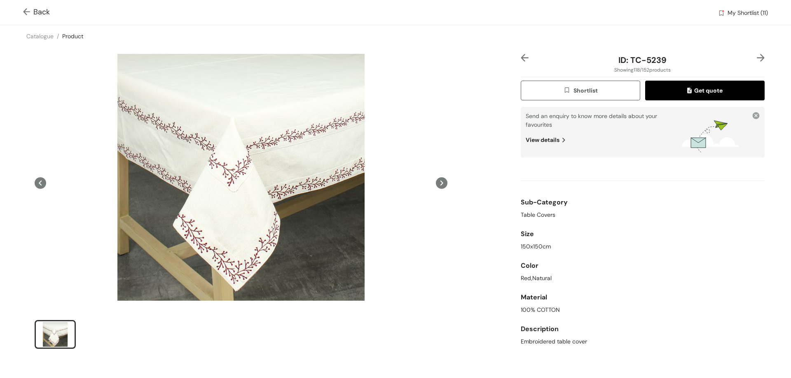
click at [757, 57] on img at bounding box center [761, 58] width 8 height 8
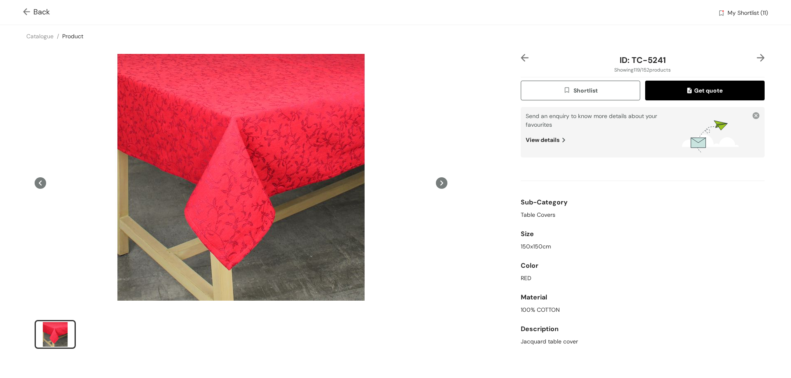
click at [757, 57] on img at bounding box center [761, 58] width 8 height 8
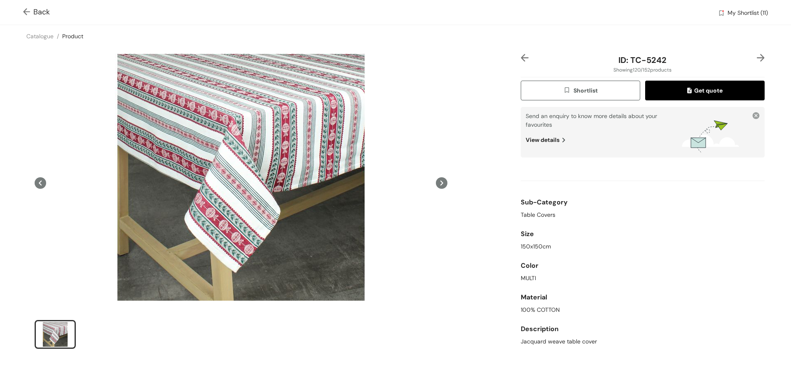
click at [757, 57] on img at bounding box center [761, 58] width 8 height 8
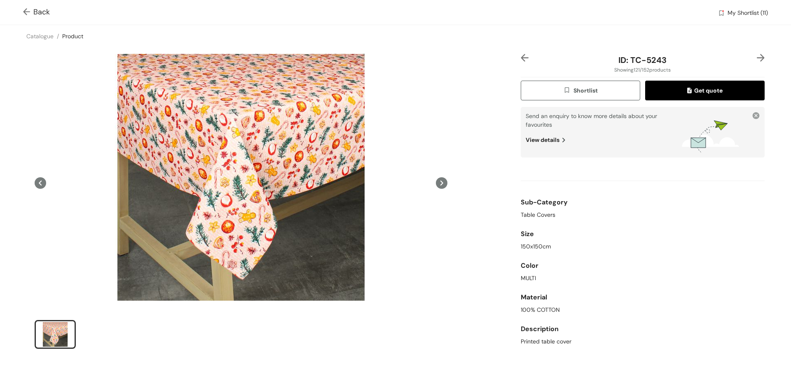
click at [757, 57] on img at bounding box center [761, 58] width 8 height 8
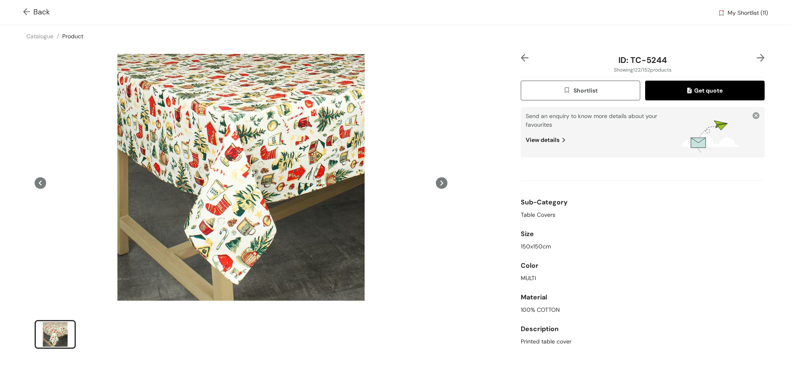
click at [757, 57] on img at bounding box center [761, 58] width 8 height 8
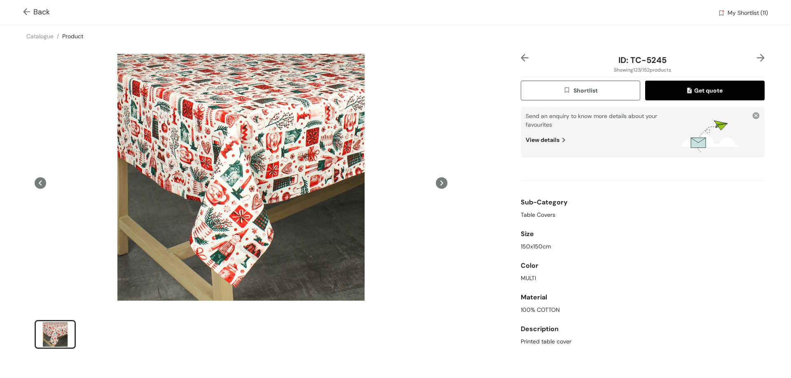
click at [757, 57] on img at bounding box center [761, 58] width 8 height 8
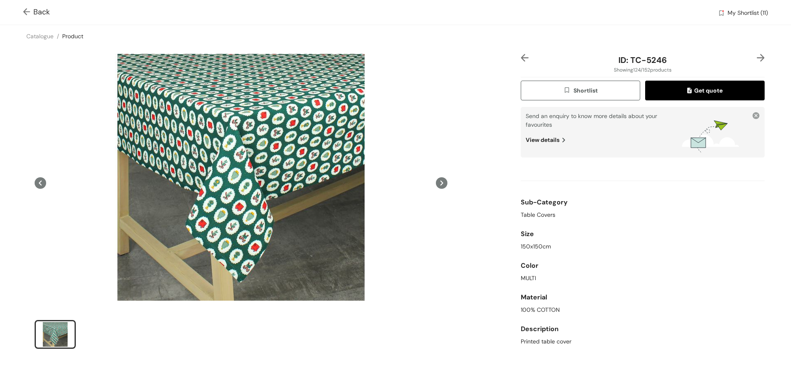
click at [757, 57] on img at bounding box center [761, 58] width 8 height 8
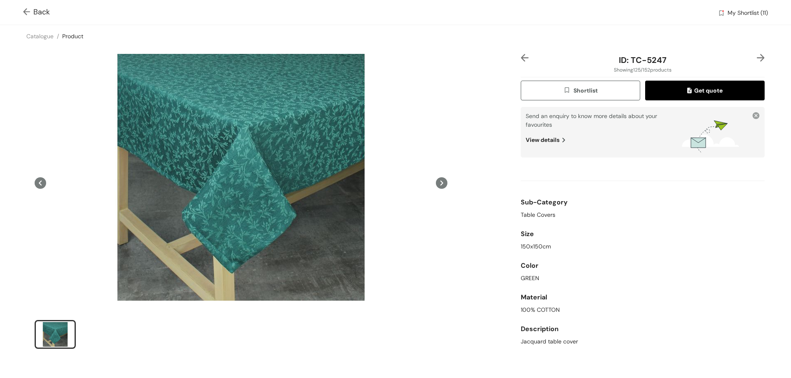
click at [757, 57] on img at bounding box center [761, 58] width 8 height 8
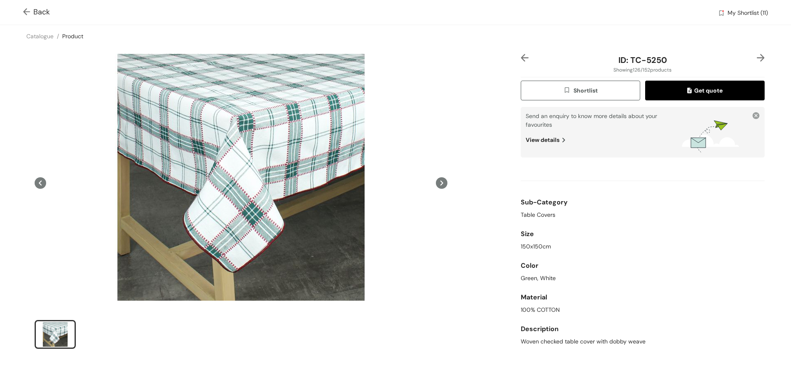
click at [757, 57] on img at bounding box center [761, 58] width 8 height 8
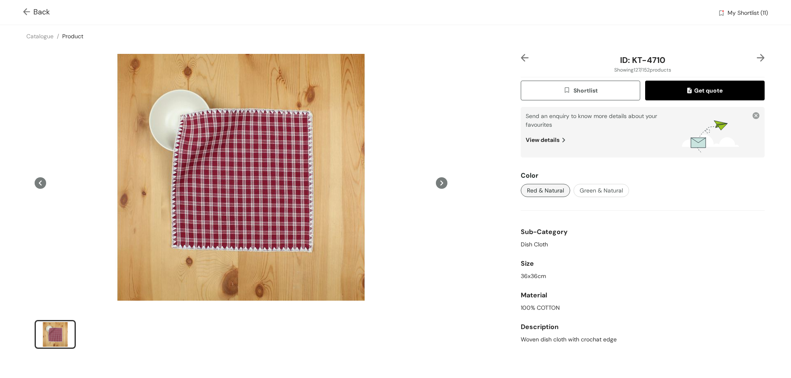
click at [757, 56] on img at bounding box center [761, 58] width 8 height 8
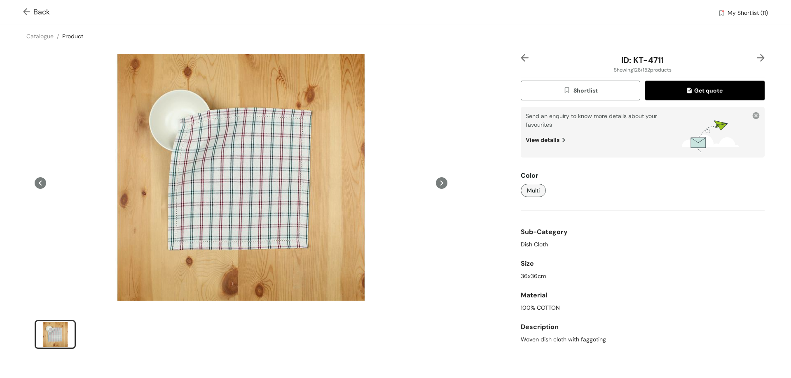
click at [757, 56] on img at bounding box center [761, 58] width 8 height 8
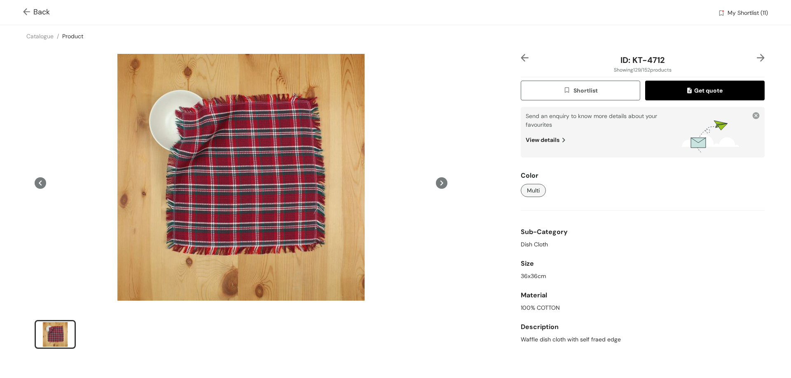
click at [757, 56] on img at bounding box center [761, 58] width 8 height 8
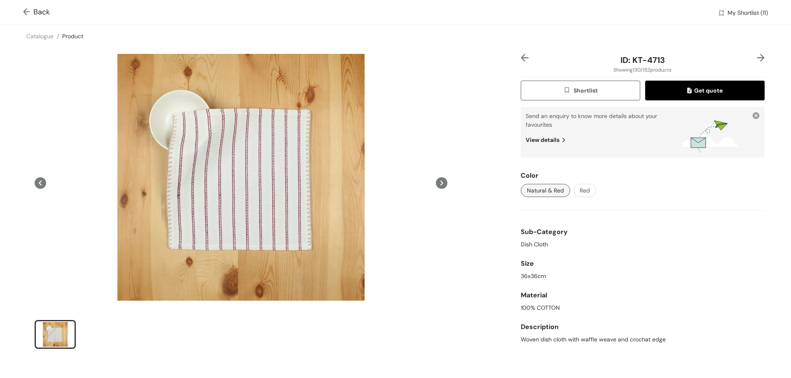
click at [757, 56] on img at bounding box center [761, 58] width 8 height 8
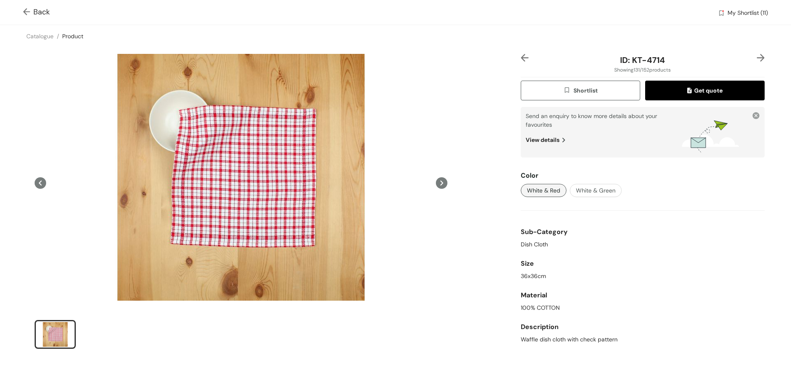
click at [757, 56] on img at bounding box center [761, 58] width 8 height 8
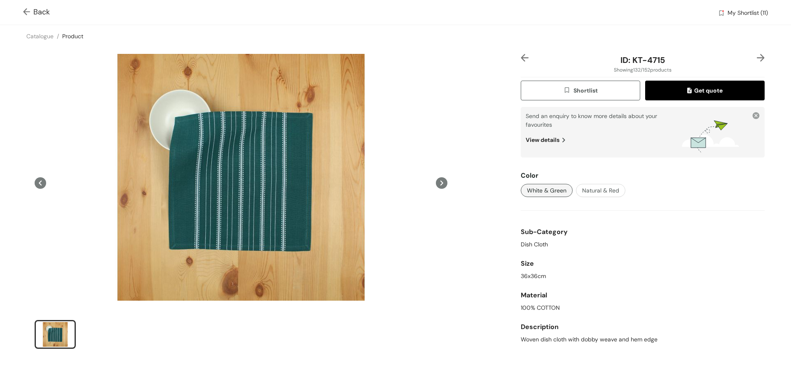
click at [757, 56] on img at bounding box center [761, 58] width 8 height 8
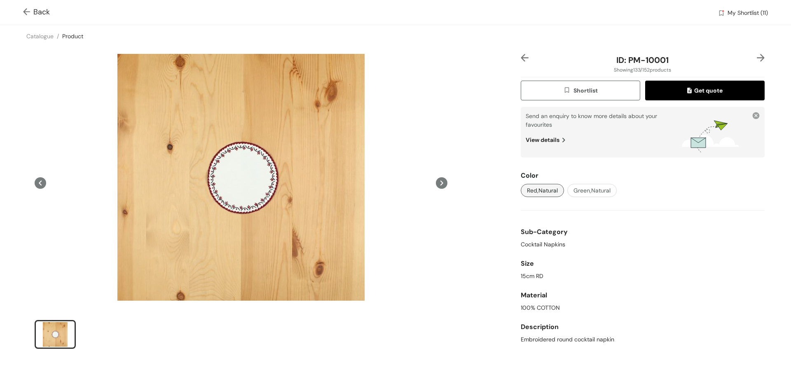
click at [757, 56] on img at bounding box center [761, 58] width 8 height 8
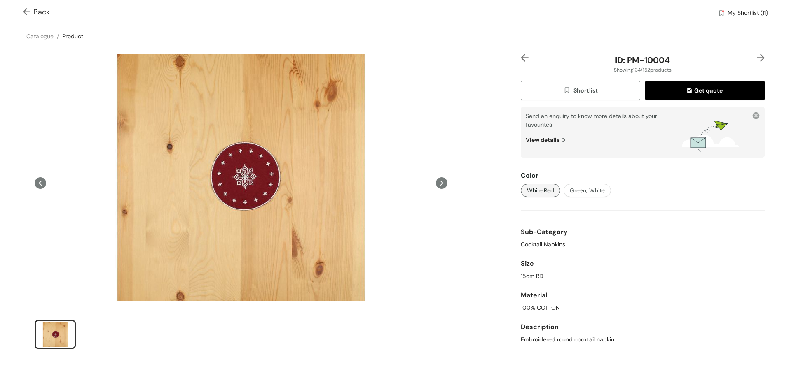
click at [757, 56] on img at bounding box center [761, 58] width 8 height 8
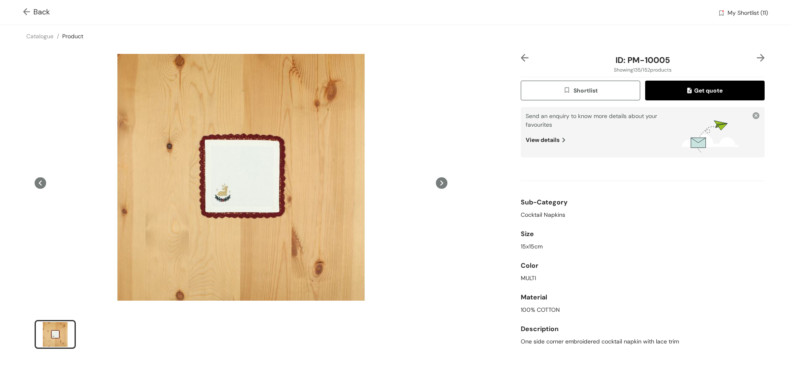
click at [757, 56] on img at bounding box center [761, 58] width 8 height 8
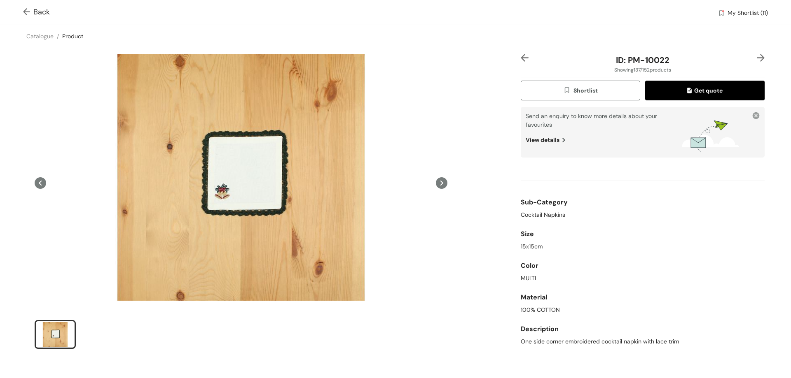
click at [757, 56] on img at bounding box center [761, 58] width 8 height 8
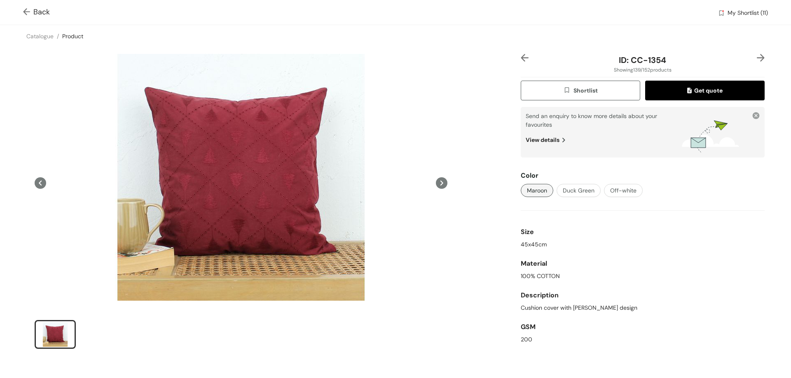
click at [757, 56] on img at bounding box center [761, 58] width 8 height 8
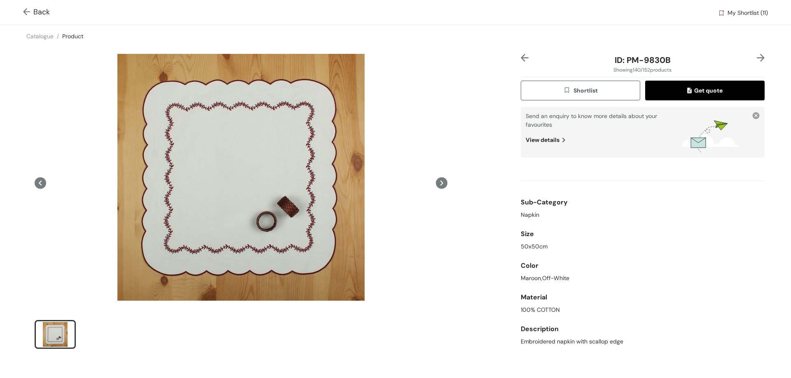
click at [757, 56] on img at bounding box center [761, 58] width 8 height 8
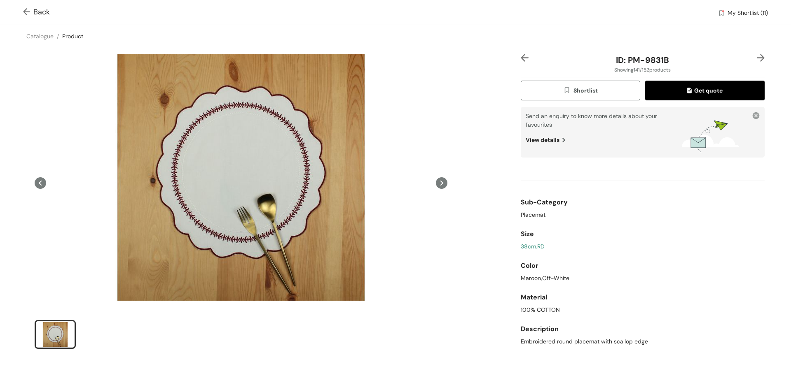
click at [757, 56] on img at bounding box center [761, 58] width 8 height 8
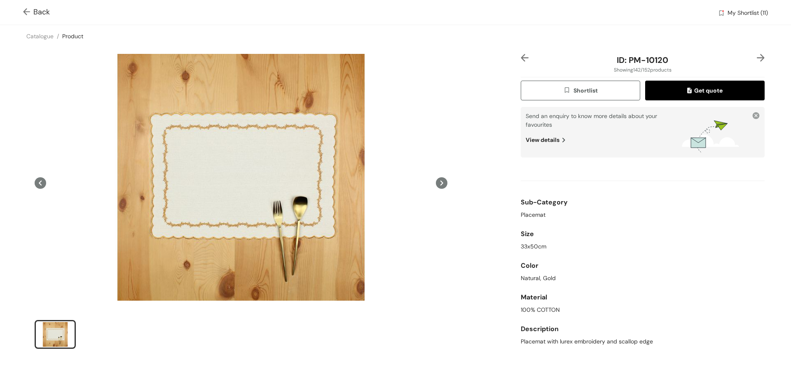
click at [757, 56] on img at bounding box center [761, 58] width 8 height 8
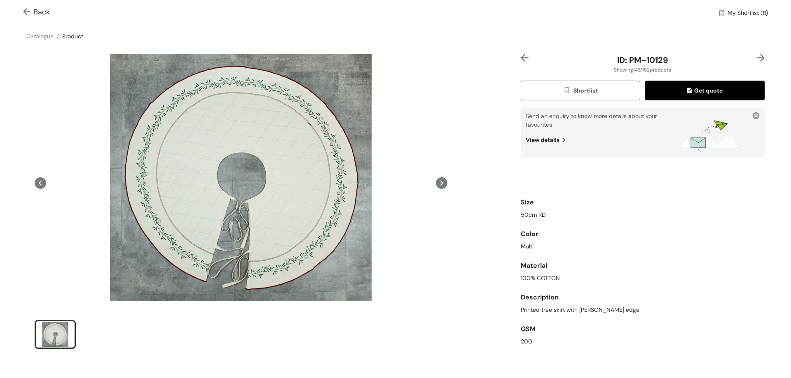
click at [757, 56] on img at bounding box center [761, 58] width 8 height 8
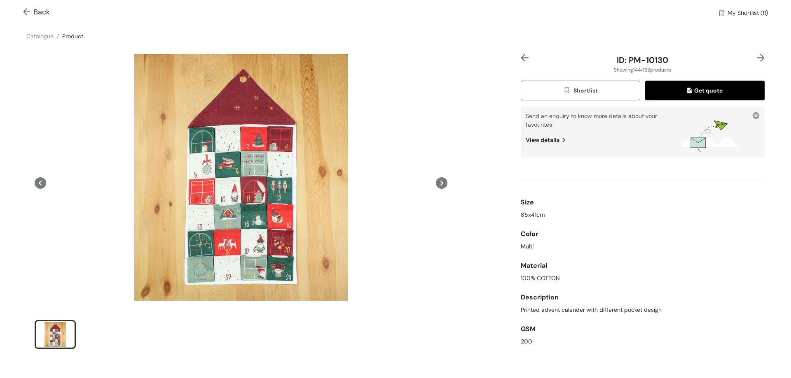
click at [757, 56] on img at bounding box center [761, 58] width 8 height 8
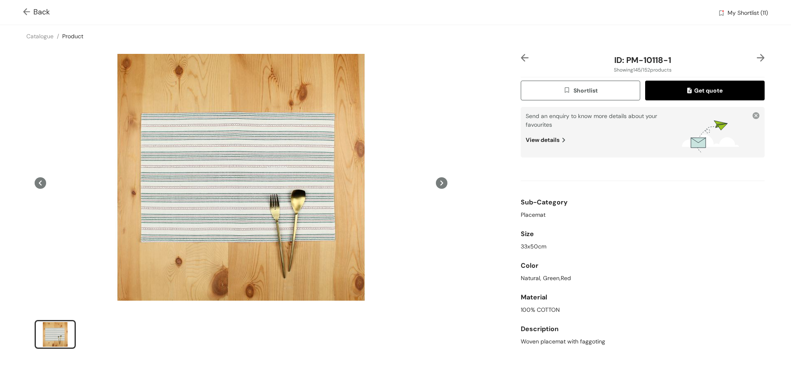
click at [757, 57] on img at bounding box center [761, 58] width 8 height 8
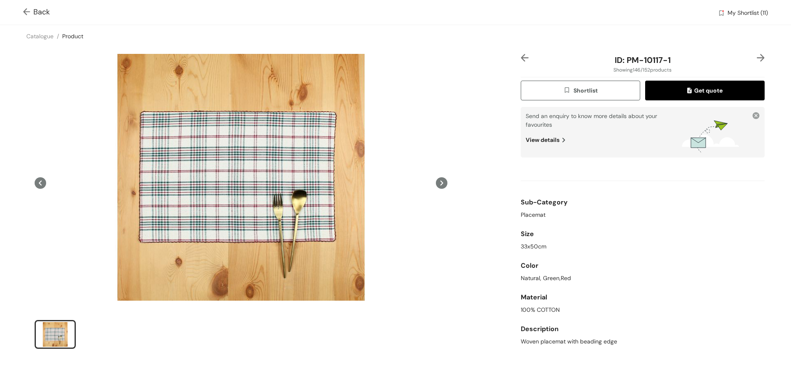
click at [757, 58] on img at bounding box center [761, 58] width 8 height 8
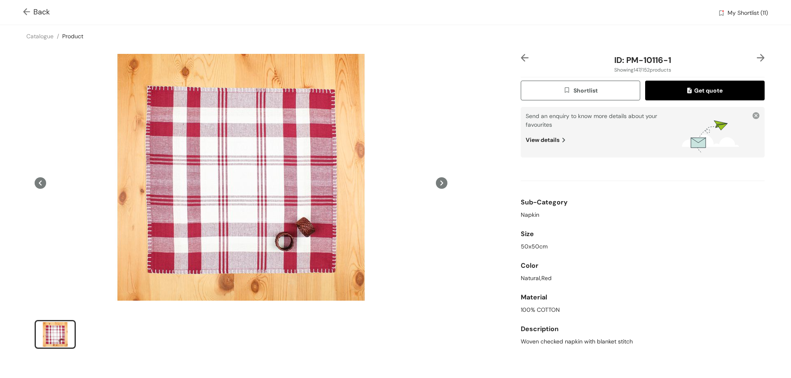
click at [757, 58] on img at bounding box center [761, 58] width 8 height 8
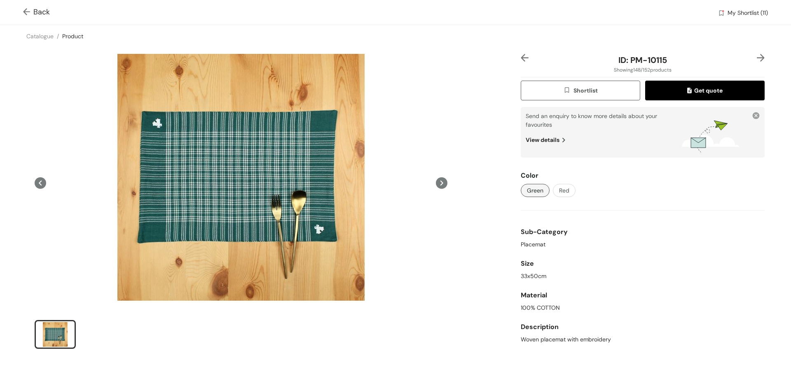
click at [757, 58] on img at bounding box center [761, 58] width 8 height 8
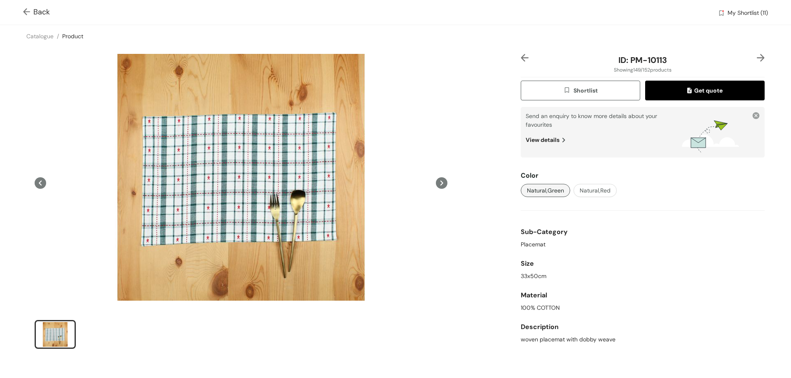
click at [757, 58] on img at bounding box center [761, 58] width 8 height 8
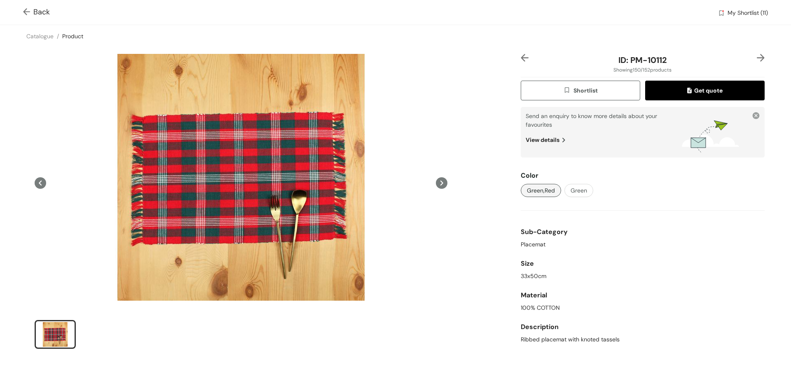
click at [757, 58] on img at bounding box center [761, 58] width 8 height 8
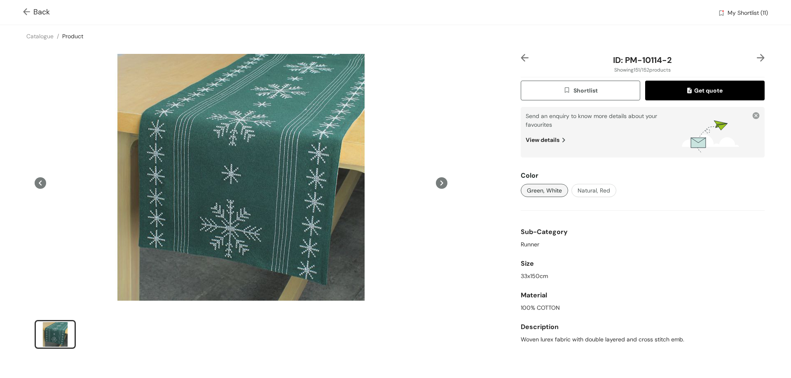
click at [757, 58] on img at bounding box center [761, 58] width 8 height 8
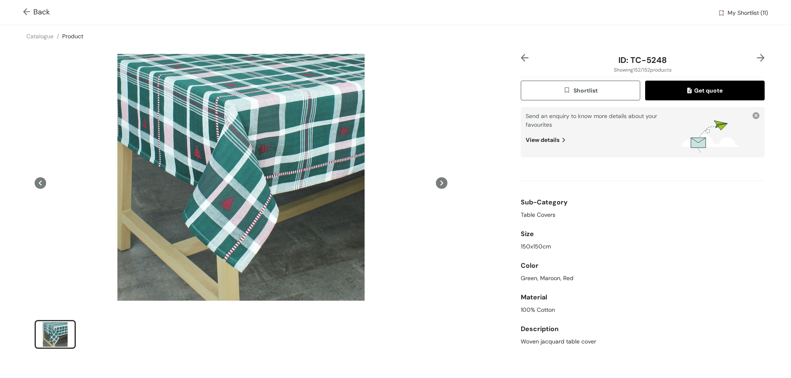
click at [757, 58] on img at bounding box center [761, 58] width 8 height 8
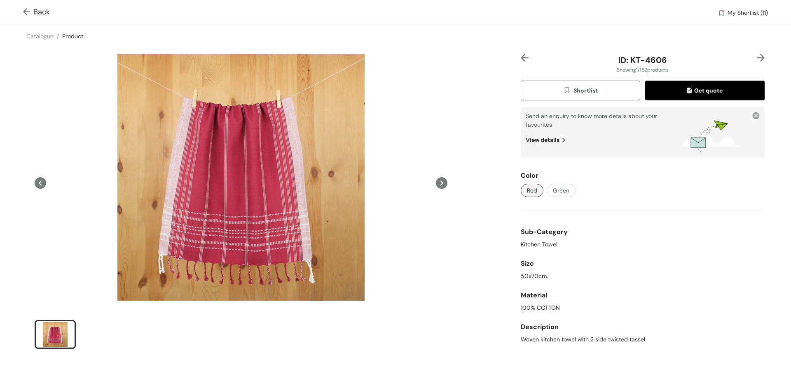
click at [757, 58] on img at bounding box center [761, 58] width 8 height 8
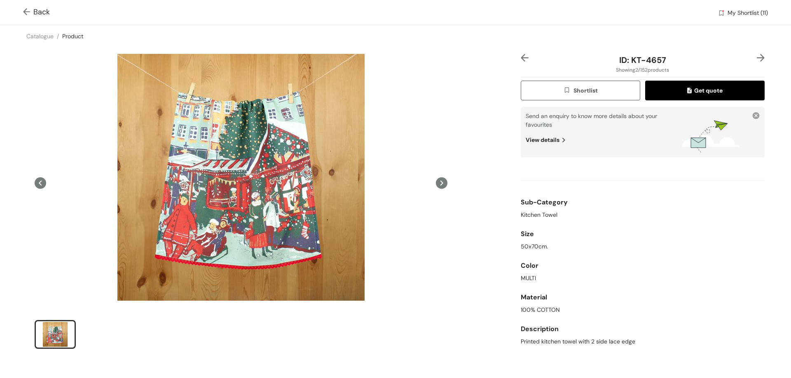
click at [743, 14] on span "My Shortlist (11)" at bounding box center [747, 14] width 40 height 10
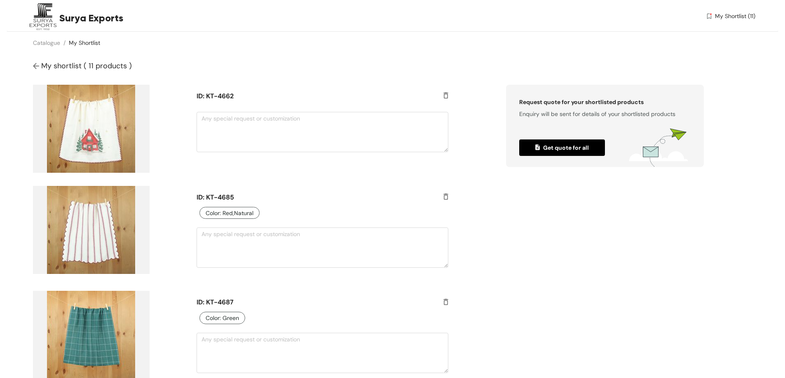
click at [575, 145] on span "Get quote for all" at bounding box center [562, 147] width 54 height 9
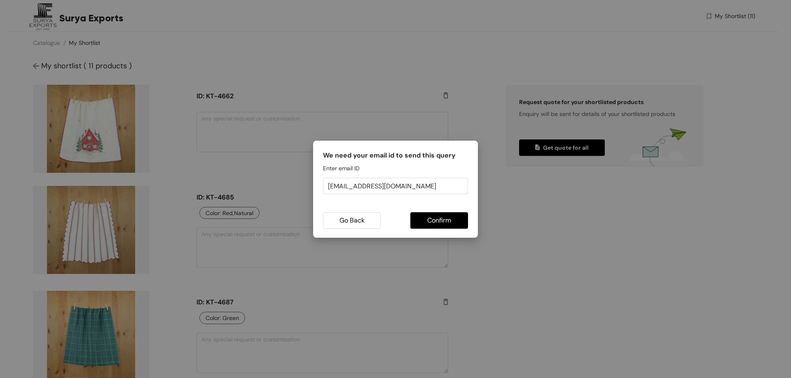
click at [448, 218] on span "Confirm" at bounding box center [439, 220] width 24 height 10
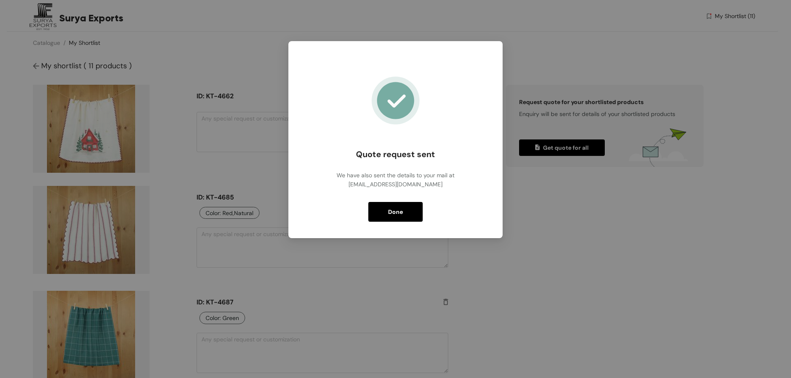
click at [402, 215] on span "Done" at bounding box center [395, 212] width 15 height 9
